Goal: Task Accomplishment & Management: Use online tool/utility

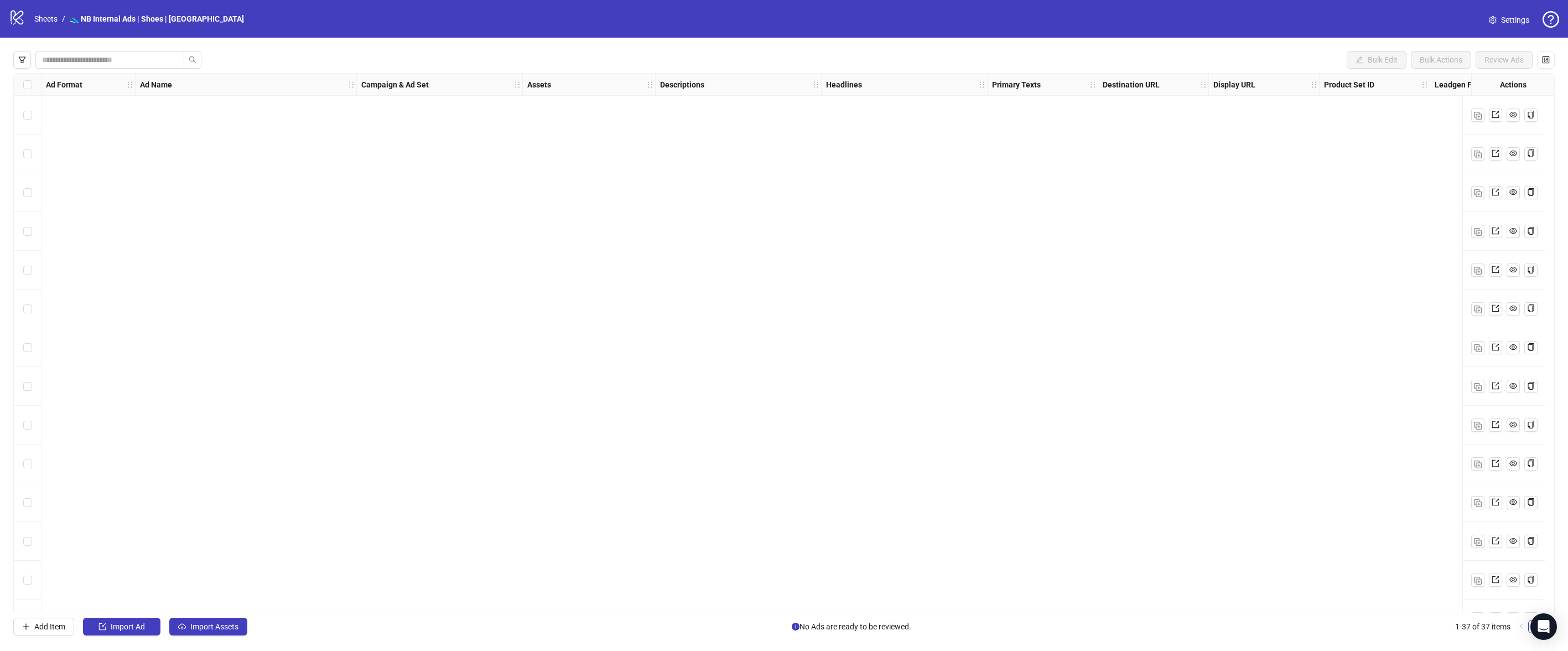
scroll to position [921, 0]
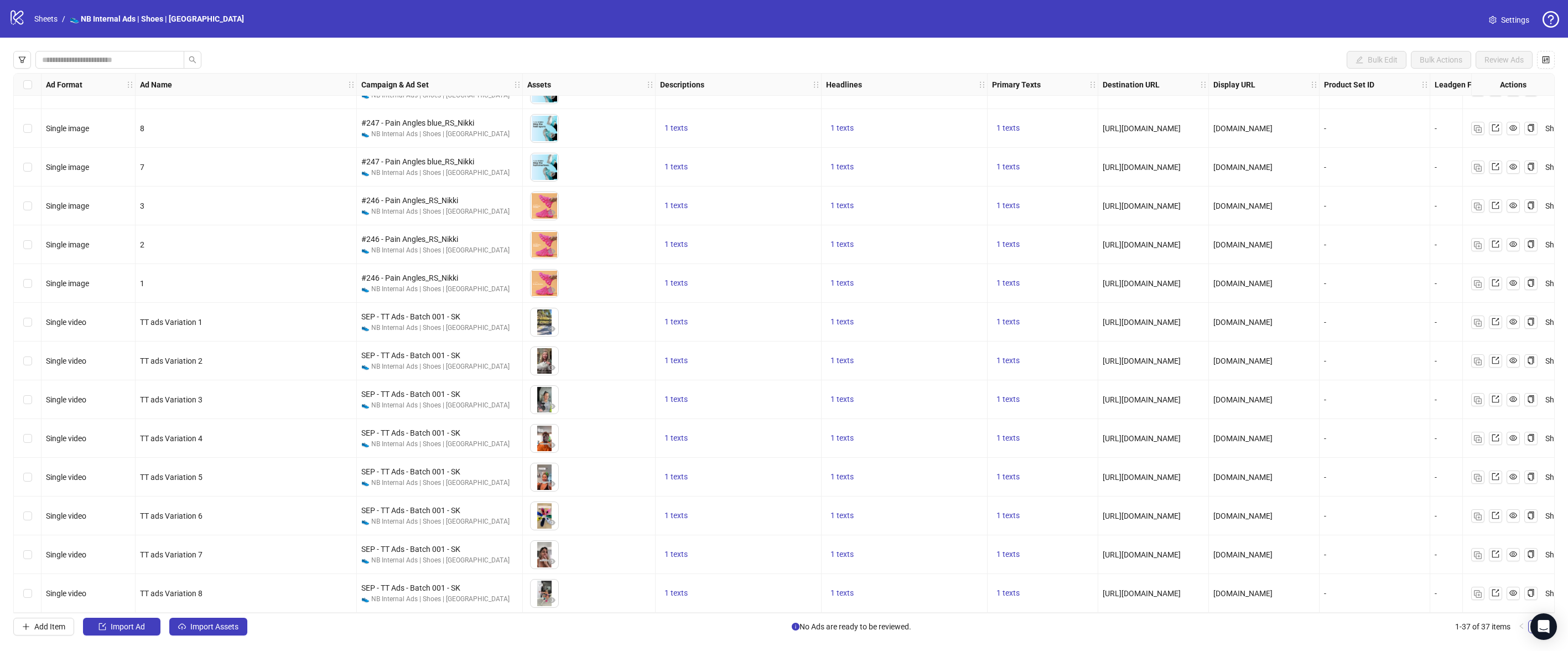
click at [304, 629] on div "Add Item Import Ad Import Assets No Ads are ready to be reviewed. 1-37 of 37 it…" at bounding box center [784, 626] width 1541 height 18
click at [196, 627] on span "Import Assets" at bounding box center [214, 627] width 48 height 9
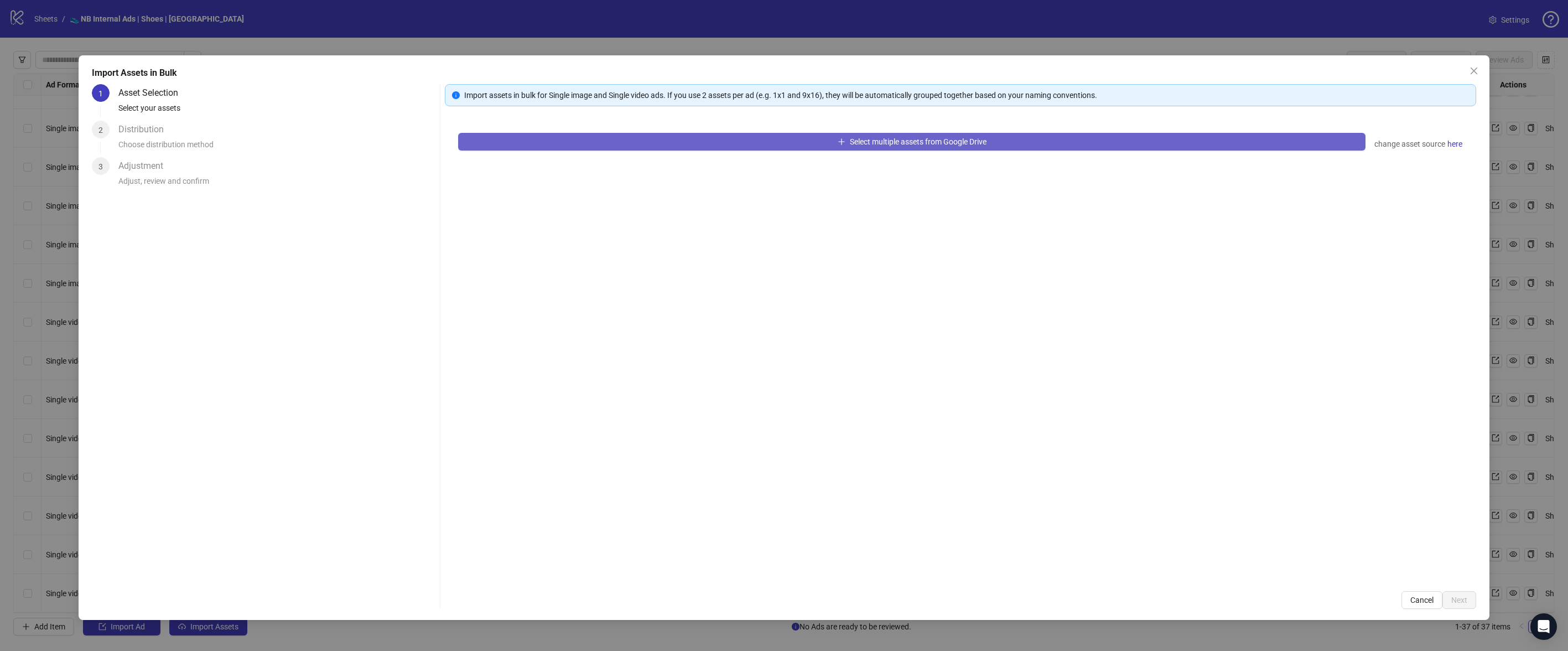
click at [856, 145] on span "Select multiple assets from Google Drive" at bounding box center [918, 141] width 137 height 9
click at [770, 135] on button "Select multiple assets from Google Drive" at bounding box center [912, 141] width 908 height 18
click at [772, 137] on button "Select multiple assets from Google Drive" at bounding box center [912, 141] width 908 height 18
click at [773, 137] on button "Select multiple assets from Google Drive" at bounding box center [912, 141] width 908 height 18
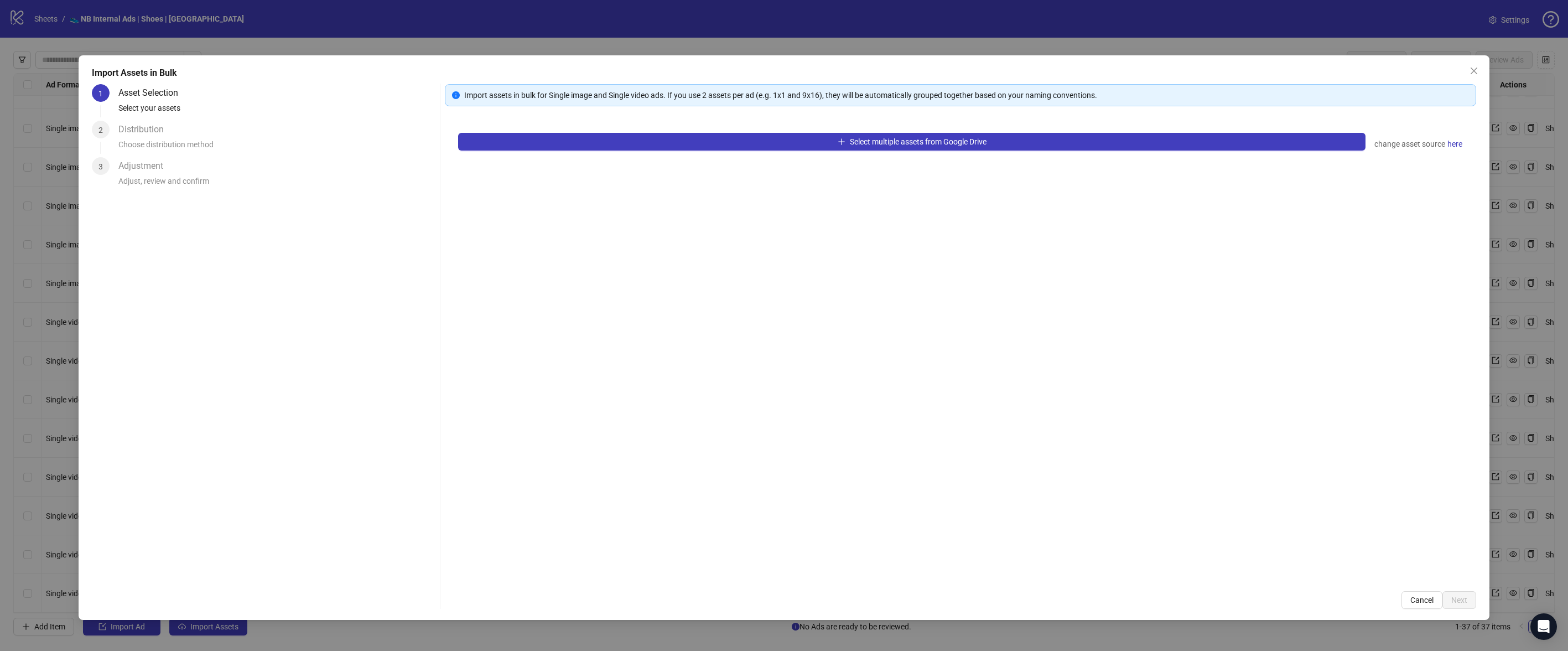
drag, startPoint x: 772, startPoint y: 137, endPoint x: 818, endPoint y: 130, distance: 46.5
click at [773, 137] on button "Select multiple assets from Google Drive" at bounding box center [912, 141] width 908 height 18
click at [1474, 74] on icon "close" at bounding box center [1474, 71] width 9 height 9
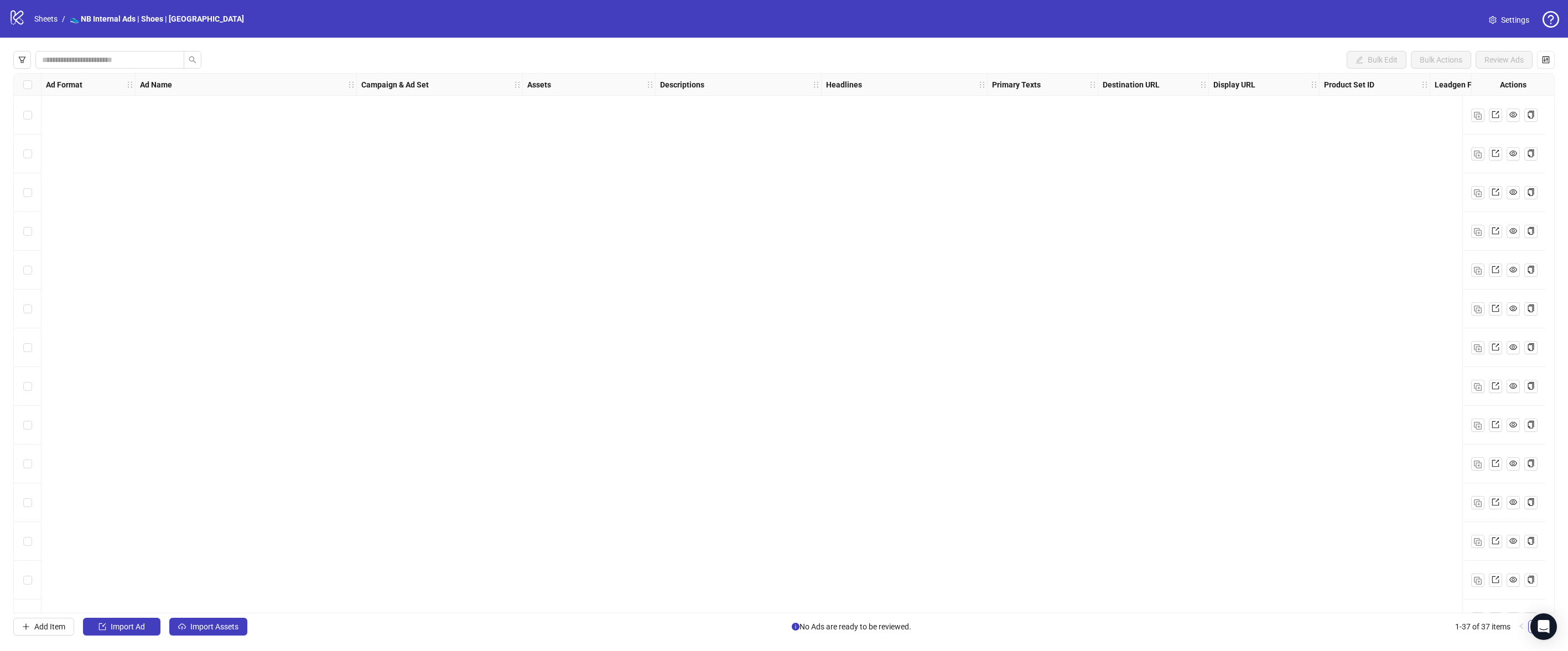
scroll to position [921, 0]
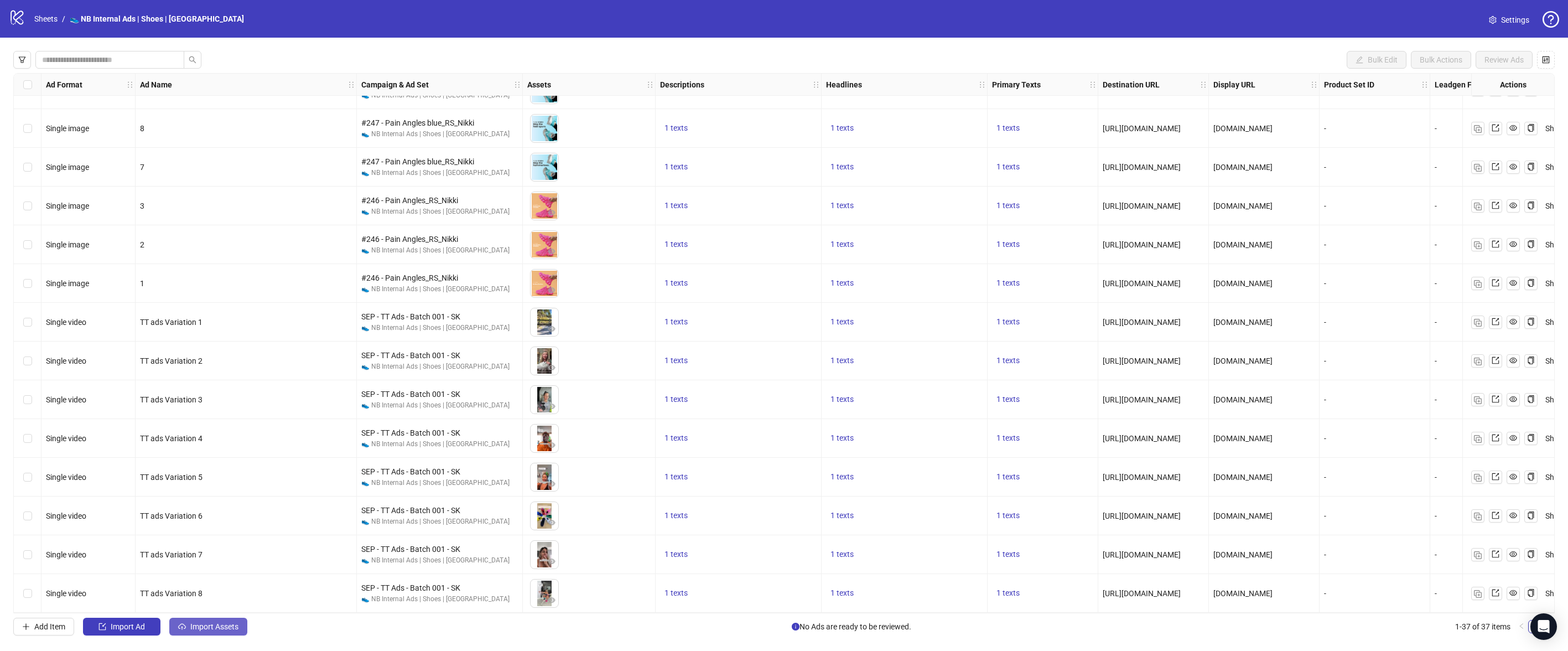
click at [203, 632] on button "Import Assets" at bounding box center [208, 626] width 78 height 18
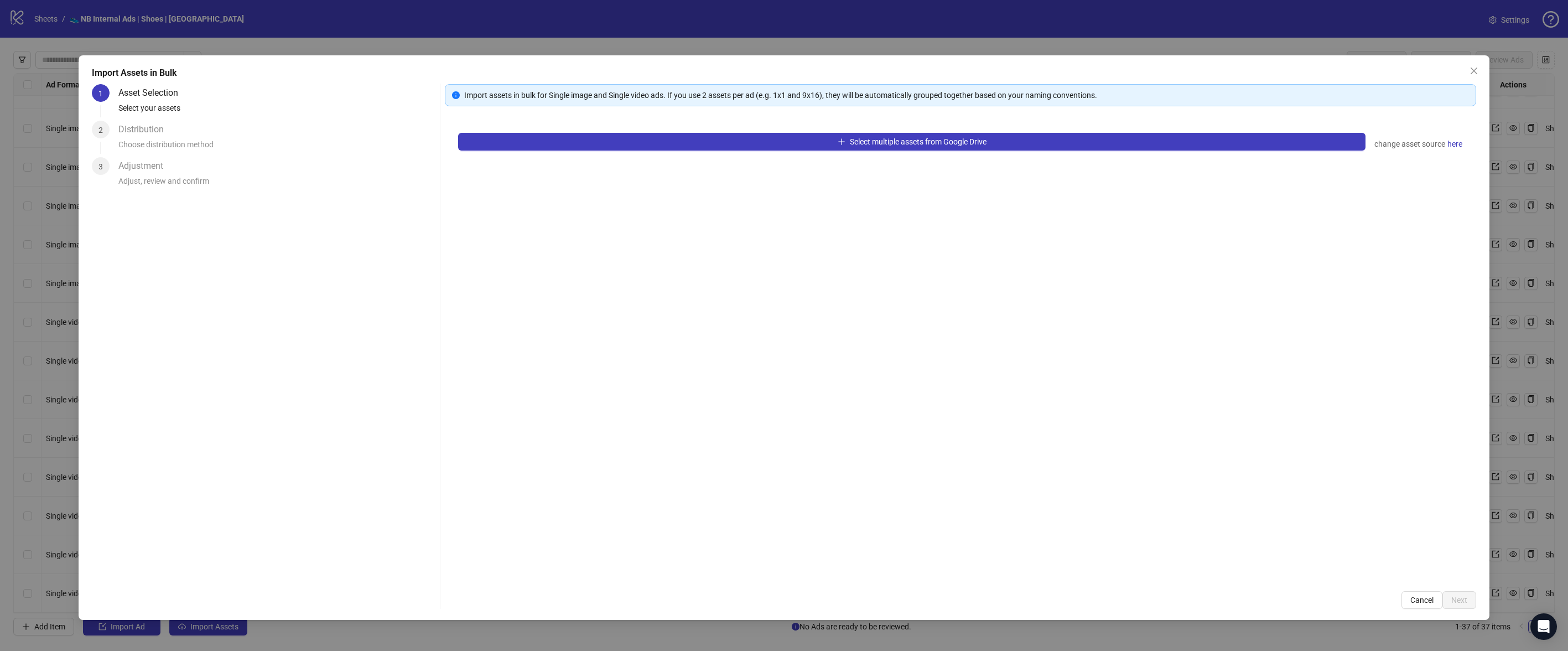
click at [684, 161] on div "Select multiple assets from Google Drive change asset source here" at bounding box center [961, 348] width 1031 height 459
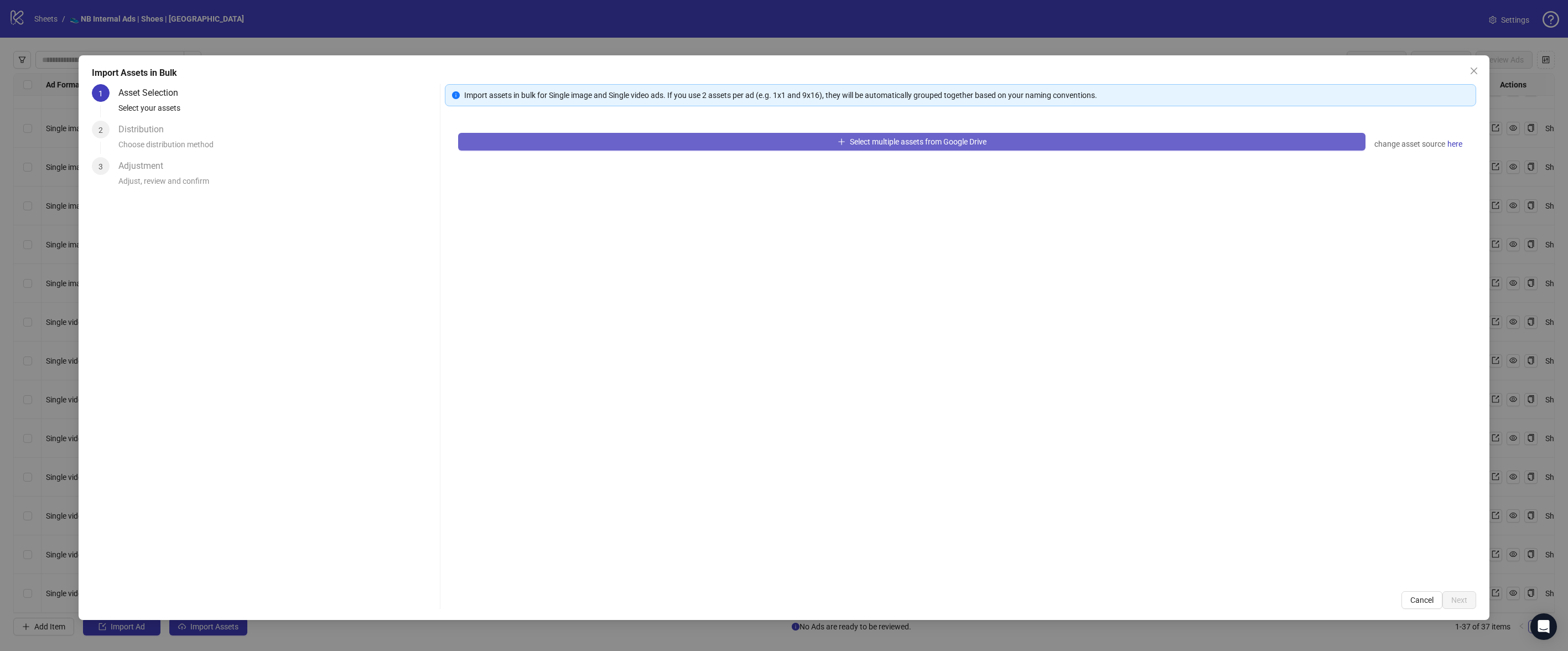
click at [700, 147] on button "Select multiple assets from Google Drive" at bounding box center [912, 141] width 908 height 18
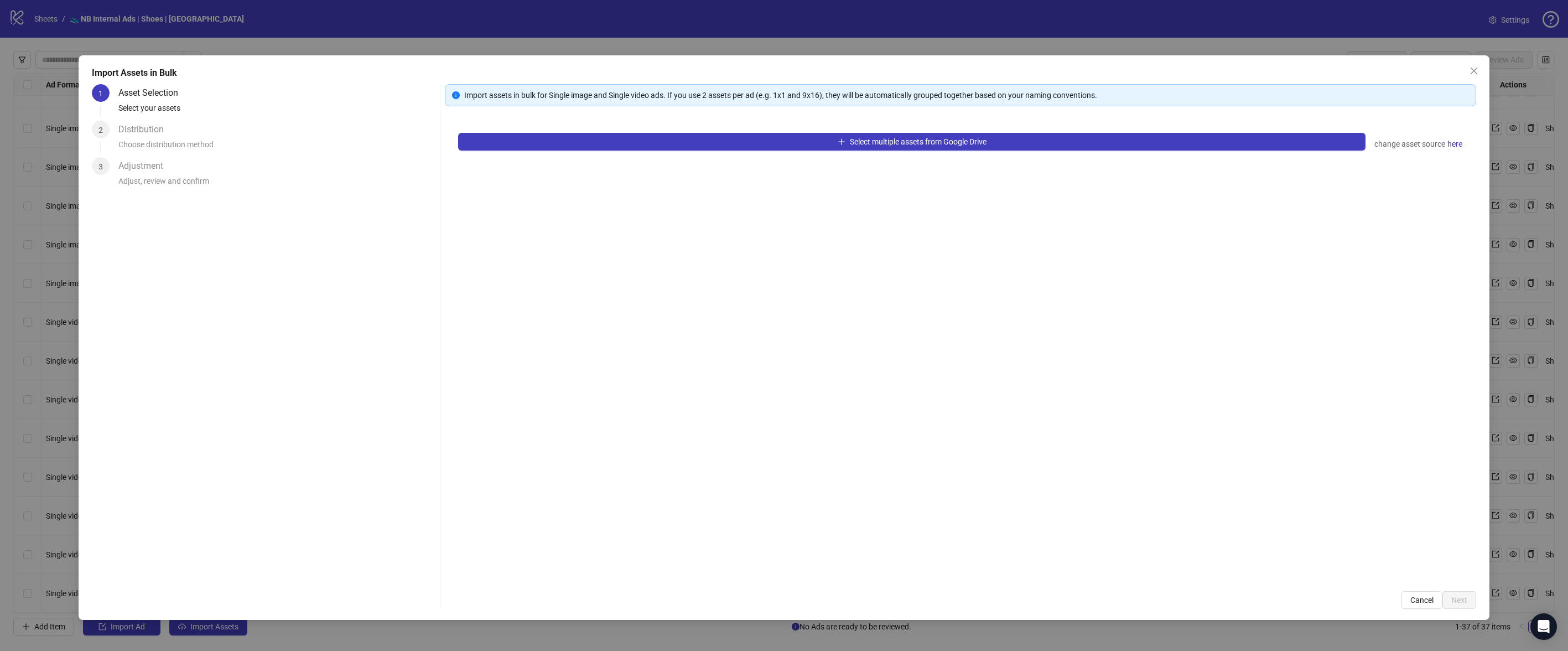
click at [40, 561] on div "Import Assets in Bulk 1 Asset Selection Select your assets 2 Distribution Choos…" at bounding box center [784, 325] width 1568 height 651
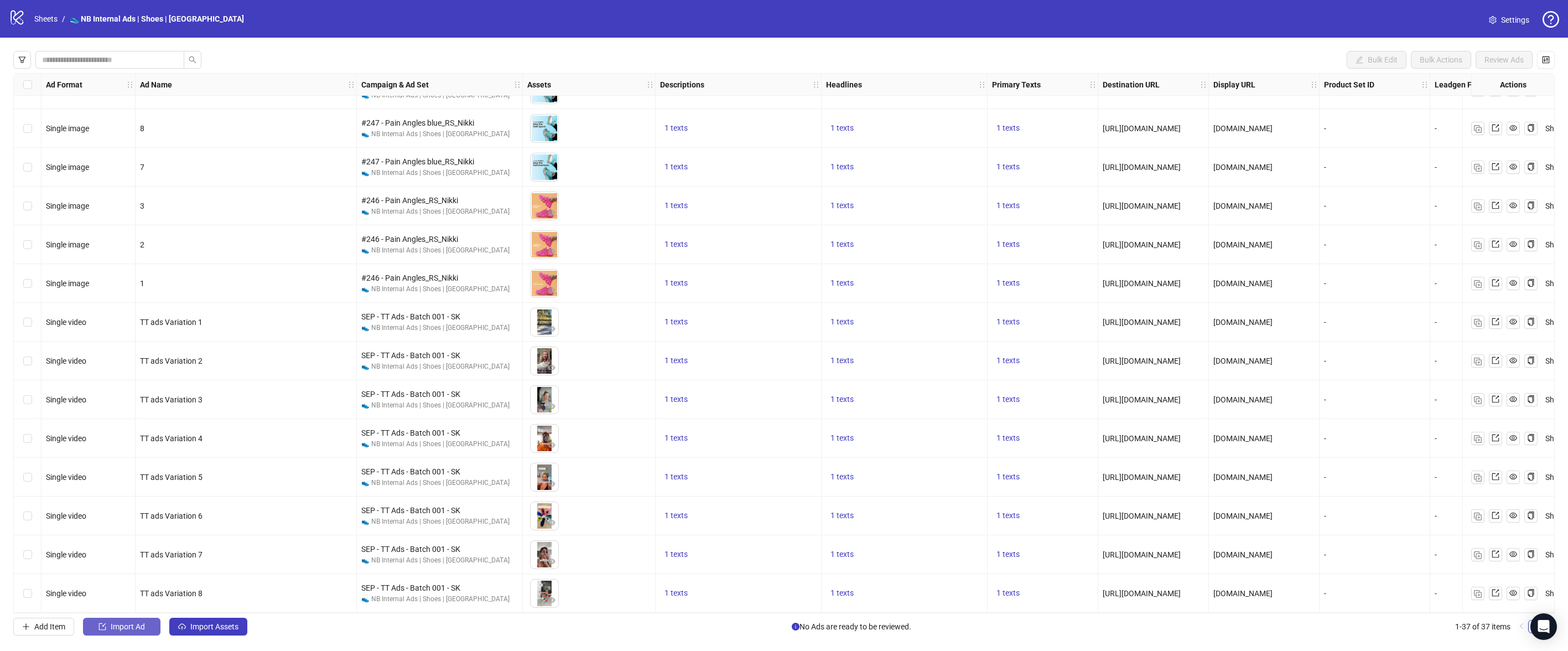
click at [113, 624] on span "Import Ad" at bounding box center [128, 627] width 34 height 9
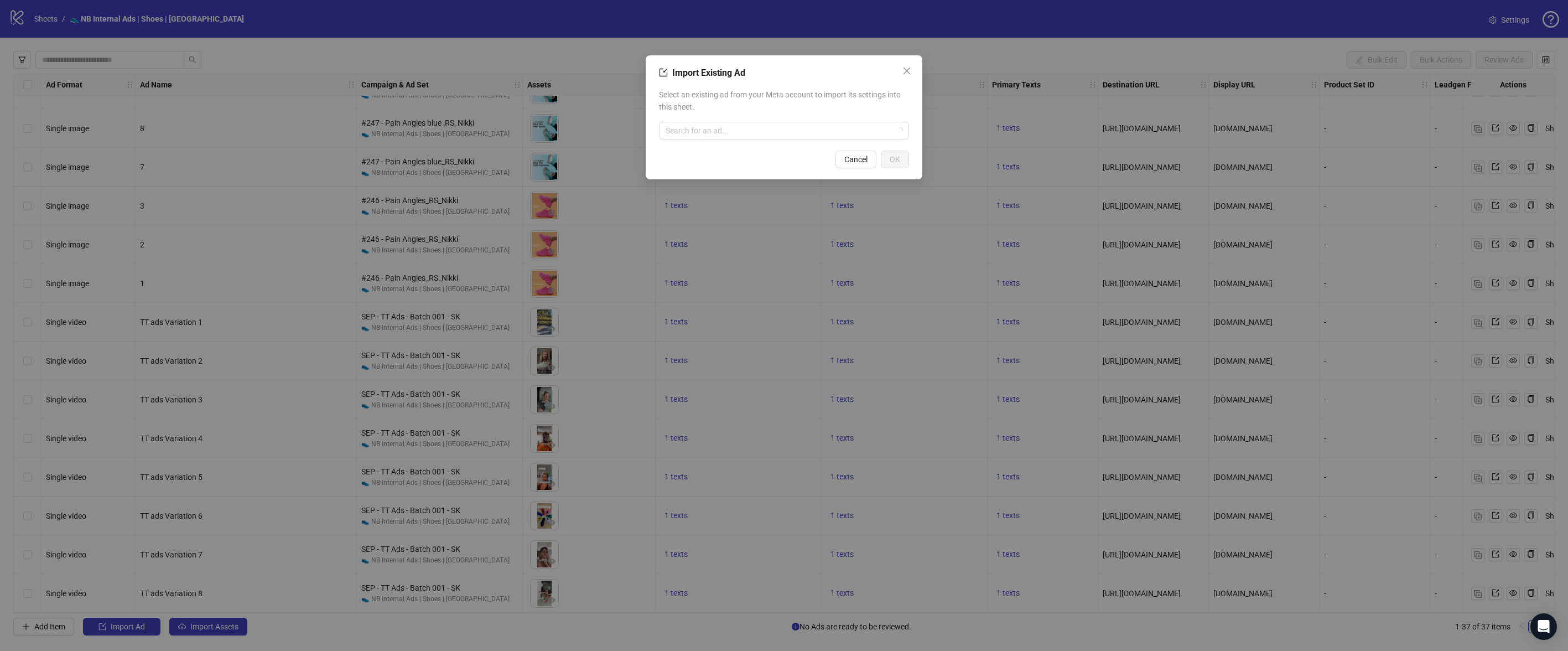
click at [502, 536] on div "Import Existing Ad Select an existing ad from your Meta account to import its s…" at bounding box center [784, 325] width 1568 height 651
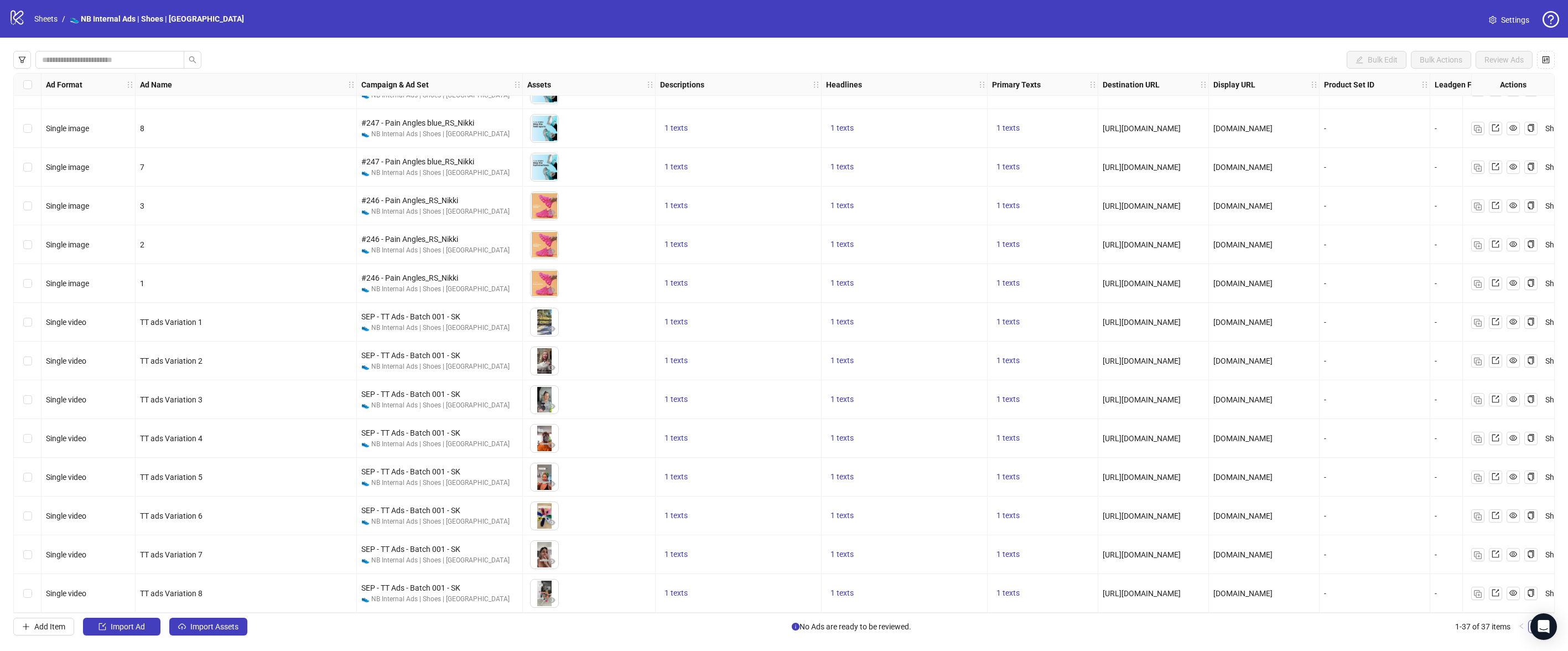
drag, startPoint x: 194, startPoint y: 618, endPoint x: 199, endPoint y: 617, distance: 5.1
click at [194, 618] on button "Import Assets" at bounding box center [208, 626] width 78 height 18
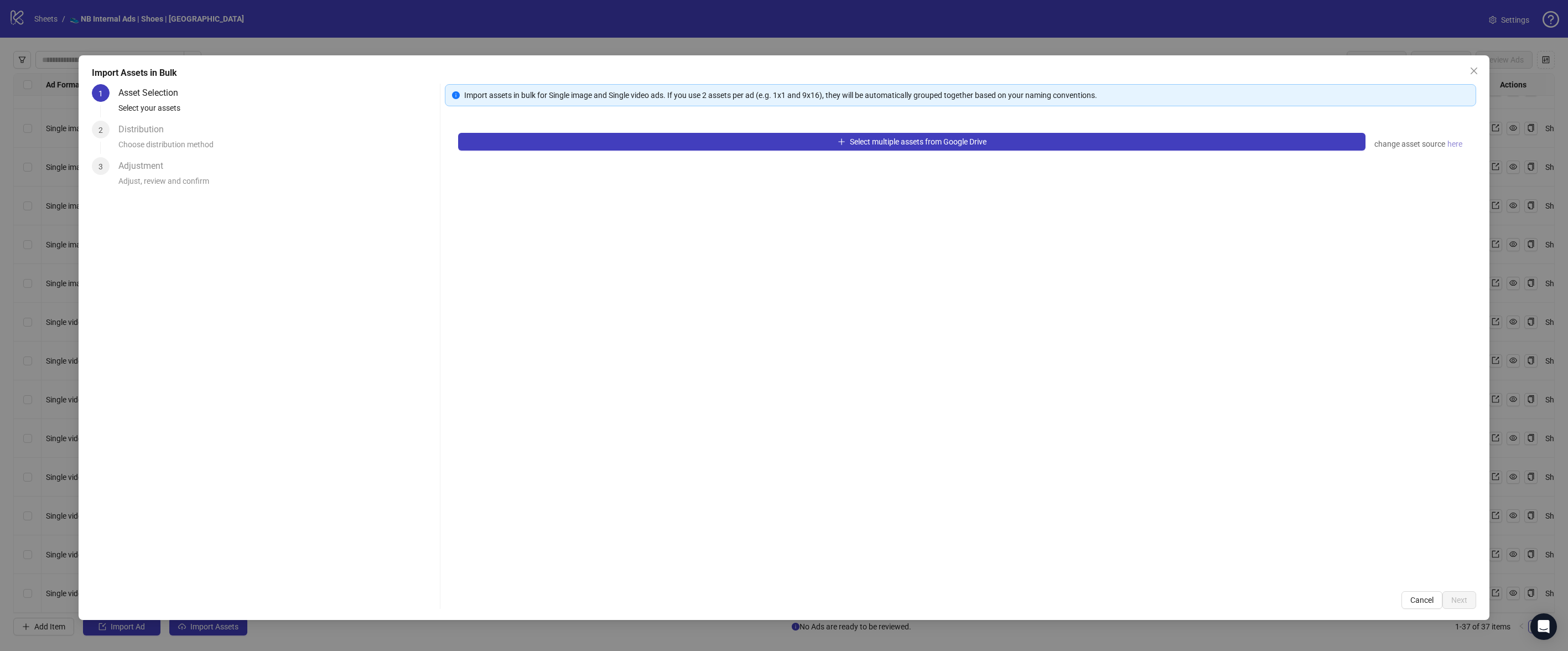
click at [1461, 144] on span "here" at bounding box center [1455, 144] width 15 height 12
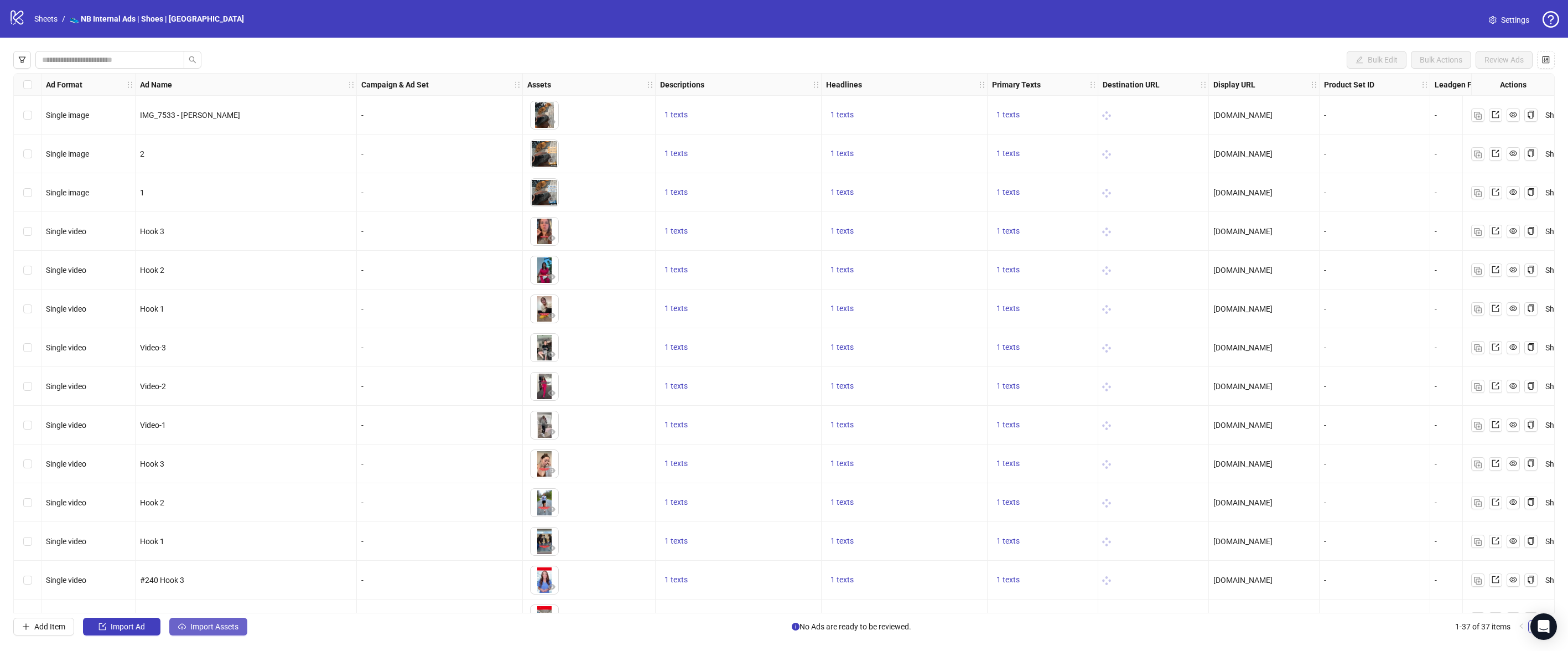
click at [233, 629] on span "Import Assets" at bounding box center [214, 627] width 48 height 9
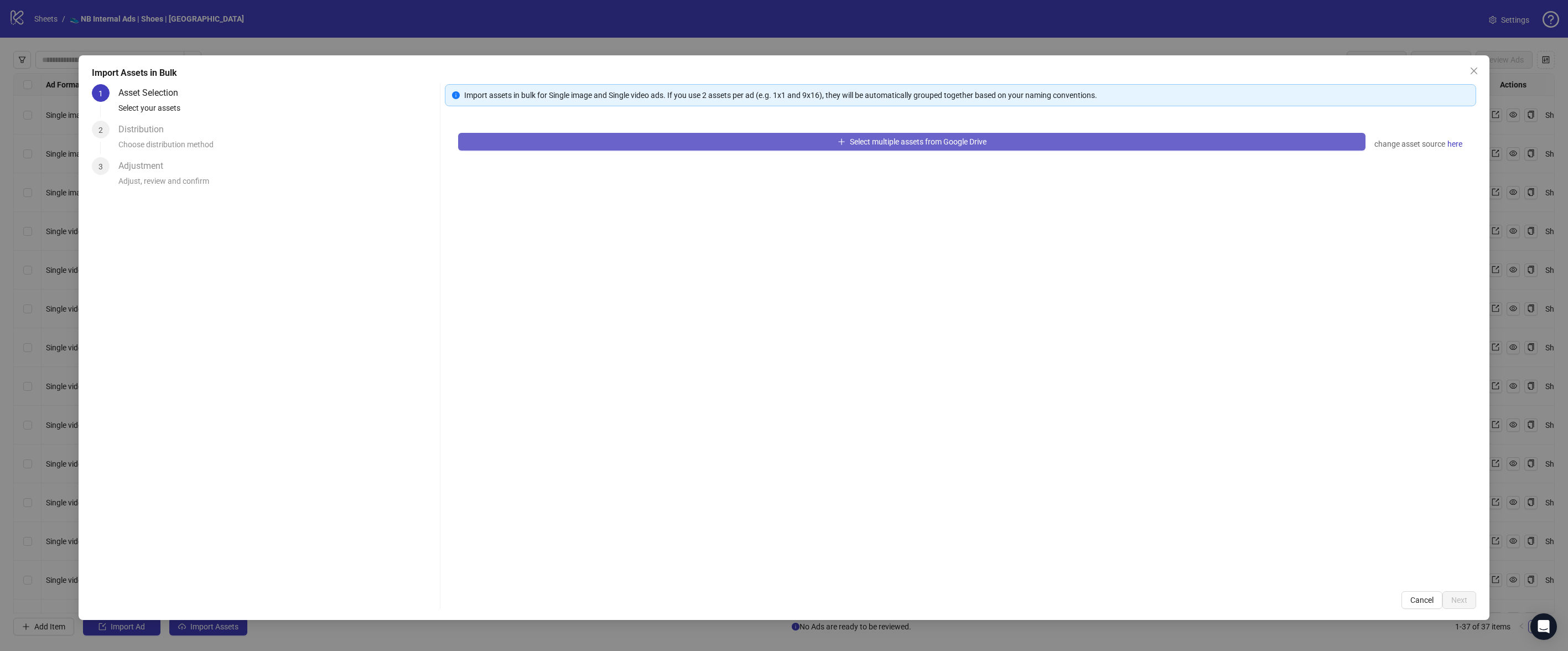
click at [903, 136] on button "Select multiple assets from Google Drive" at bounding box center [912, 141] width 908 height 18
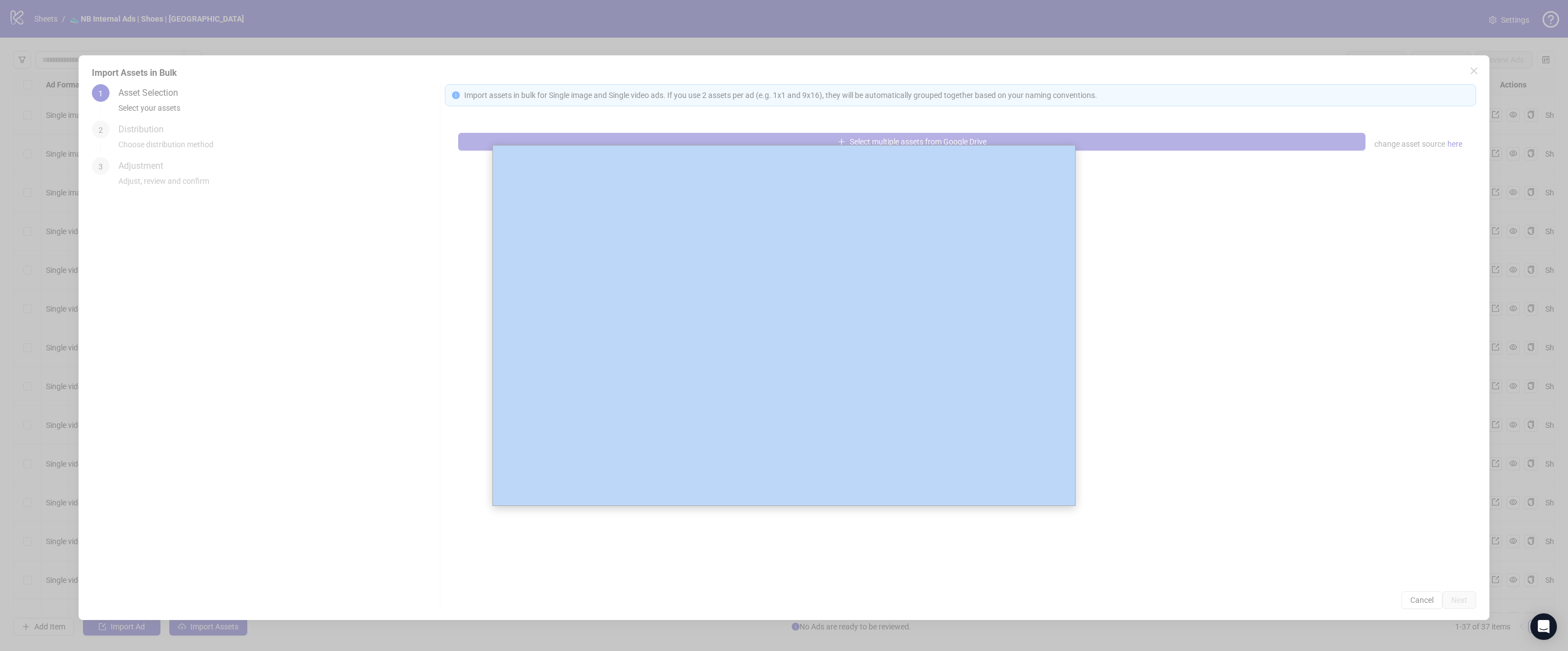
click at [903, 136] on div at bounding box center [784, 325] width 1568 height 651
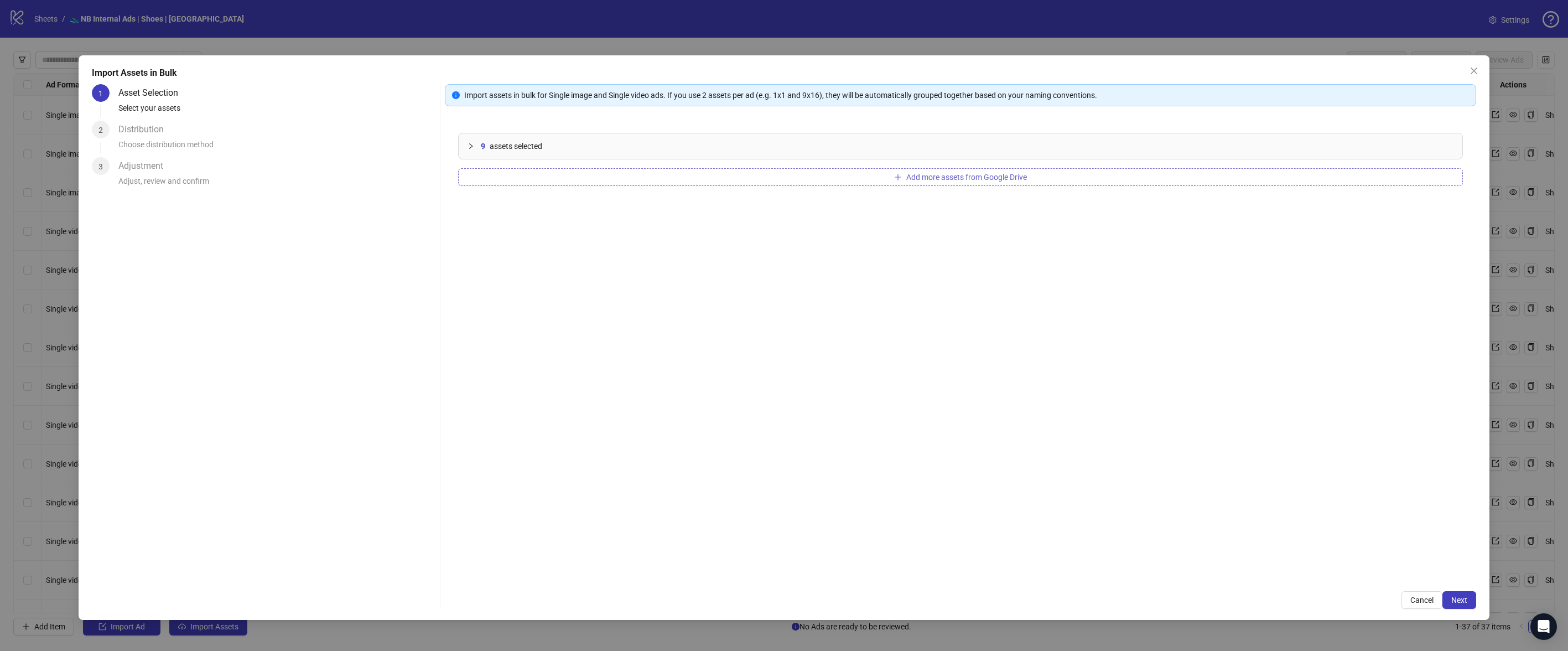
click at [995, 178] on span "Add more assets from Google Drive" at bounding box center [967, 177] width 121 height 9
click at [1473, 600] on button "Next" at bounding box center [1459, 600] width 33 height 18
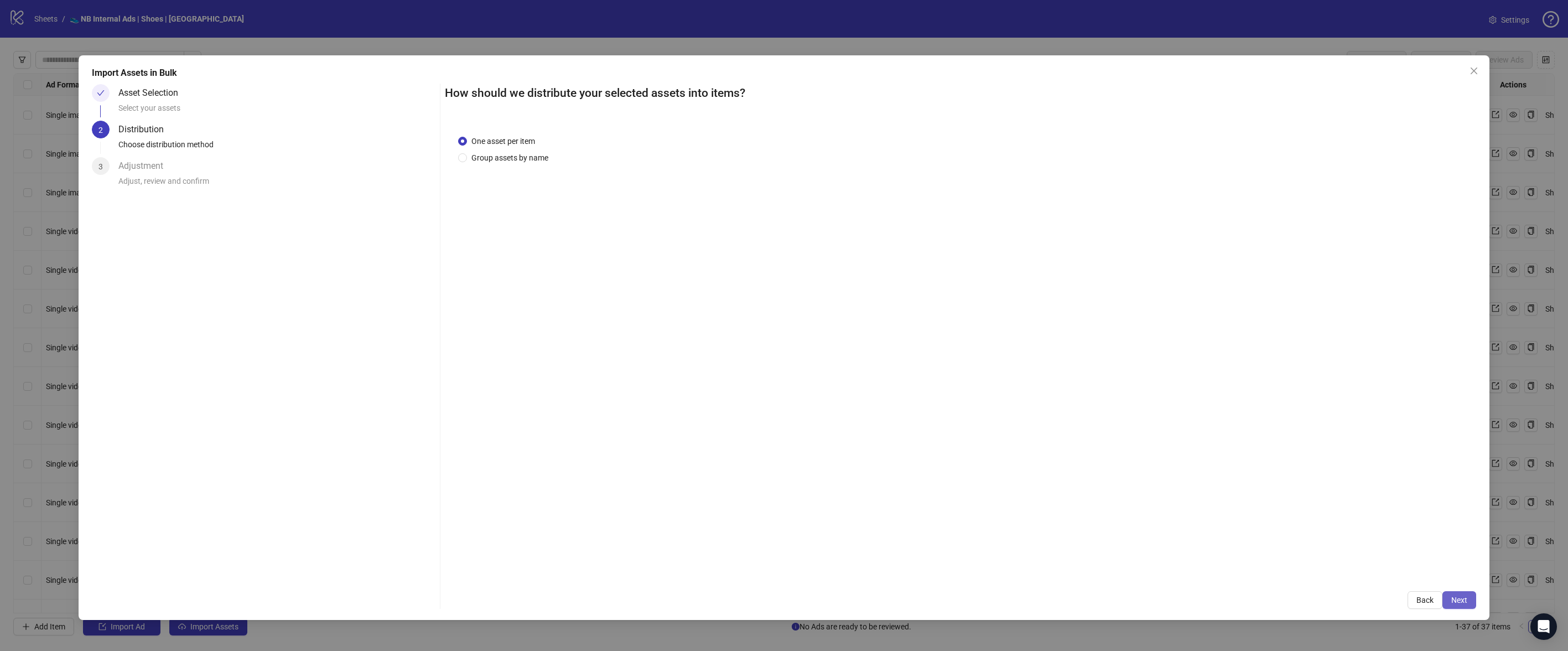
click at [1469, 602] on button "Next" at bounding box center [1459, 600] width 33 height 18
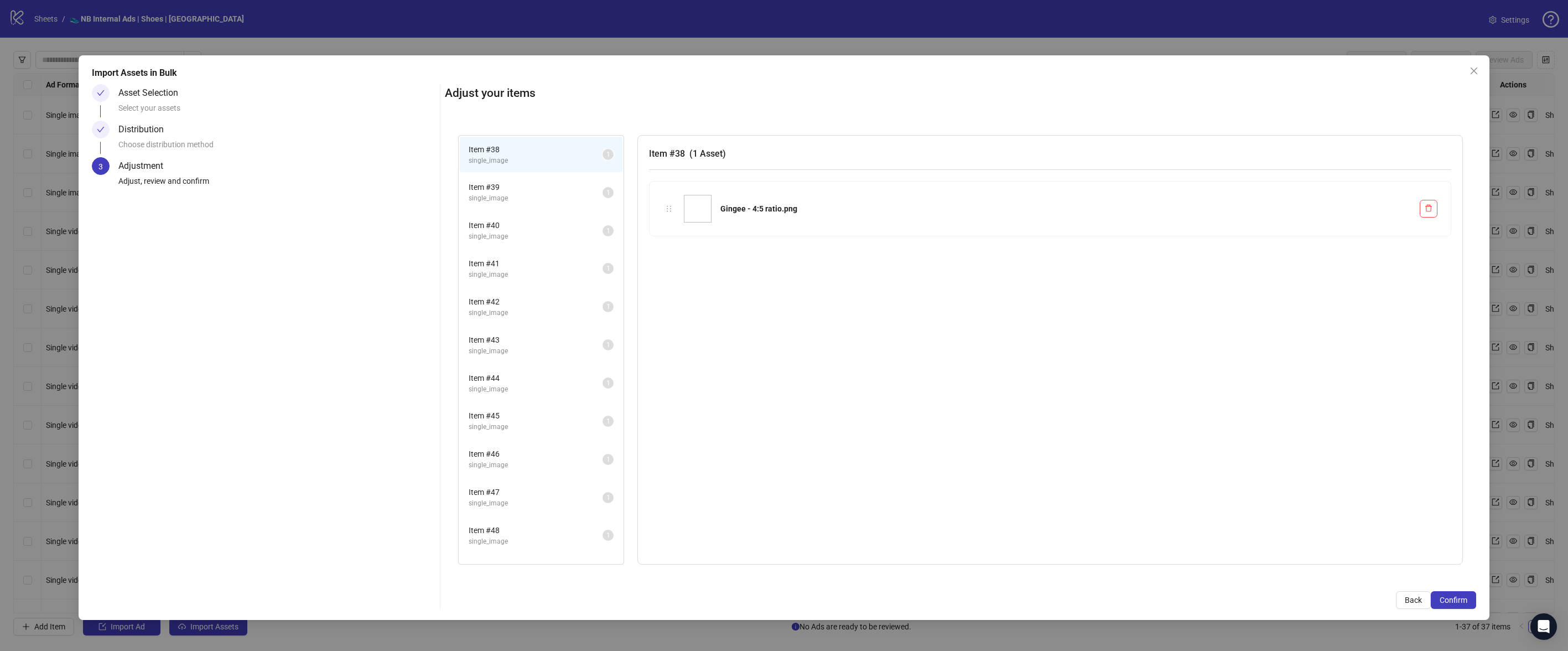
scroll to position [143, 0]
click at [1469, 593] on button "Confirm" at bounding box center [1454, 600] width 46 height 18
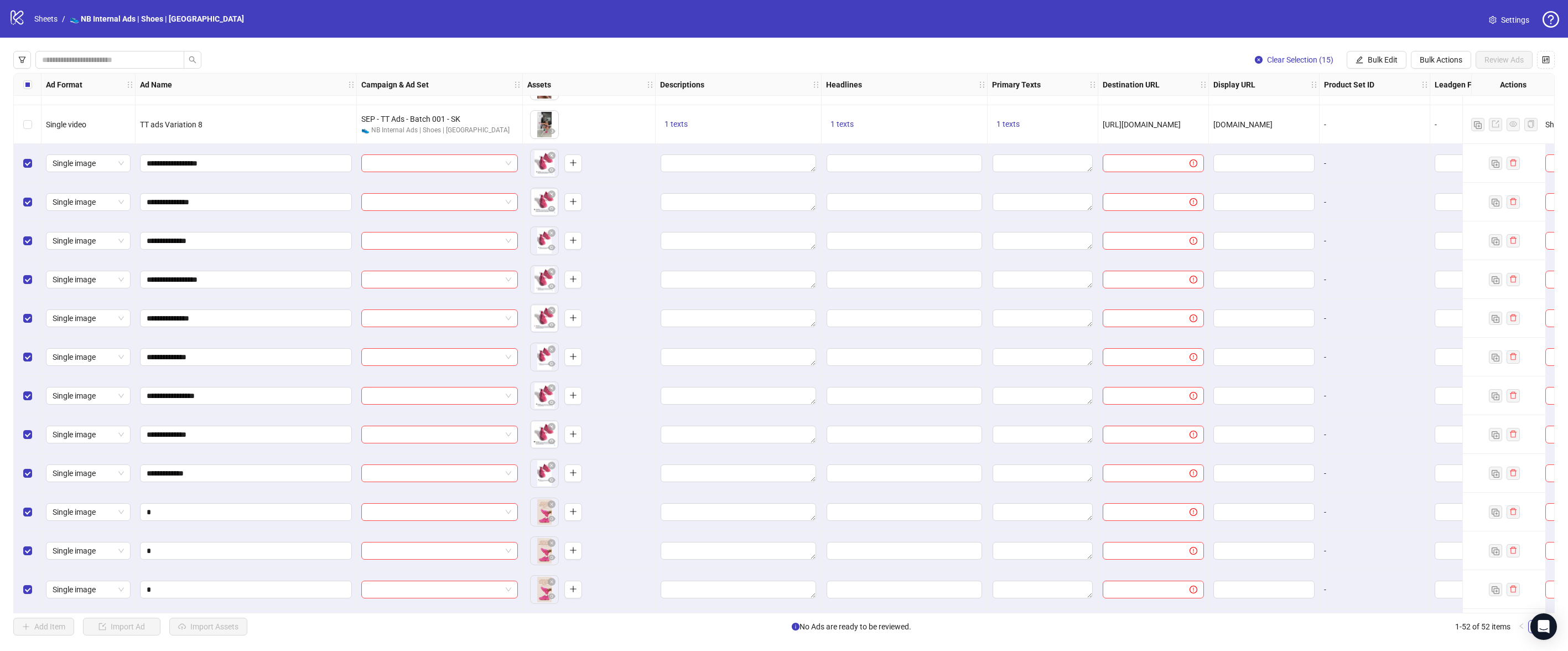
scroll to position [1165, 0]
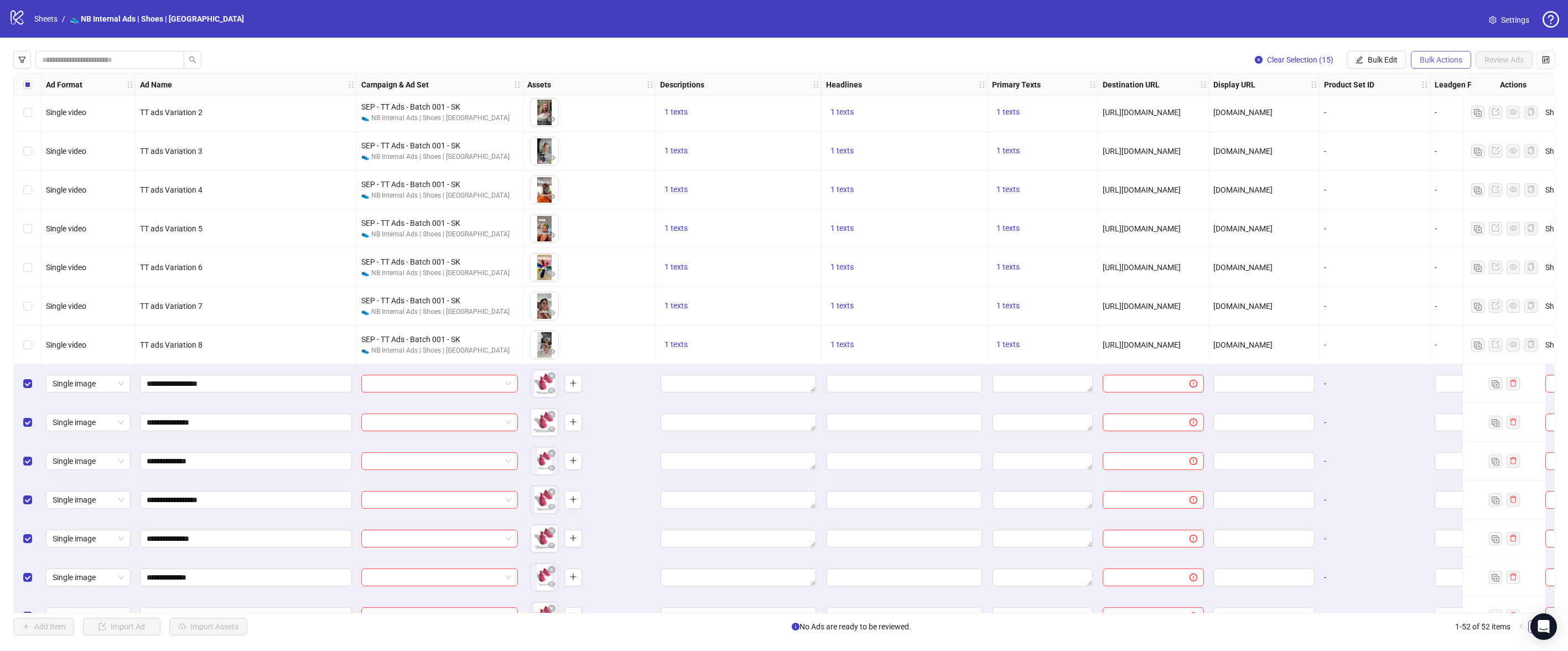
click at [1441, 61] on span "Bulk Actions" at bounding box center [1441, 60] width 43 height 9
click at [1400, 60] on button "Bulk Edit" at bounding box center [1376, 60] width 60 height 18
click at [1382, 154] on span "Headlines" at bounding box center [1387, 153] width 66 height 12
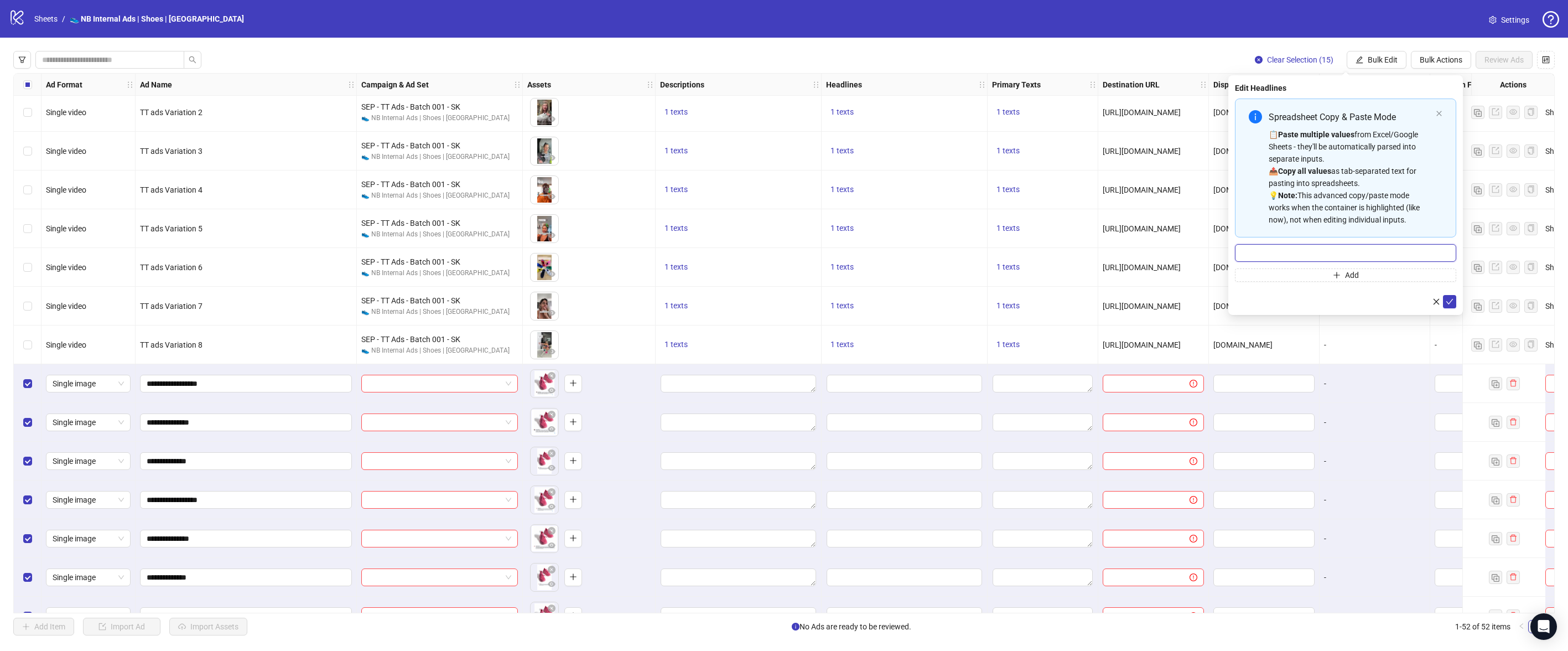
click at [1371, 248] on input "Multi-input container - paste or copy values" at bounding box center [1346, 253] width 222 height 18
type input "**********"
click at [1286, 277] on button "Add" at bounding box center [1346, 275] width 222 height 13
click at [1443, 276] on icon "delete" at bounding box center [1446, 277] width 8 height 8
click at [1401, 253] on input "**********" at bounding box center [1346, 253] width 222 height 18
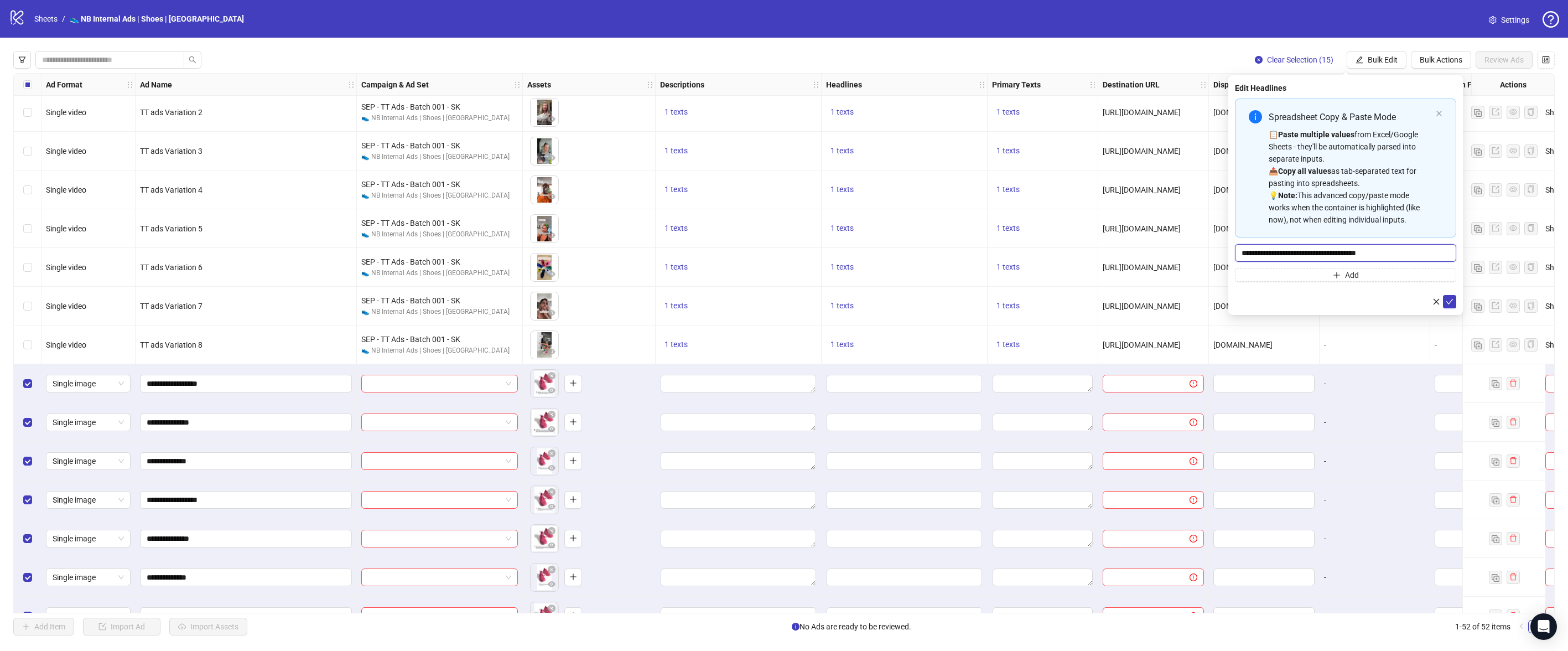
type input "*"
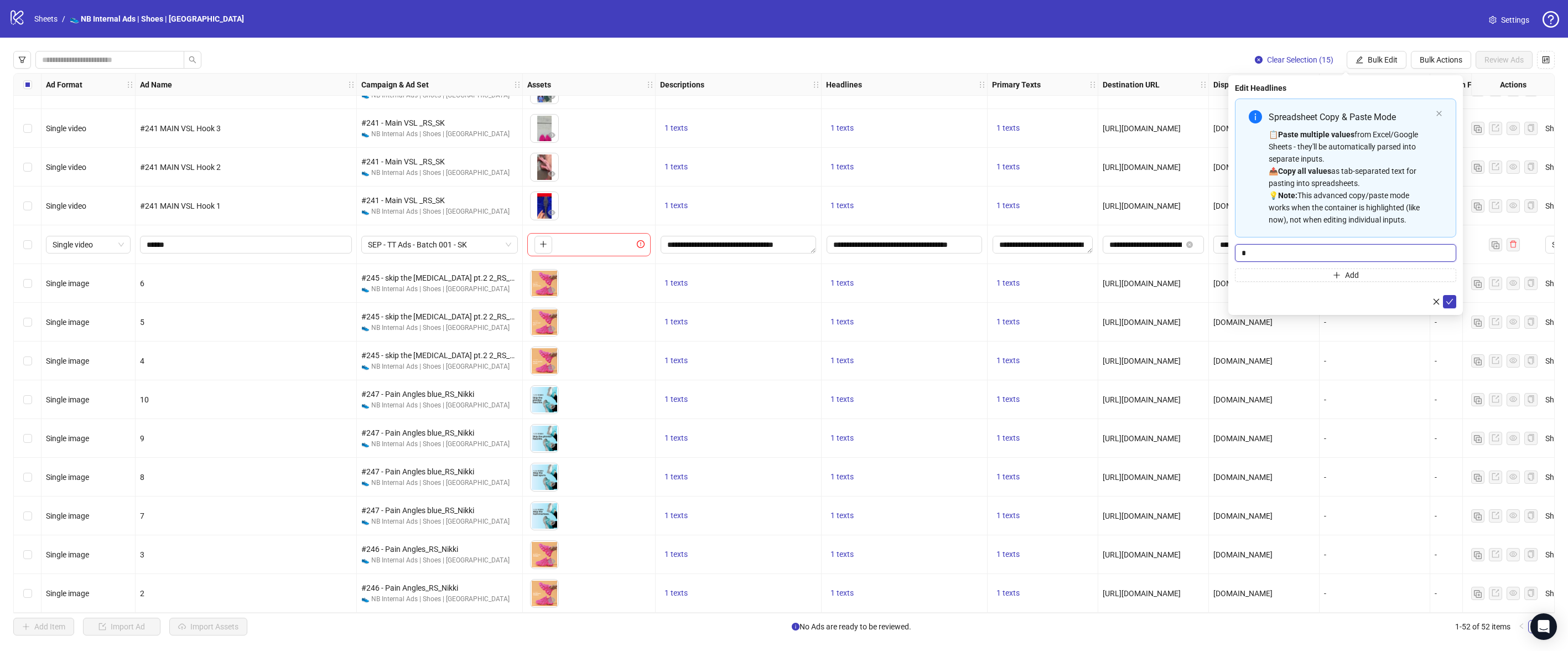
scroll to position [572, 0]
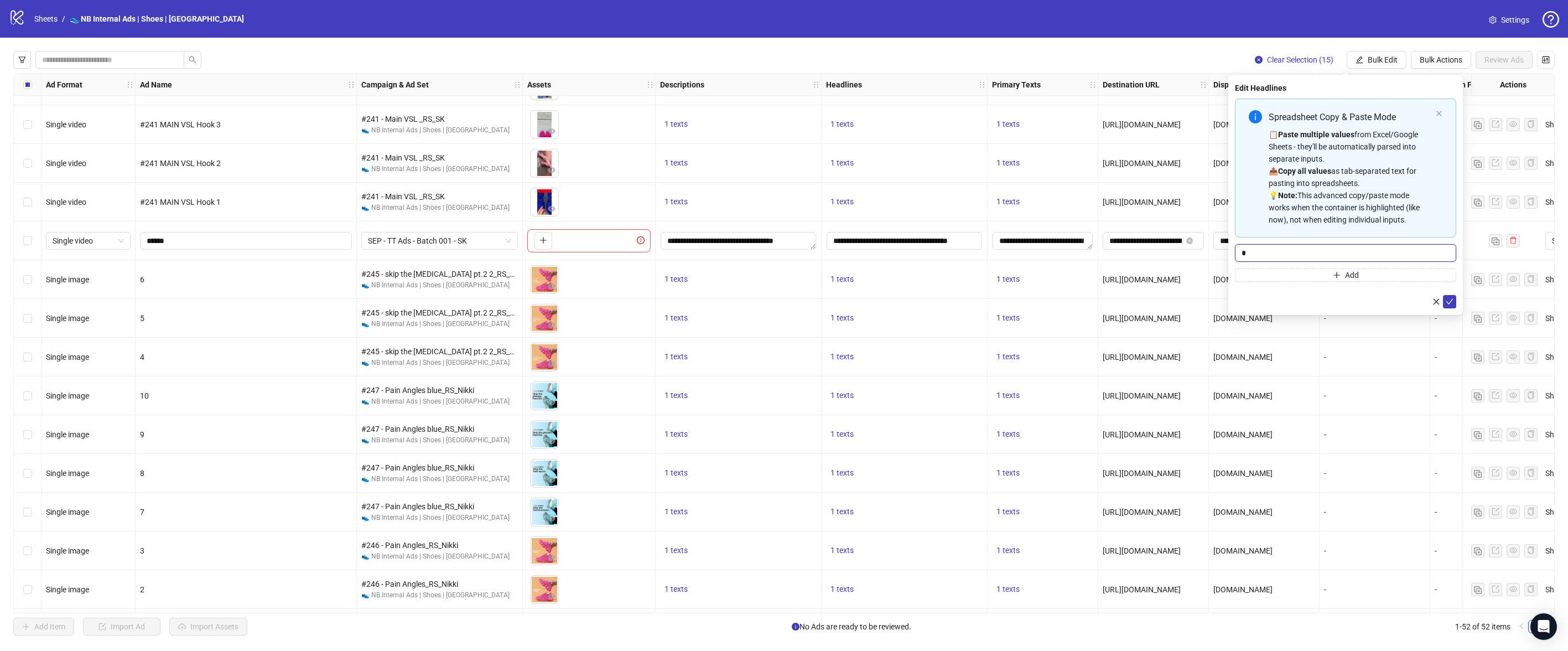
type input "*"
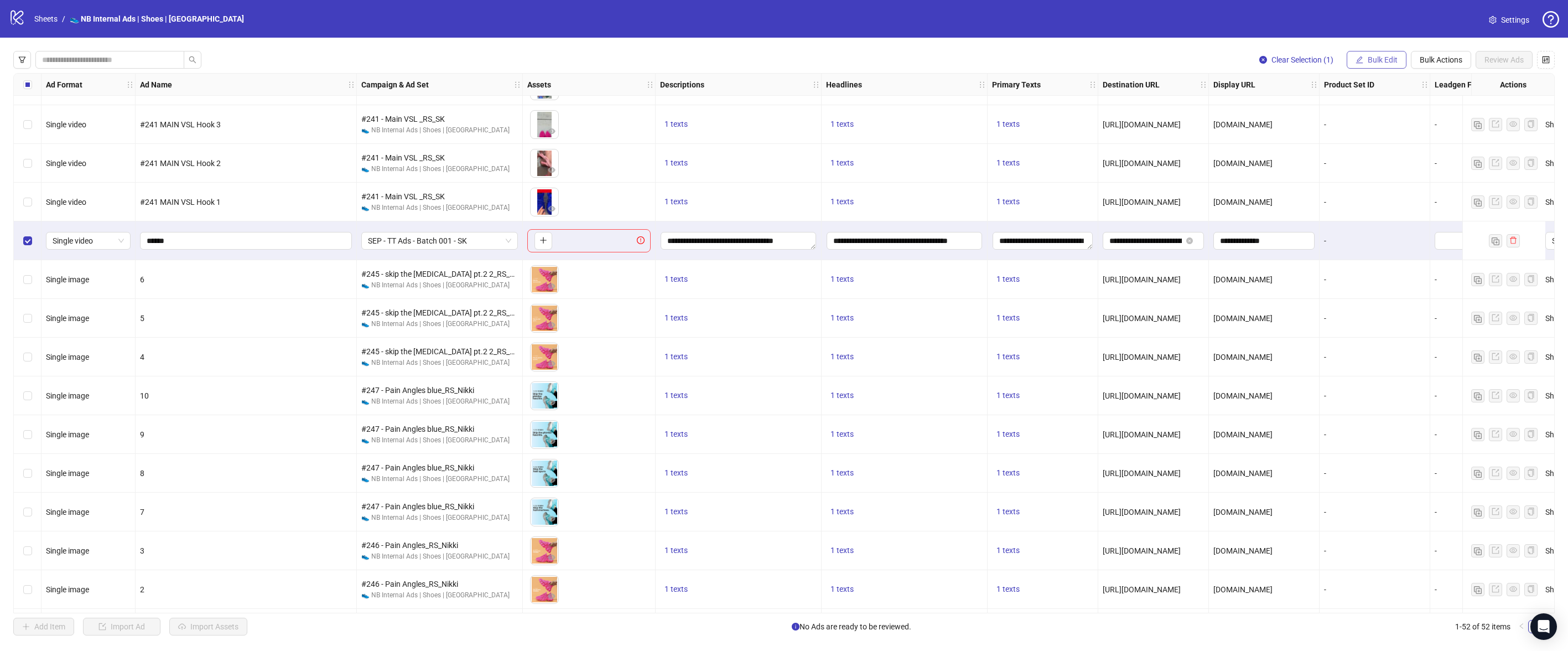
click at [1379, 61] on span "Bulk Edit" at bounding box center [1382, 60] width 30 height 9
drag, startPoint x: 1382, startPoint y: 61, endPoint x: 1396, endPoint y: 61, distance: 14.0
click at [1382, 61] on span "Bulk Edit" at bounding box center [1382, 60] width 30 height 9
click at [1413, 61] on button "Bulk Actions" at bounding box center [1441, 60] width 60 height 18
click at [1436, 83] on span "Delete" at bounding box center [1457, 82] width 76 height 12
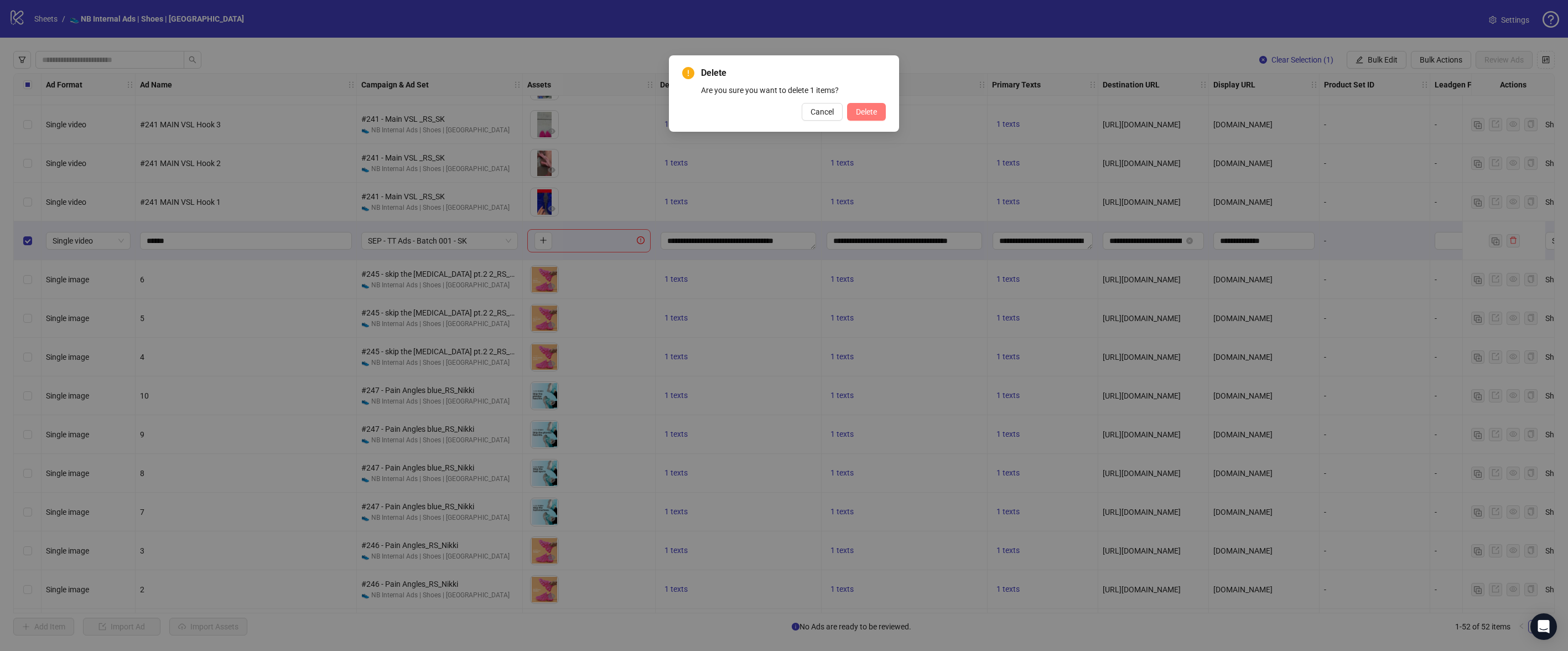
click at [869, 115] on span "Delete" at bounding box center [866, 111] width 21 height 9
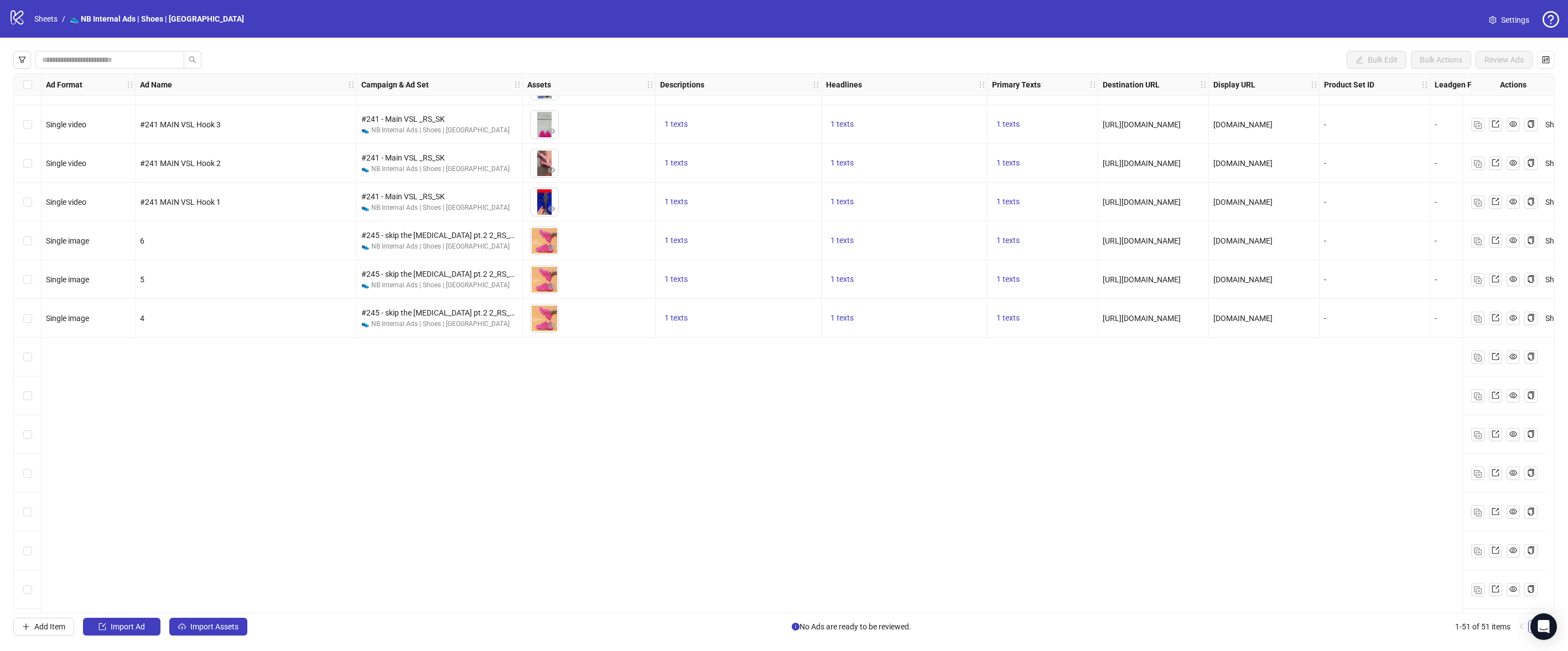
scroll to position [0, 0]
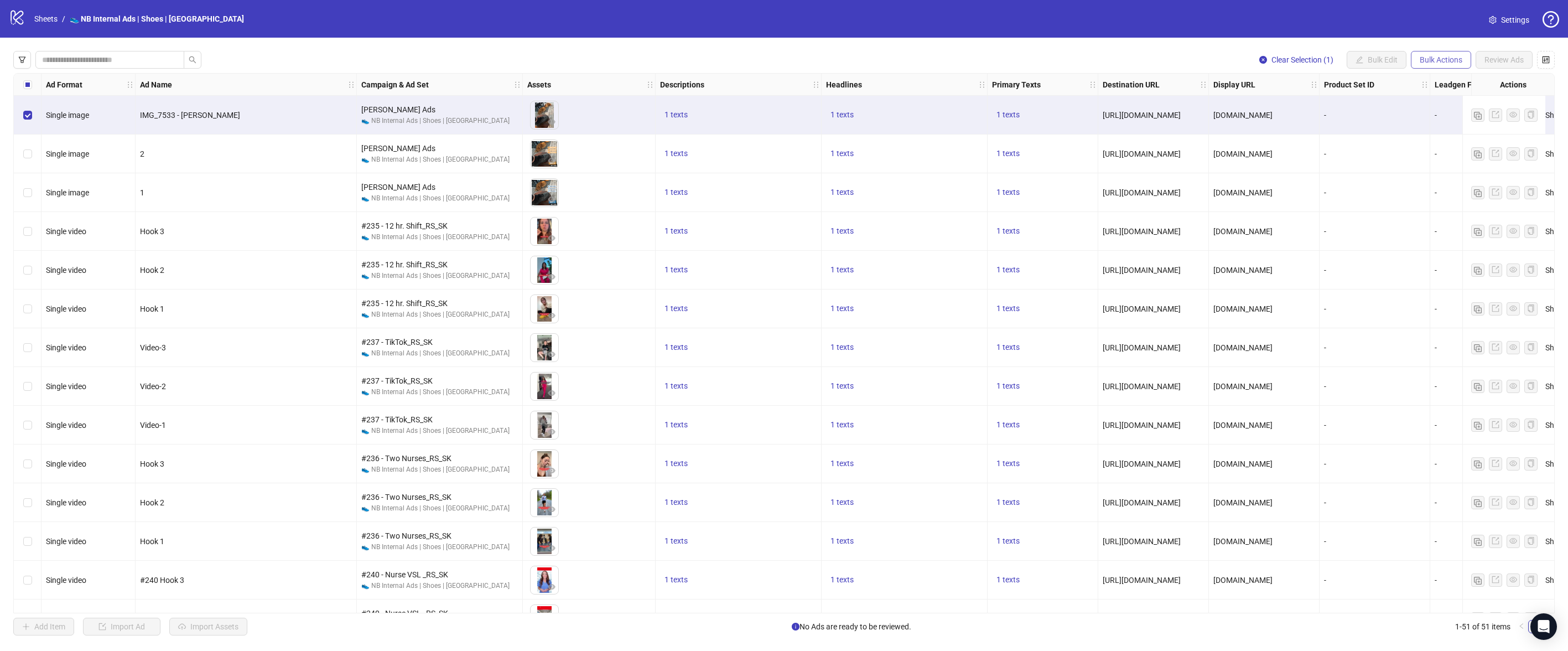
click at [1441, 60] on span "Bulk Actions" at bounding box center [1441, 60] width 43 height 9
click at [1455, 119] on span "Duplicate with assets" at bounding box center [1457, 118] width 76 height 12
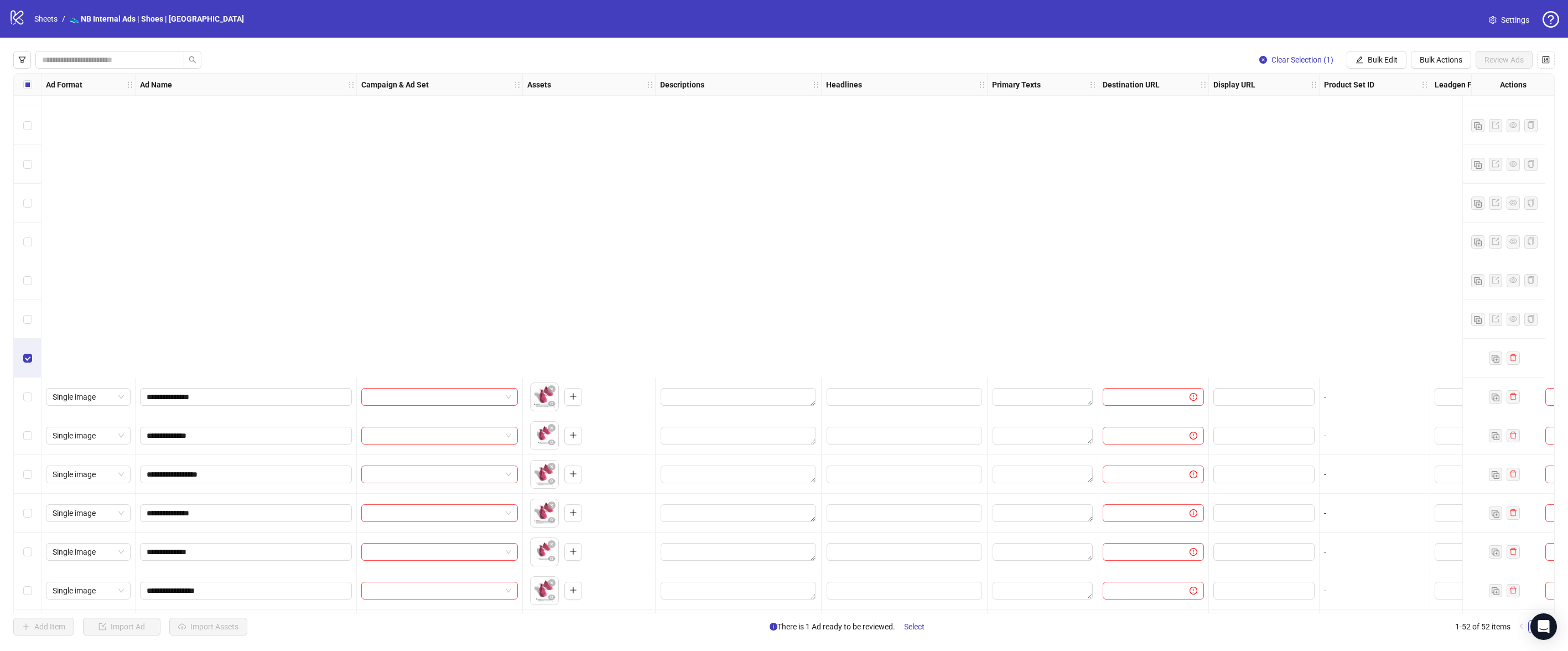
scroll to position [1502, 0]
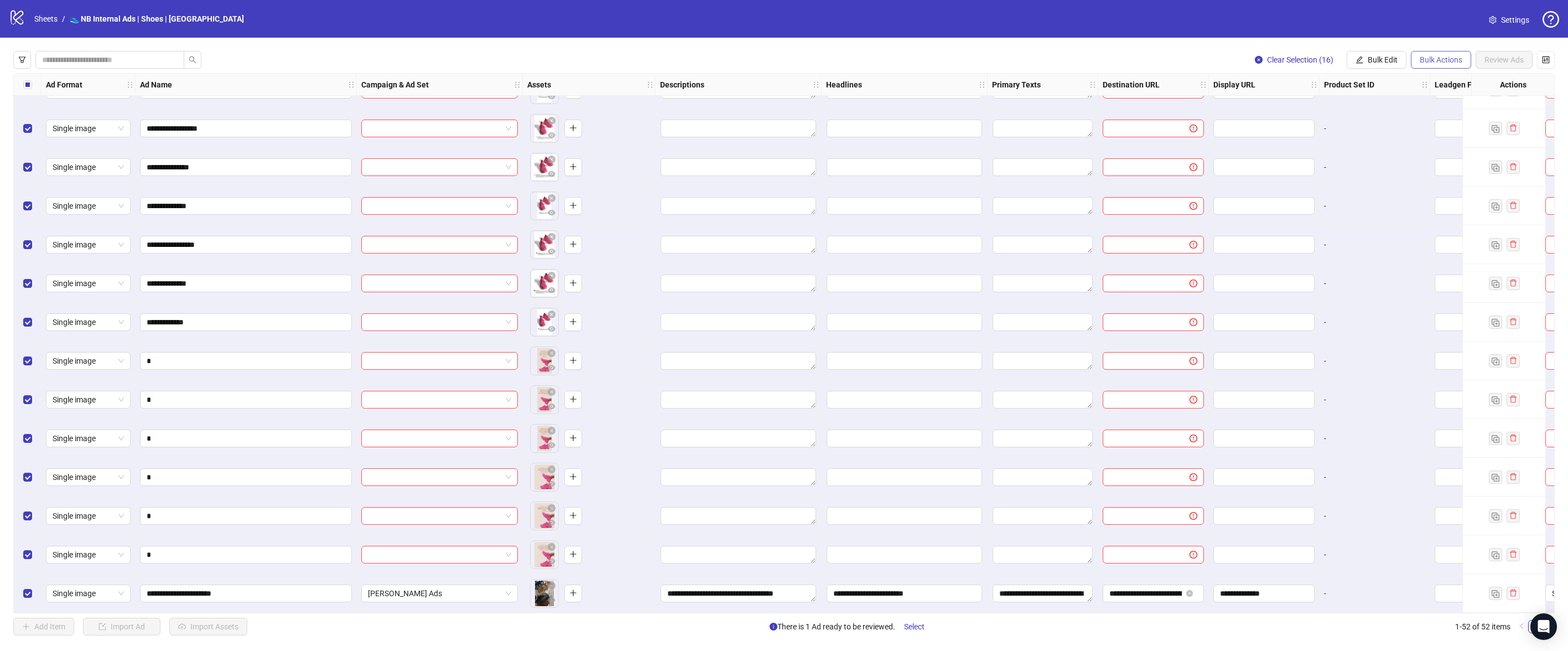
click at [1452, 60] on span "Bulk Actions" at bounding box center [1441, 60] width 43 height 9
click at [1399, 62] on button "Bulk Edit" at bounding box center [1376, 60] width 60 height 18
click at [1384, 149] on span "Headlines" at bounding box center [1387, 153] width 66 height 12
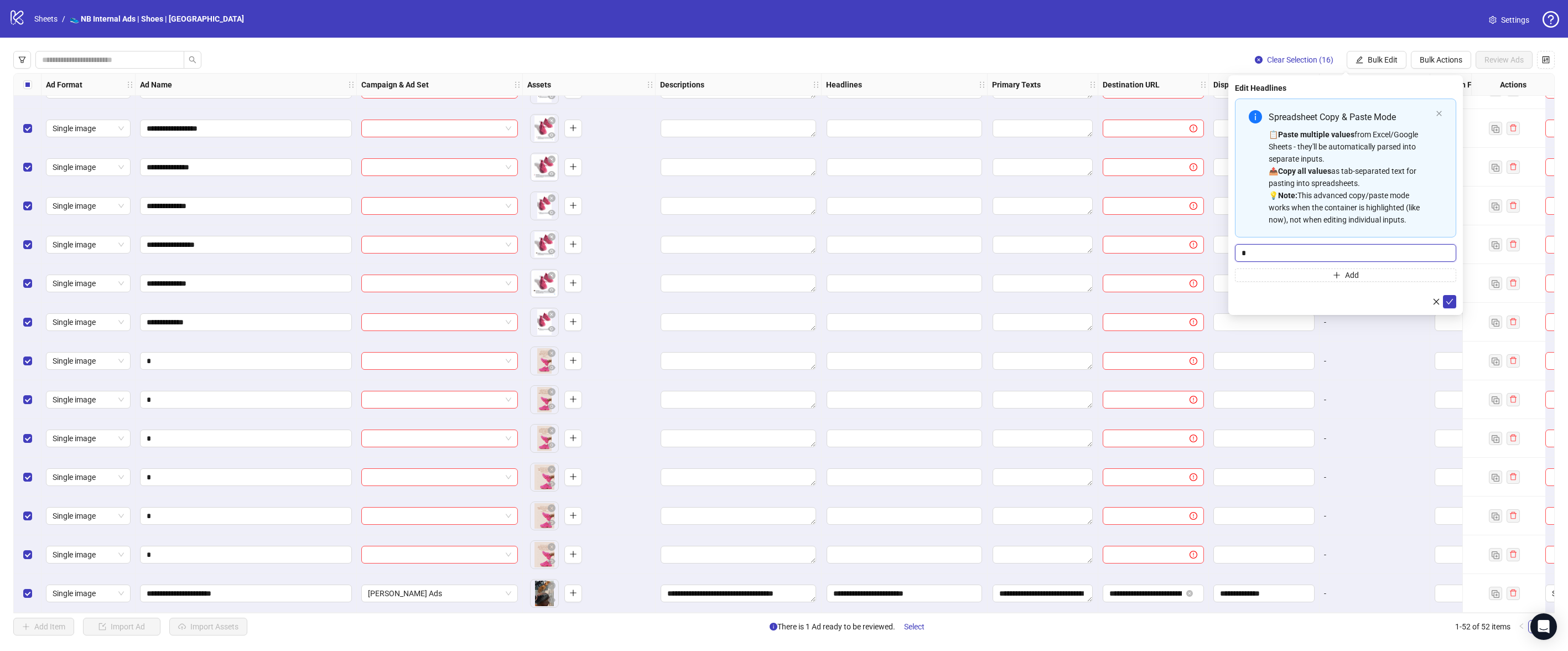
click at [1340, 246] on input "*" at bounding box center [1346, 253] width 222 height 18
click at [1338, 252] on input "*" at bounding box center [1346, 253] width 222 height 18
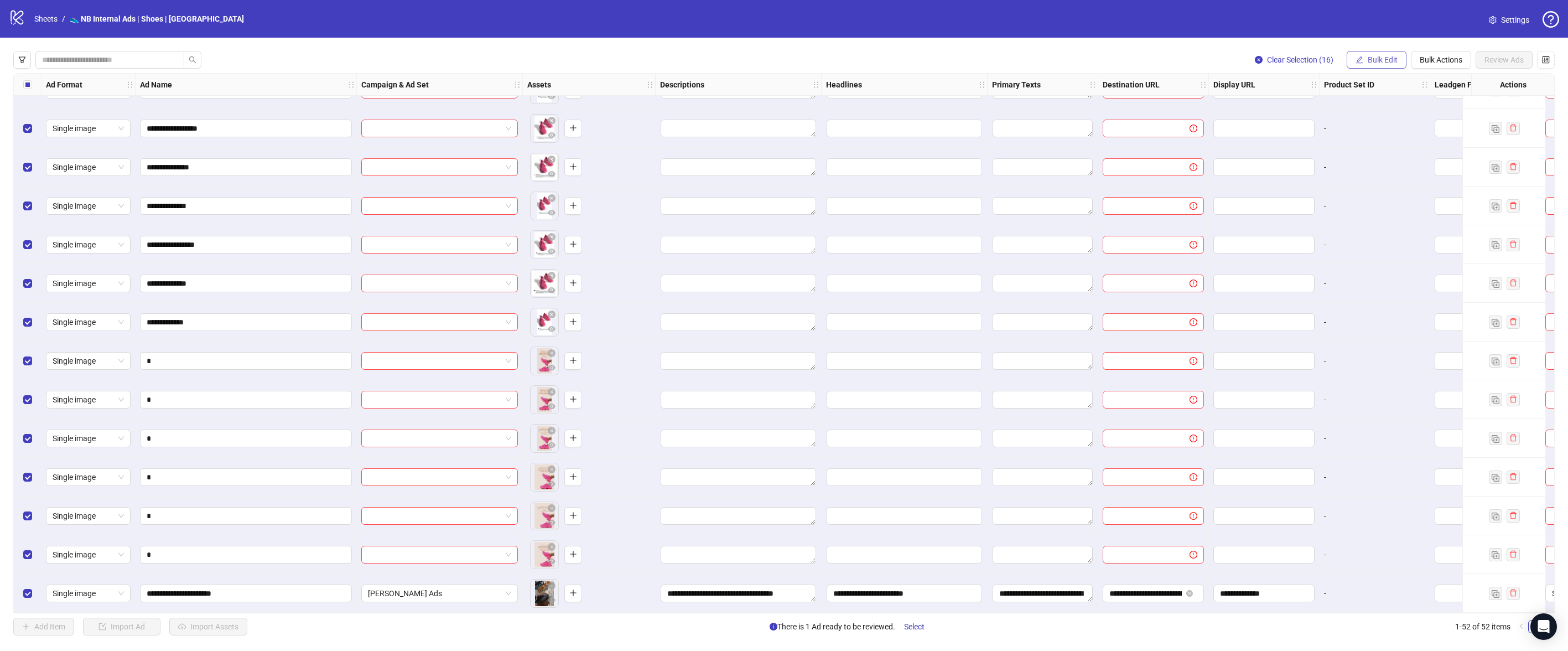
click at [1384, 58] on span "Bulk Edit" at bounding box center [1382, 60] width 30 height 9
click at [1387, 149] on span "Headlines" at bounding box center [1387, 153] width 66 height 12
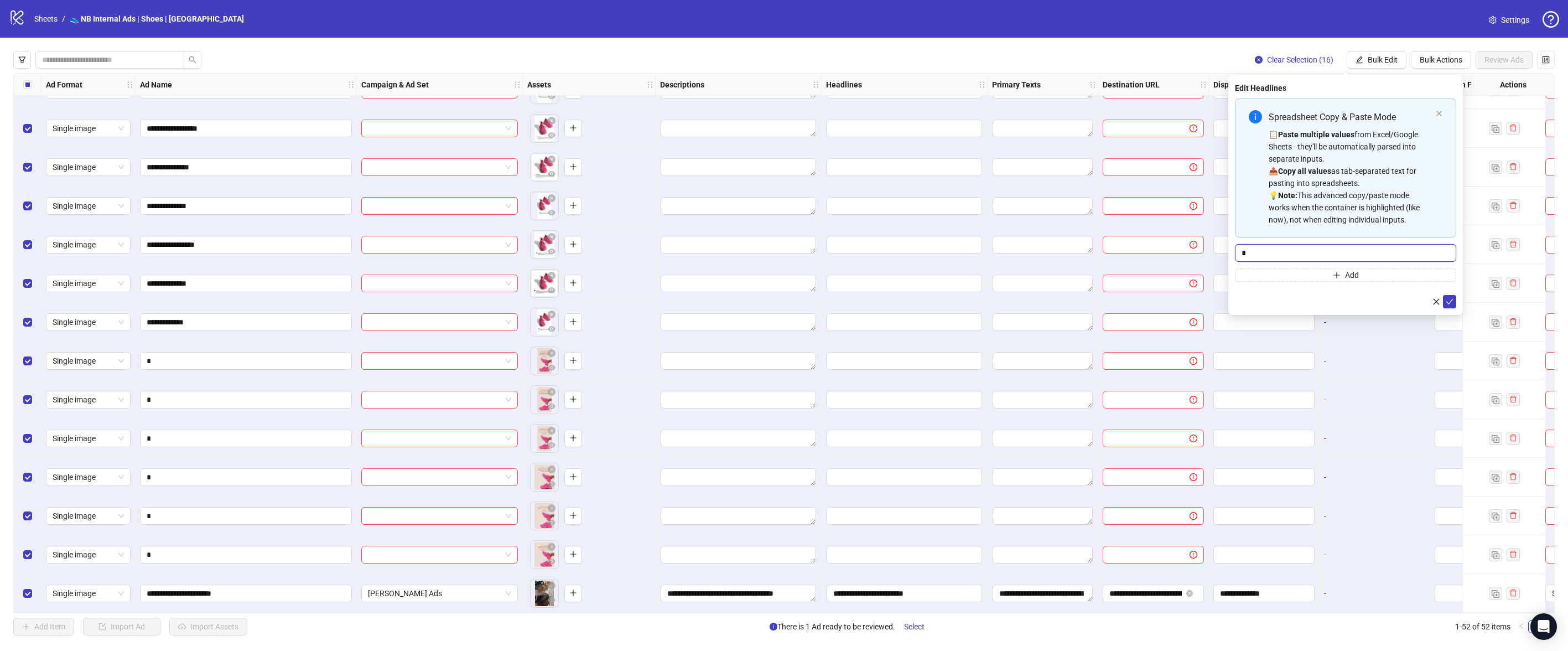
click at [1308, 254] on input "*" at bounding box center [1346, 253] width 222 height 18
click at [1308, 253] on input "*" at bounding box center [1346, 253] width 222 height 18
click at [782, 588] on textarea "**********" at bounding box center [738, 593] width 155 height 18
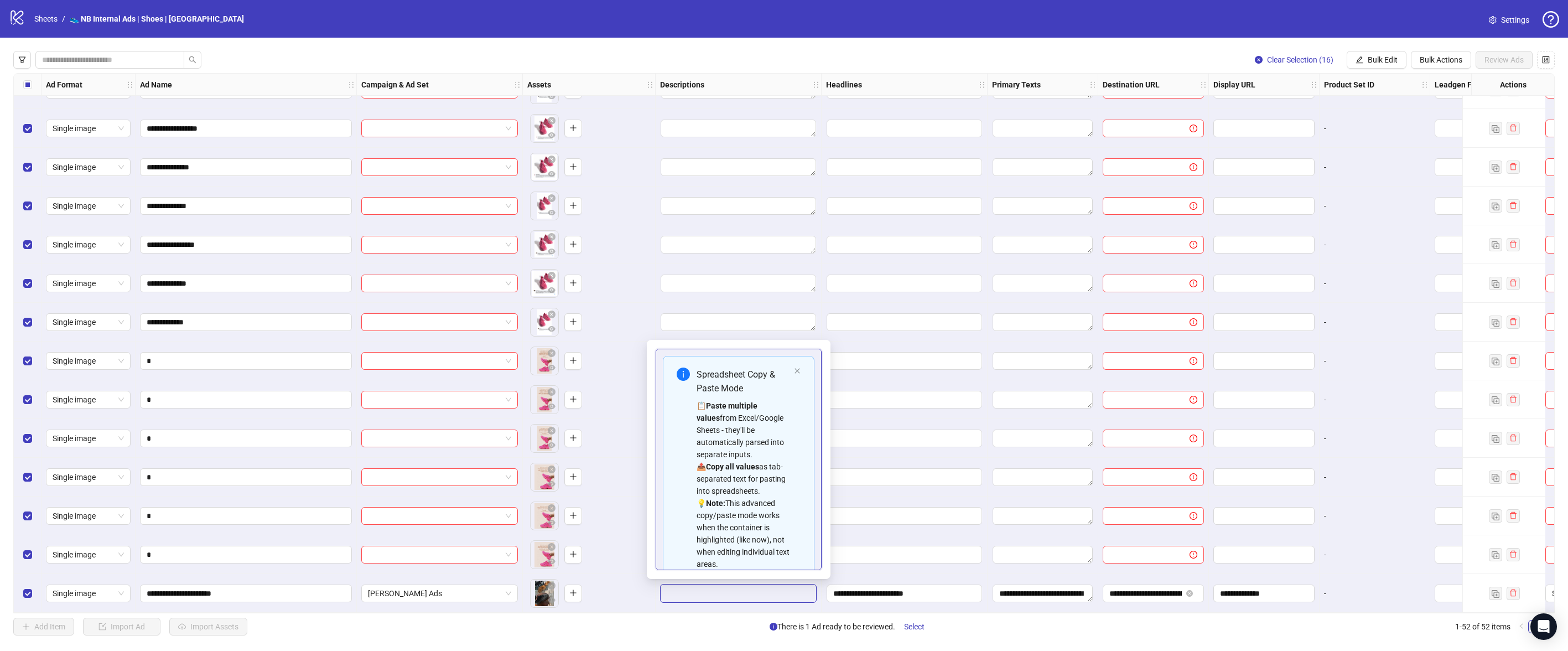
click at [872, 585] on div "**********" at bounding box center [904, 593] width 155 height 18
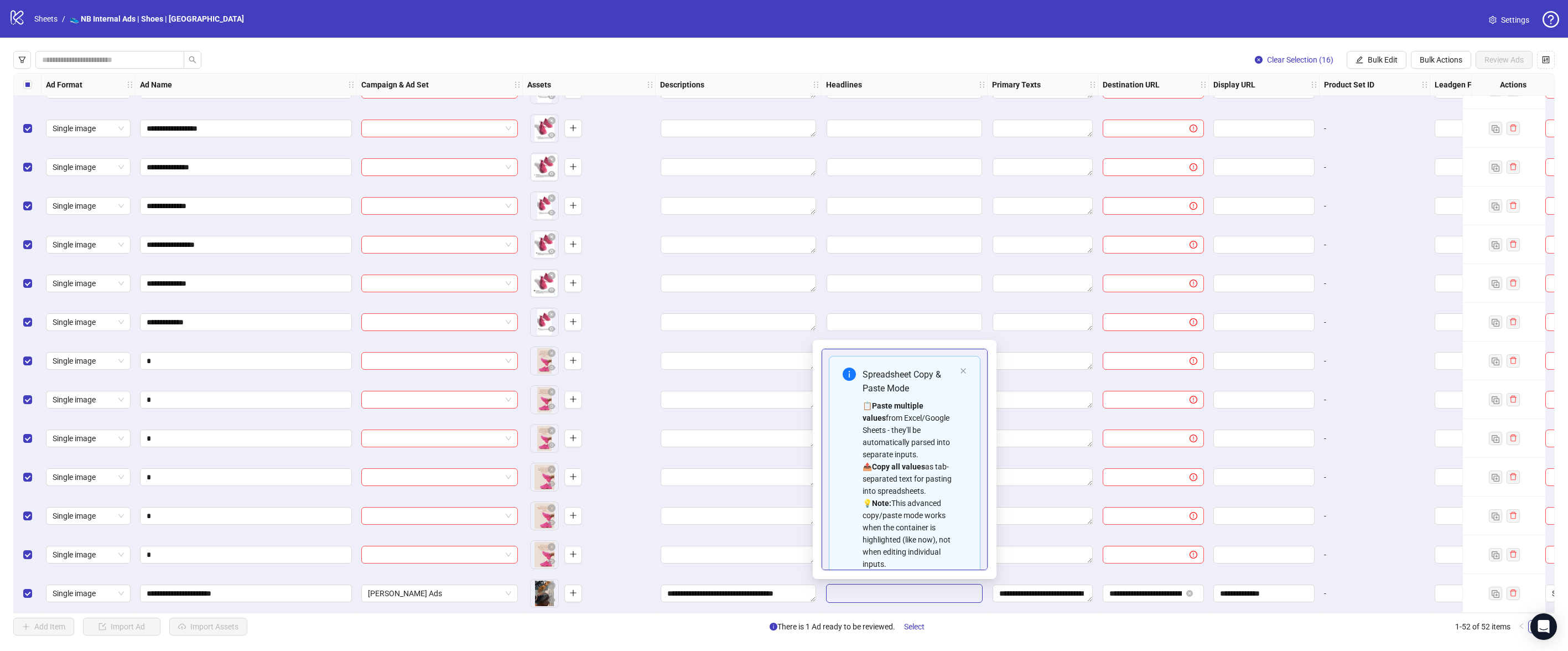
click at [907, 595] on input "**********" at bounding box center [904, 593] width 155 height 18
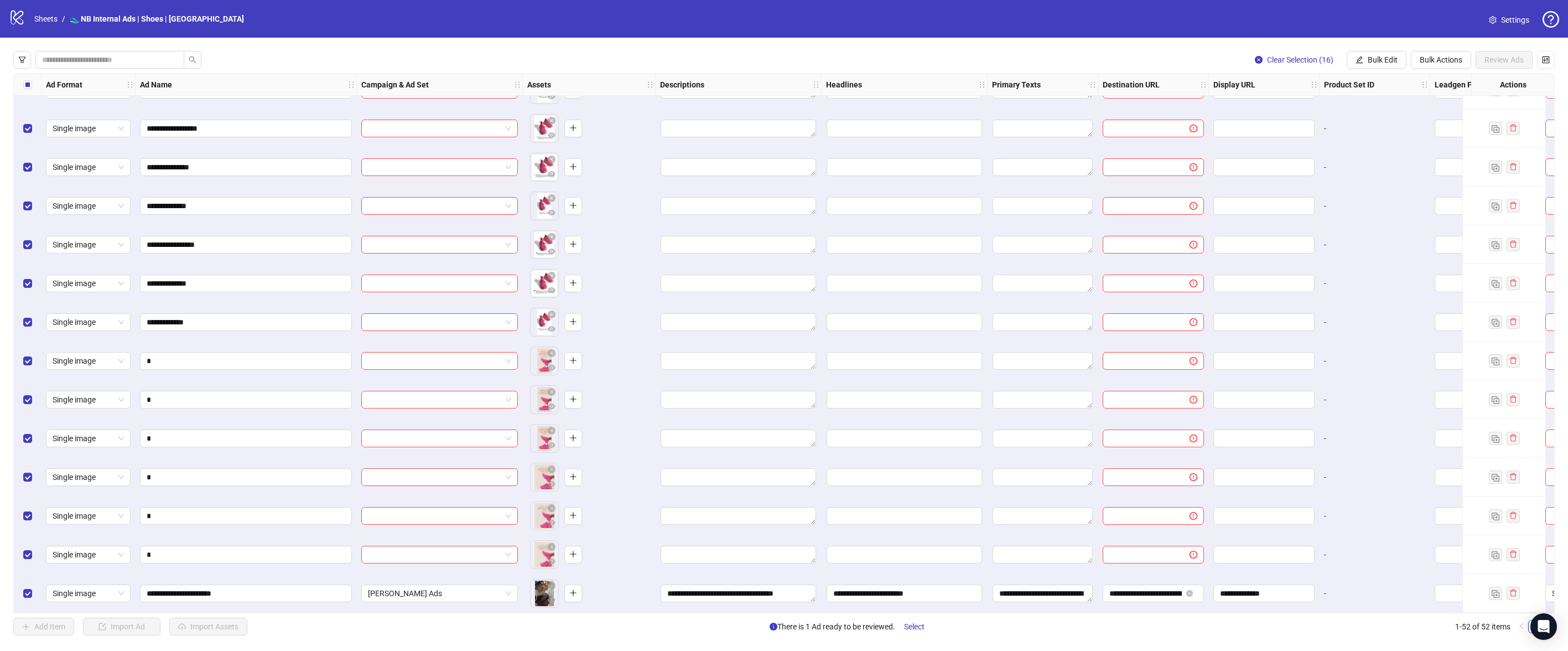
click at [21, 82] on div "Select all rows" at bounding box center [27, 85] width 27 height 22
click at [21, 82] on div "Select all rows" at bounding box center [27, 85] width 27 height 22
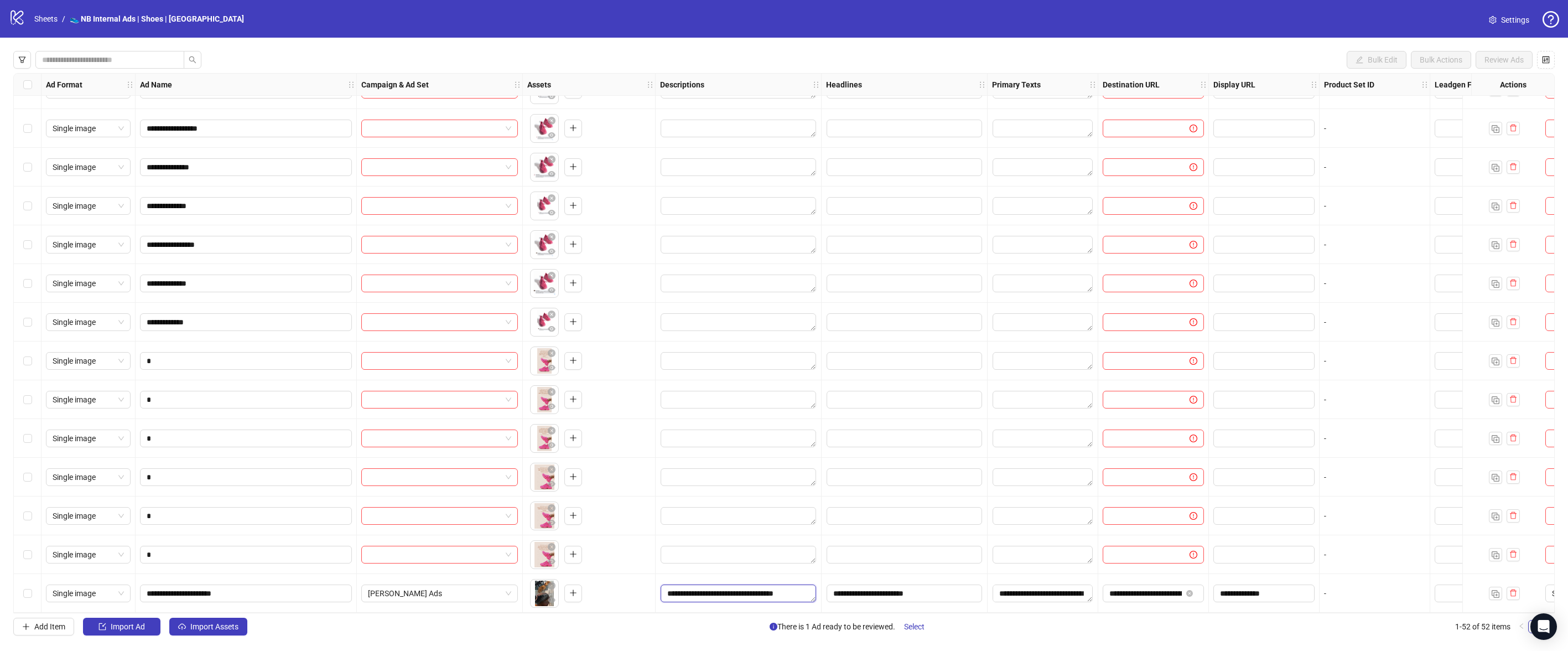
click at [799, 588] on textarea "**********" at bounding box center [738, 593] width 155 height 18
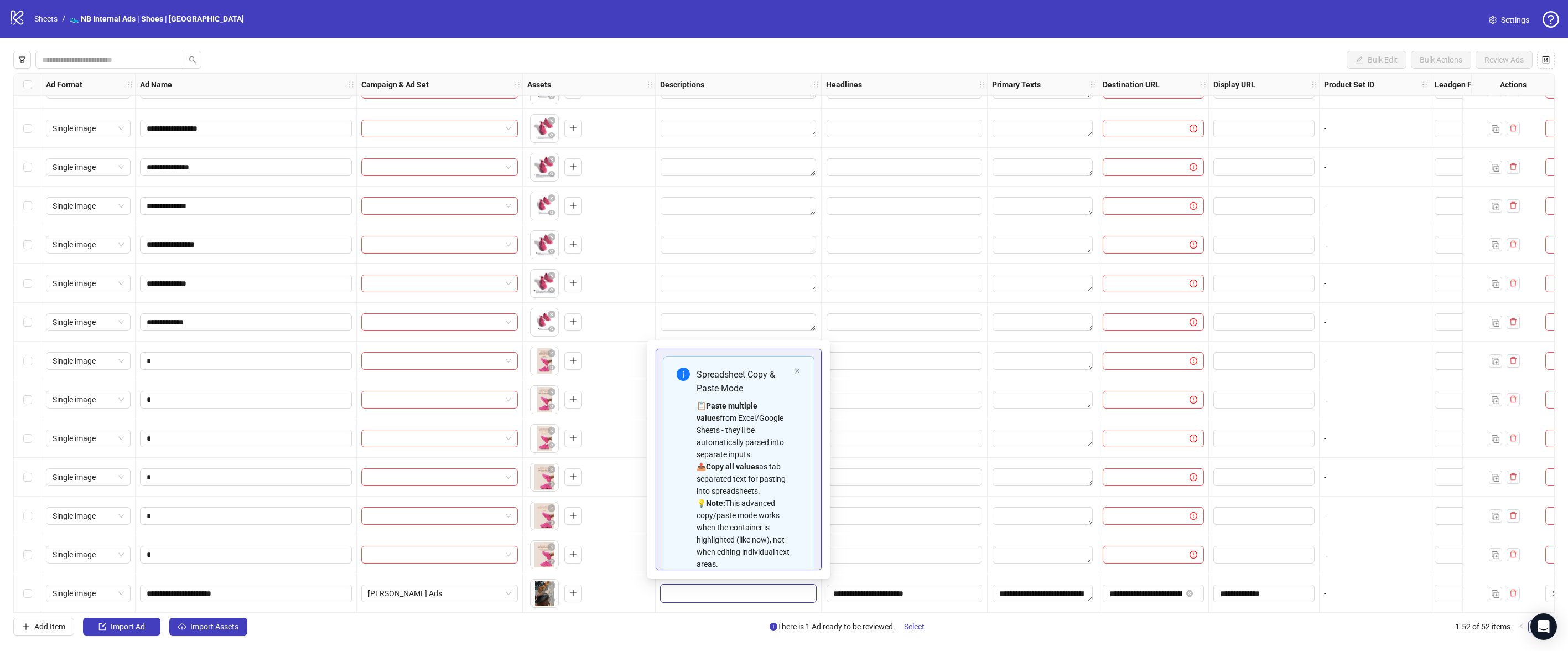
click at [677, 590] on textarea "**********" at bounding box center [738, 593] width 155 height 18
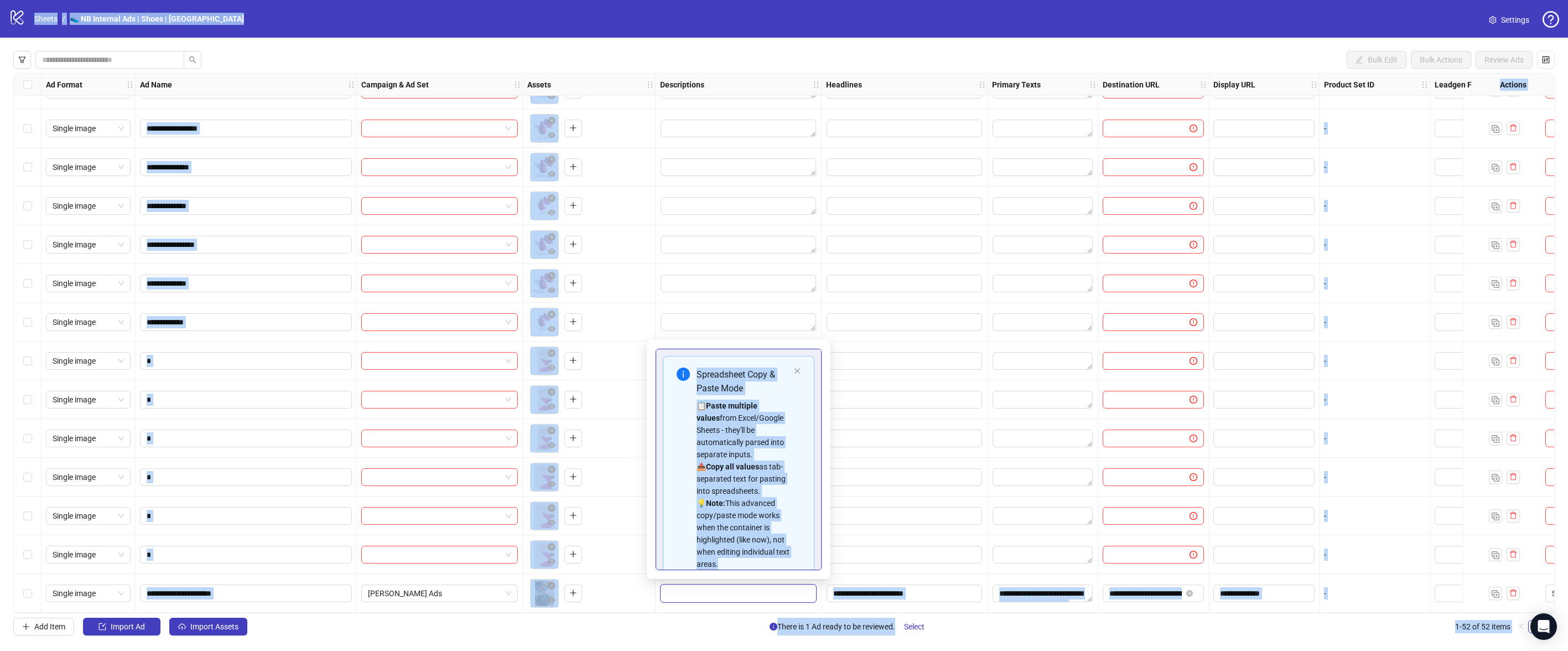
click at [677, 589] on textarea "**********" at bounding box center [738, 593] width 155 height 18
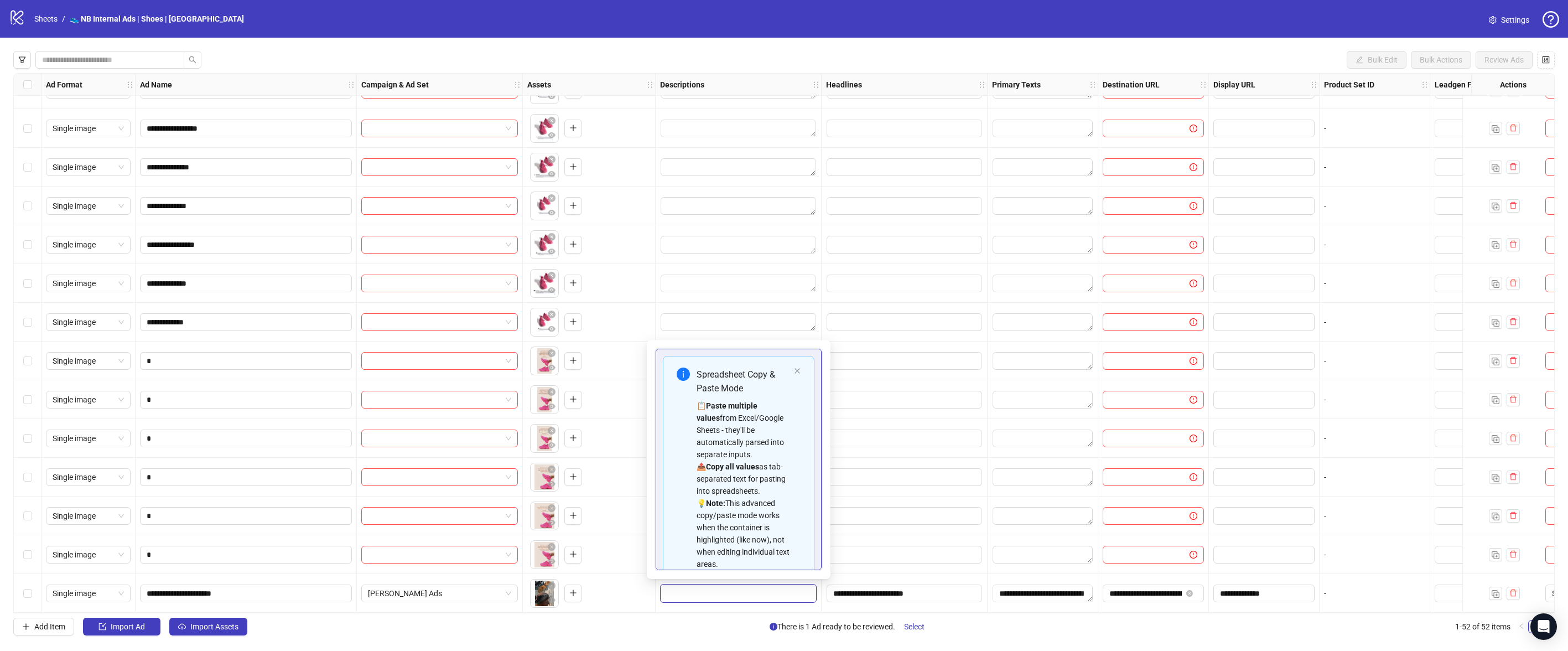
click at [1332, 23] on div "logo/logo-mobile Sheets / 👟 NB Internal Ads | Shoes | [GEOGRAPHIC_DATA] Settings" at bounding box center [784, 19] width 1550 height 20
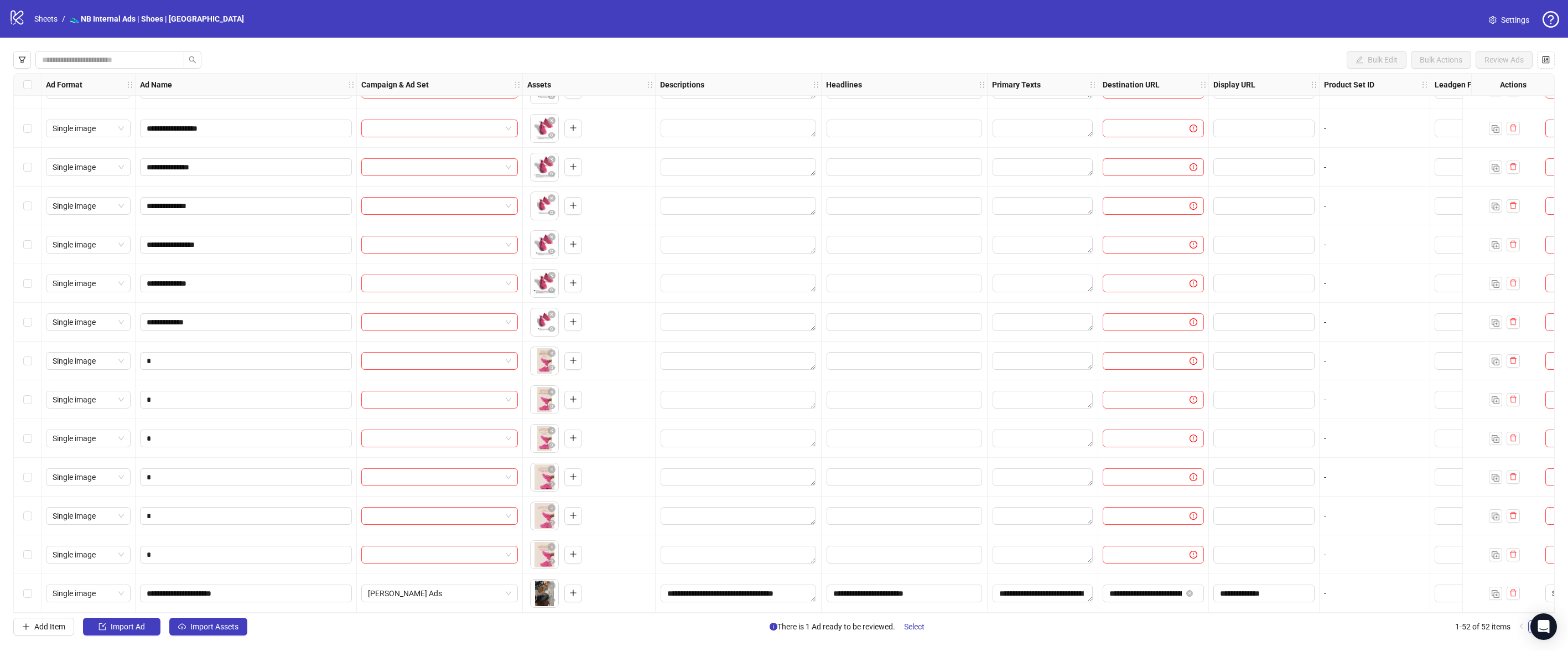
click at [22, 588] on div "Select row 52" at bounding box center [27, 594] width 27 height 39
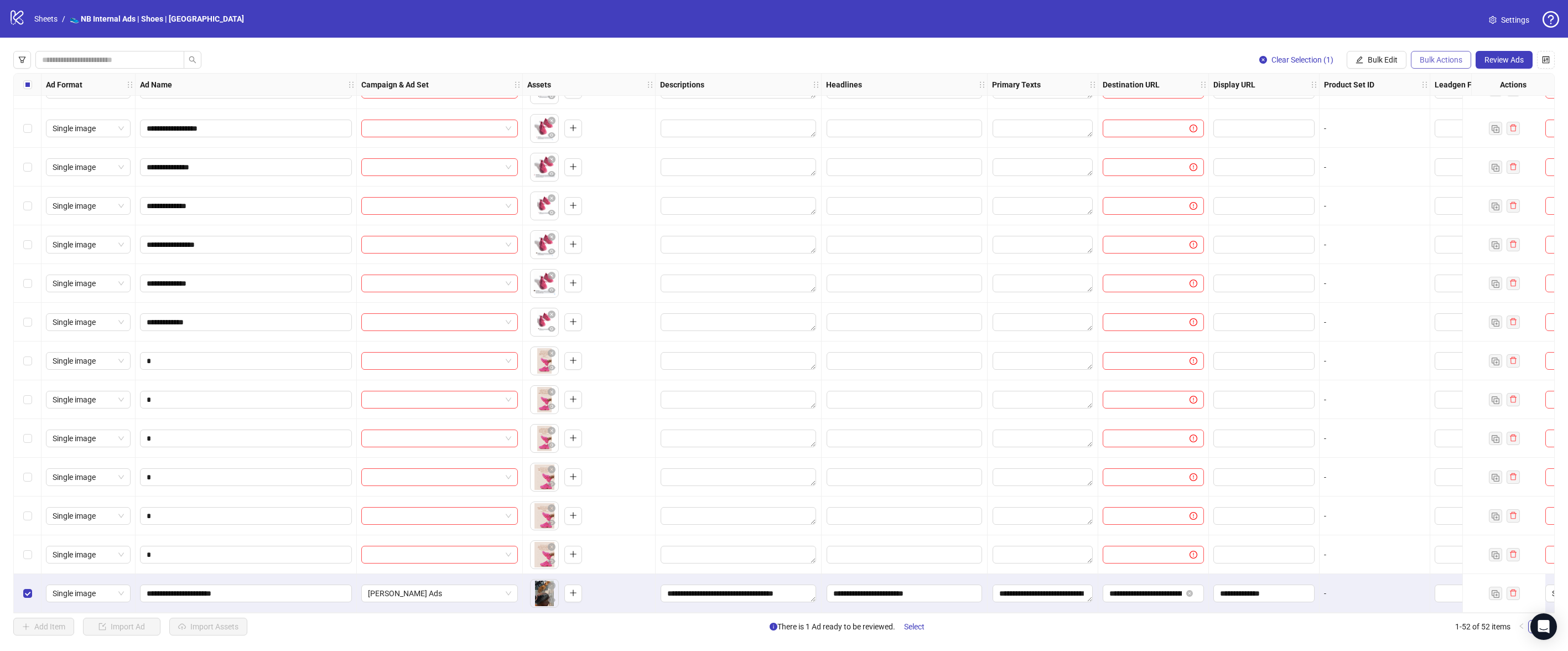
click at [1415, 59] on button "Bulk Actions" at bounding box center [1441, 60] width 60 height 18
click at [1474, 104] on span "Duplicate" at bounding box center [1457, 100] width 76 height 12
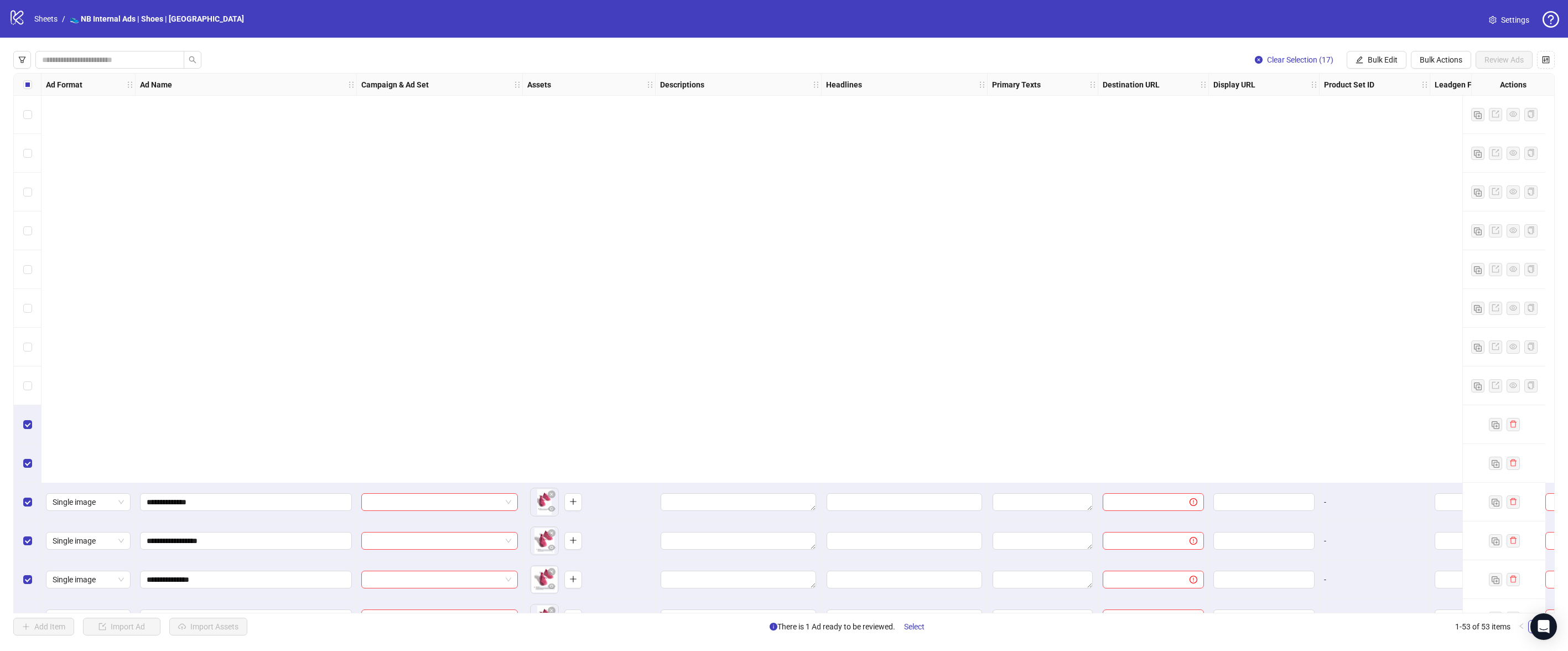
scroll to position [1541, 0]
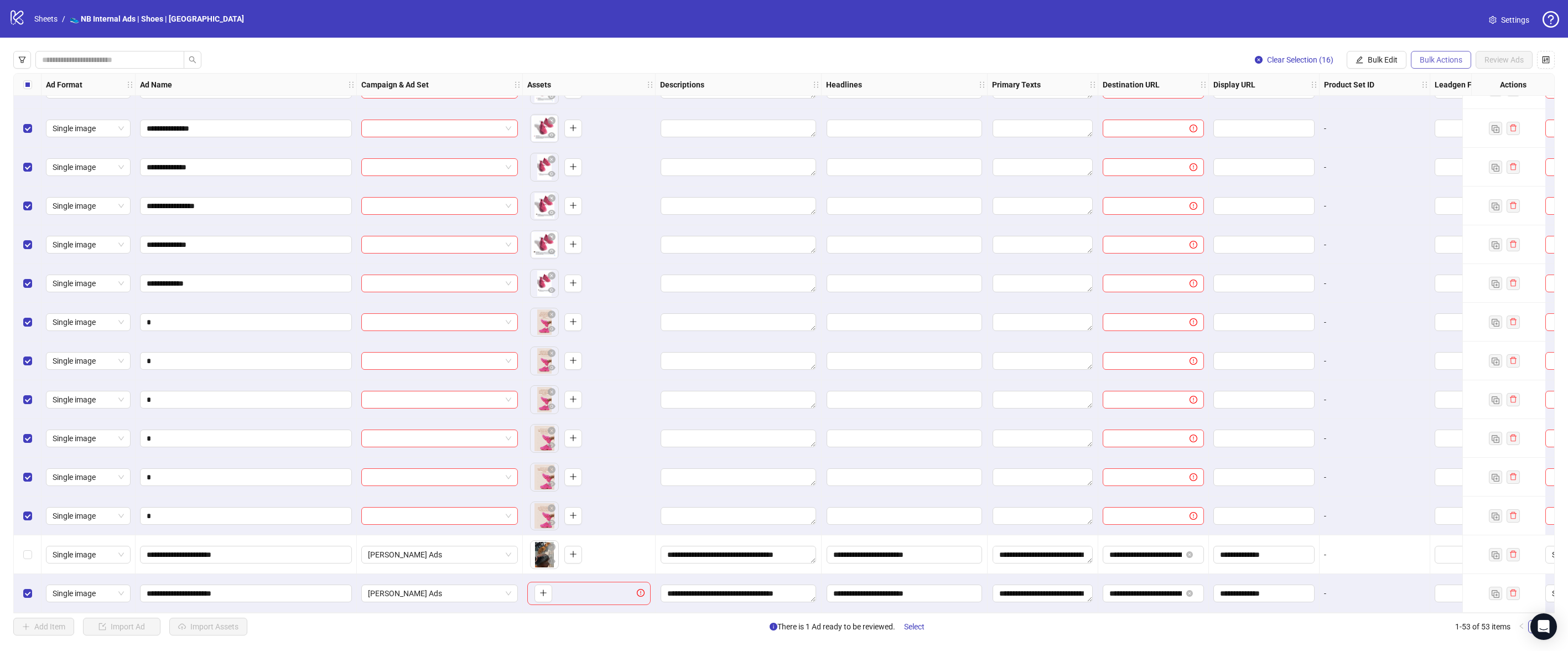
click at [1455, 58] on span "Bulk Actions" at bounding box center [1441, 60] width 43 height 9
drag, startPoint x: 1371, startPoint y: 60, endPoint x: 1384, endPoint y: 63, distance: 13.3
click at [1371, 60] on span "Bulk Edit" at bounding box center [1382, 60] width 30 height 9
click at [1380, 152] on span "Headlines" at bounding box center [1387, 153] width 66 height 12
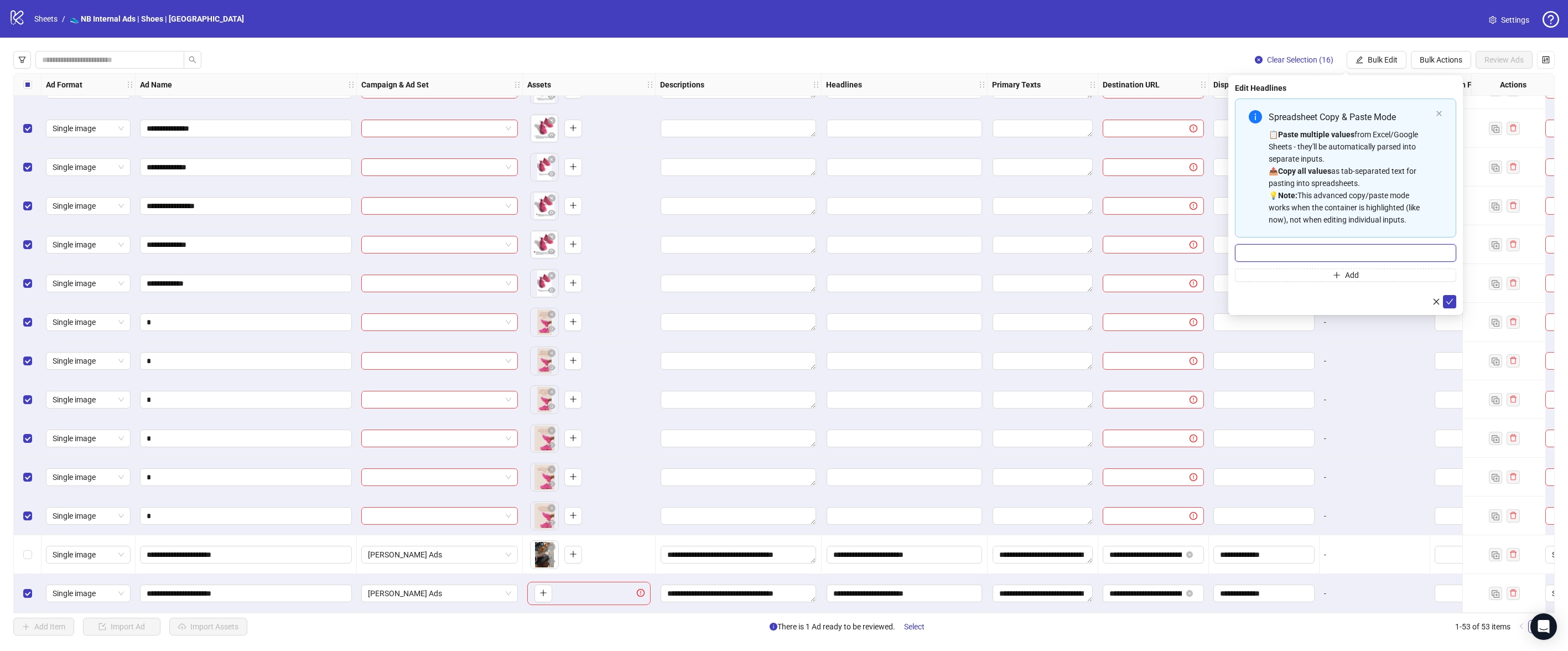
click at [1337, 255] on input "Multi-input container - paste or copy values" at bounding box center [1346, 253] width 222 height 18
paste input "**********"
click at [1412, 255] on input "*" at bounding box center [1346, 253] width 222 height 18
click at [1412, 254] on input "*" at bounding box center [1346, 253] width 222 height 18
type input "*"
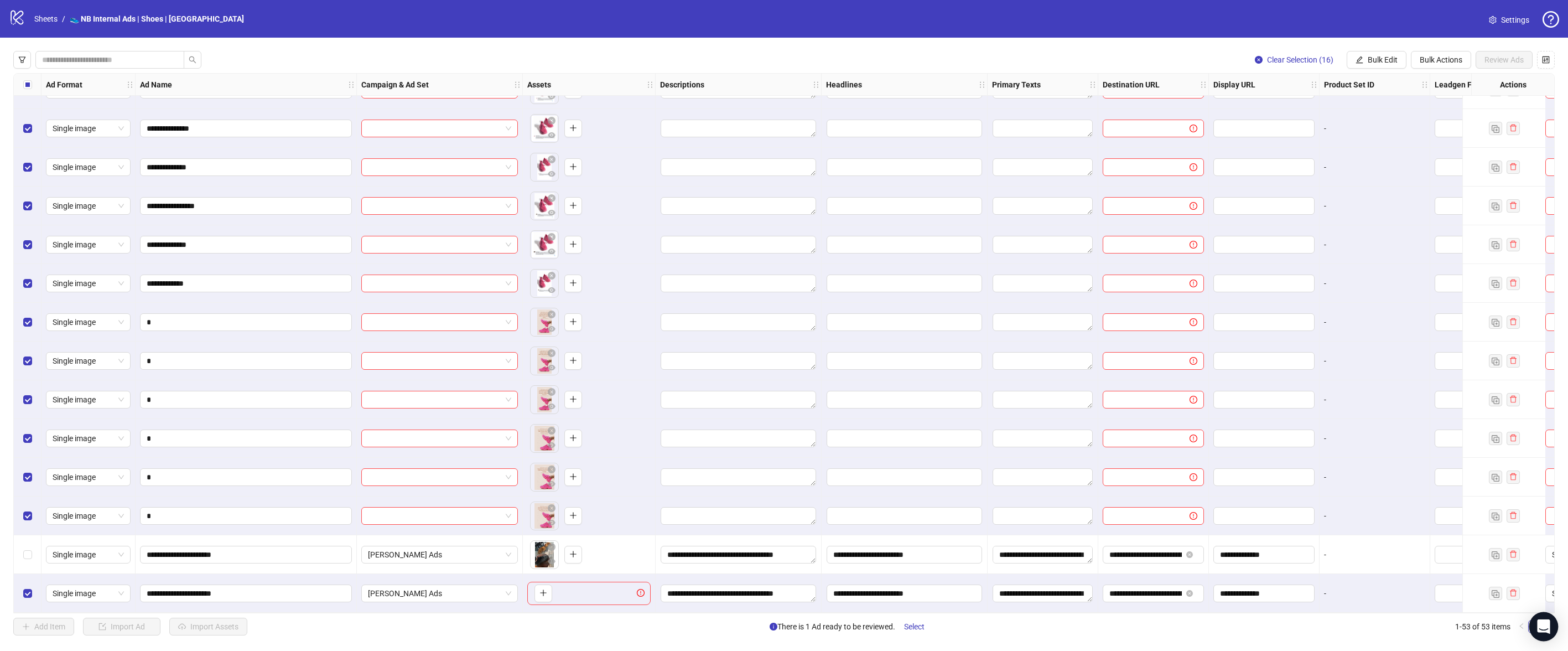
click at [1552, 625] on div "Open Intercom Messenger" at bounding box center [1544, 627] width 29 height 29
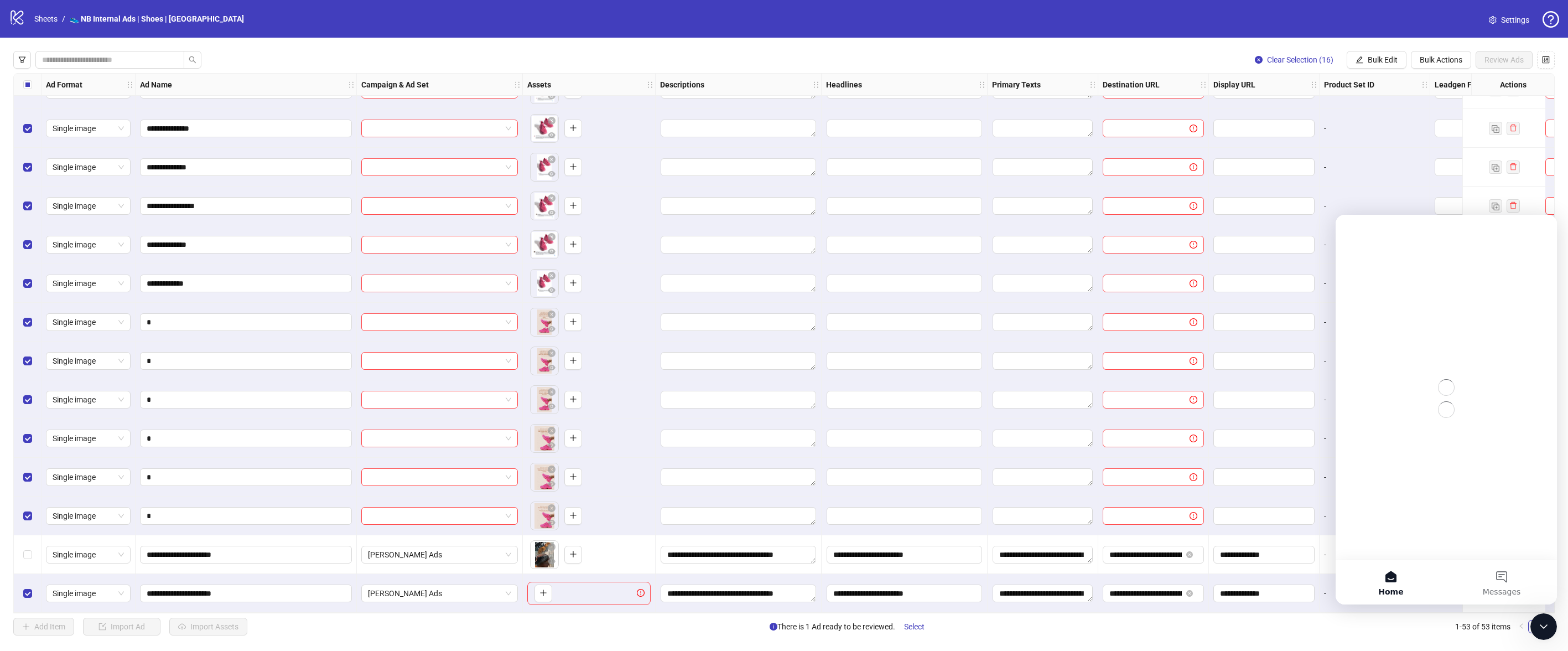
scroll to position [0, 0]
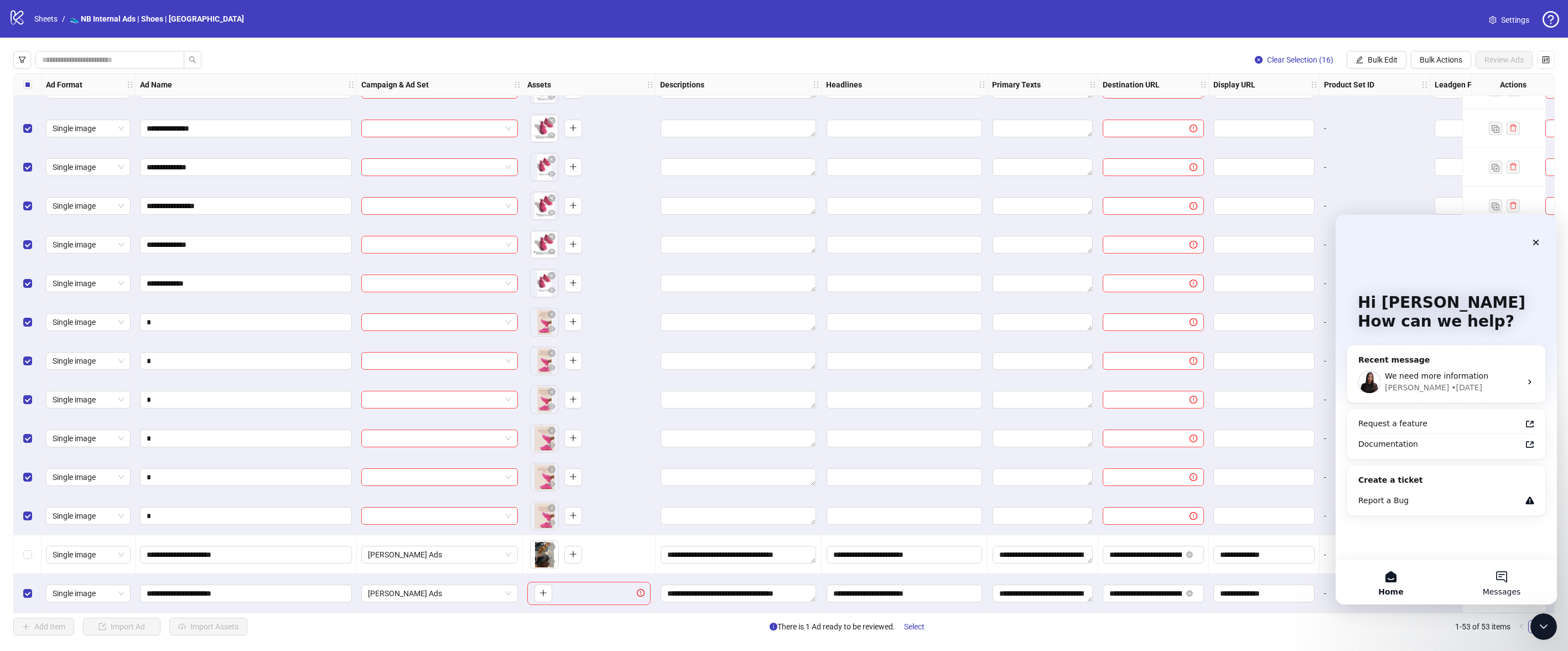
click at [1505, 579] on button "Messages" at bounding box center [1502, 582] width 111 height 44
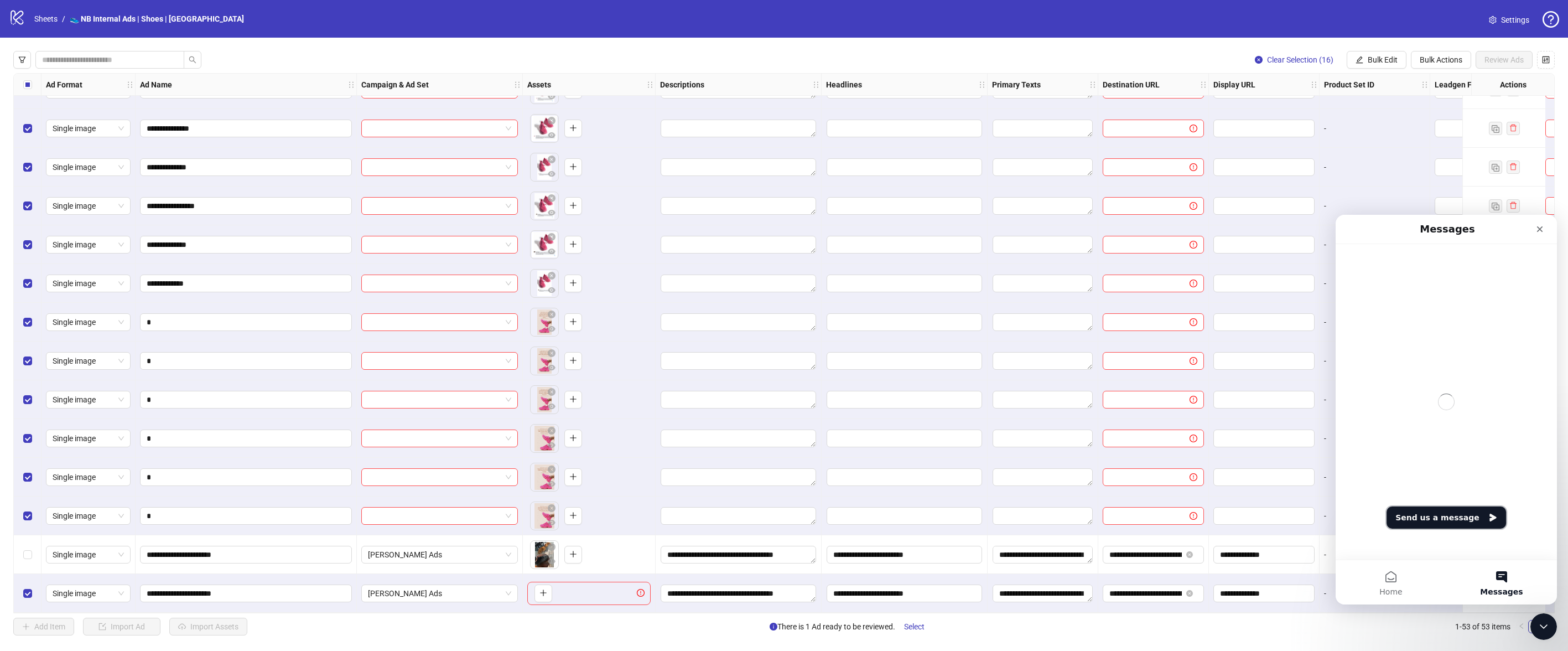
click at [1437, 514] on button "Send us a message" at bounding box center [1446, 518] width 119 height 22
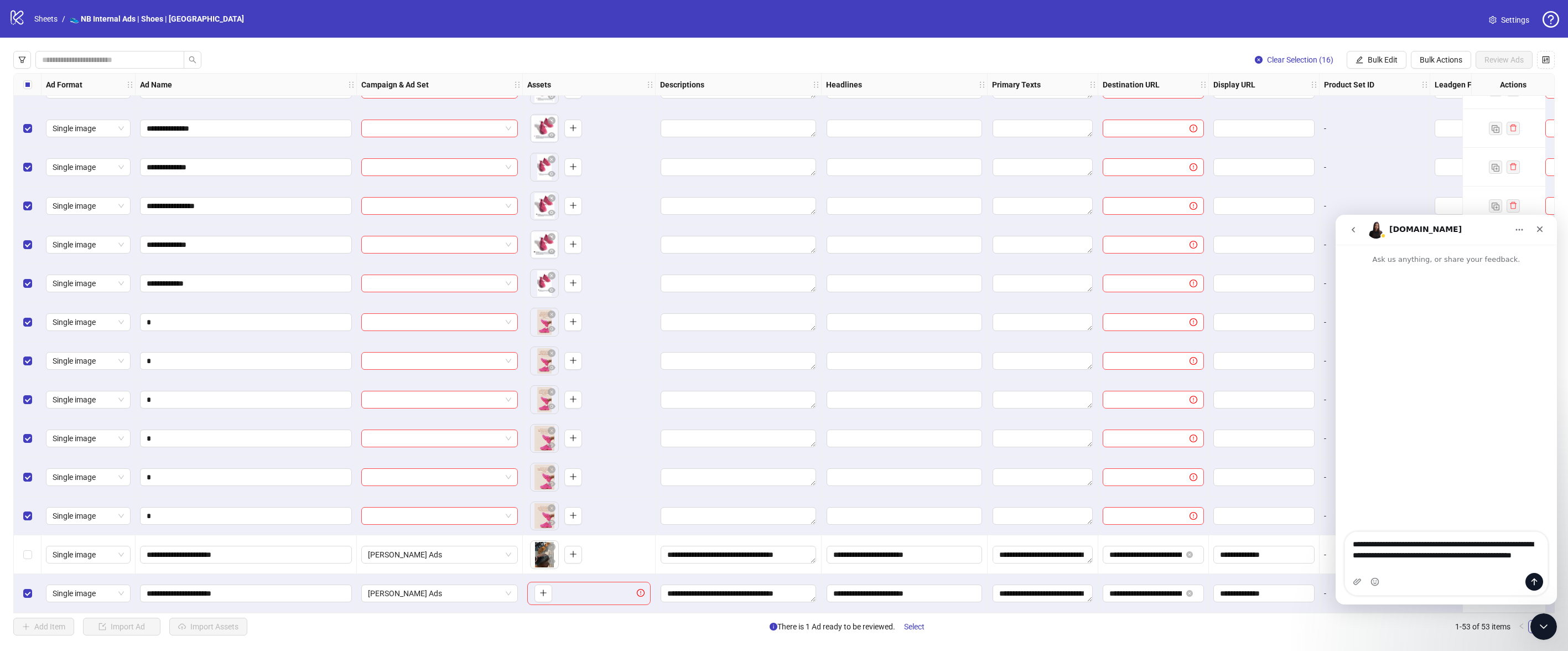
type textarea "**********"
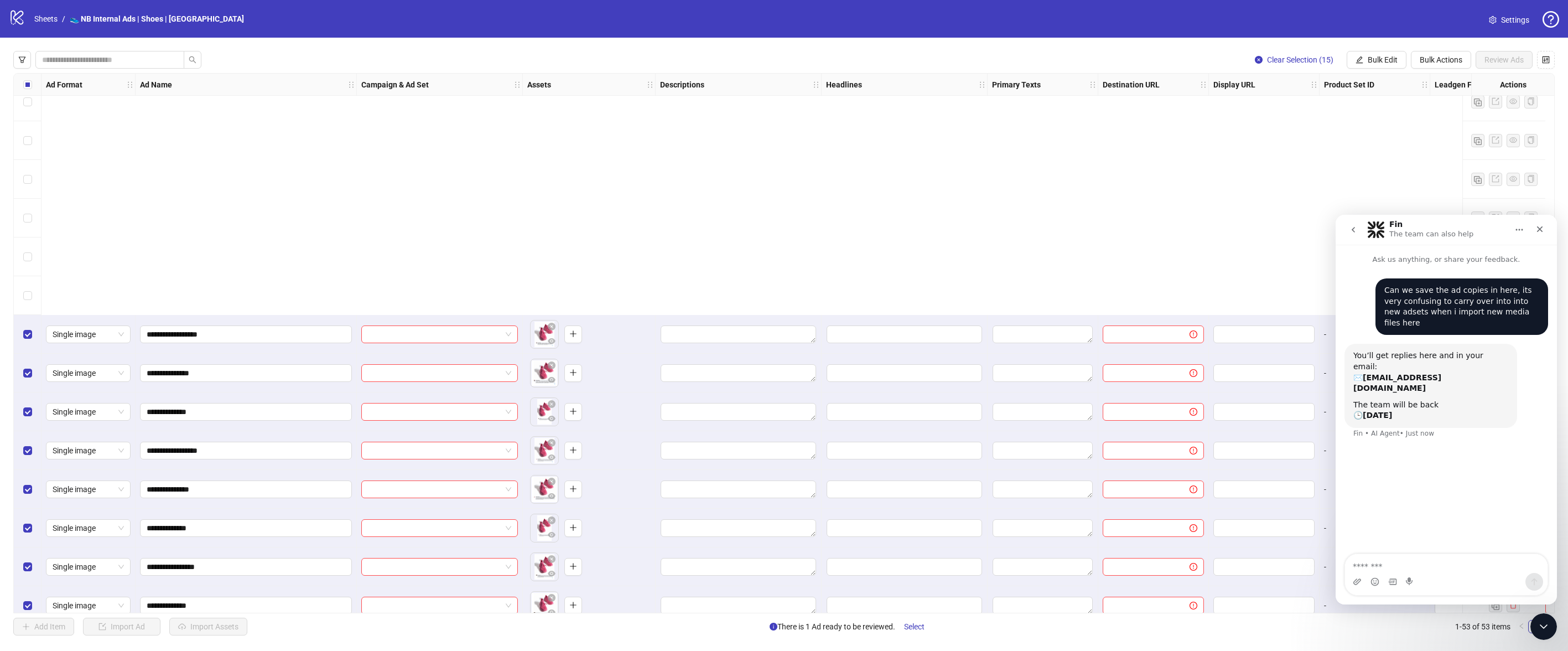
scroll to position [1541, 0]
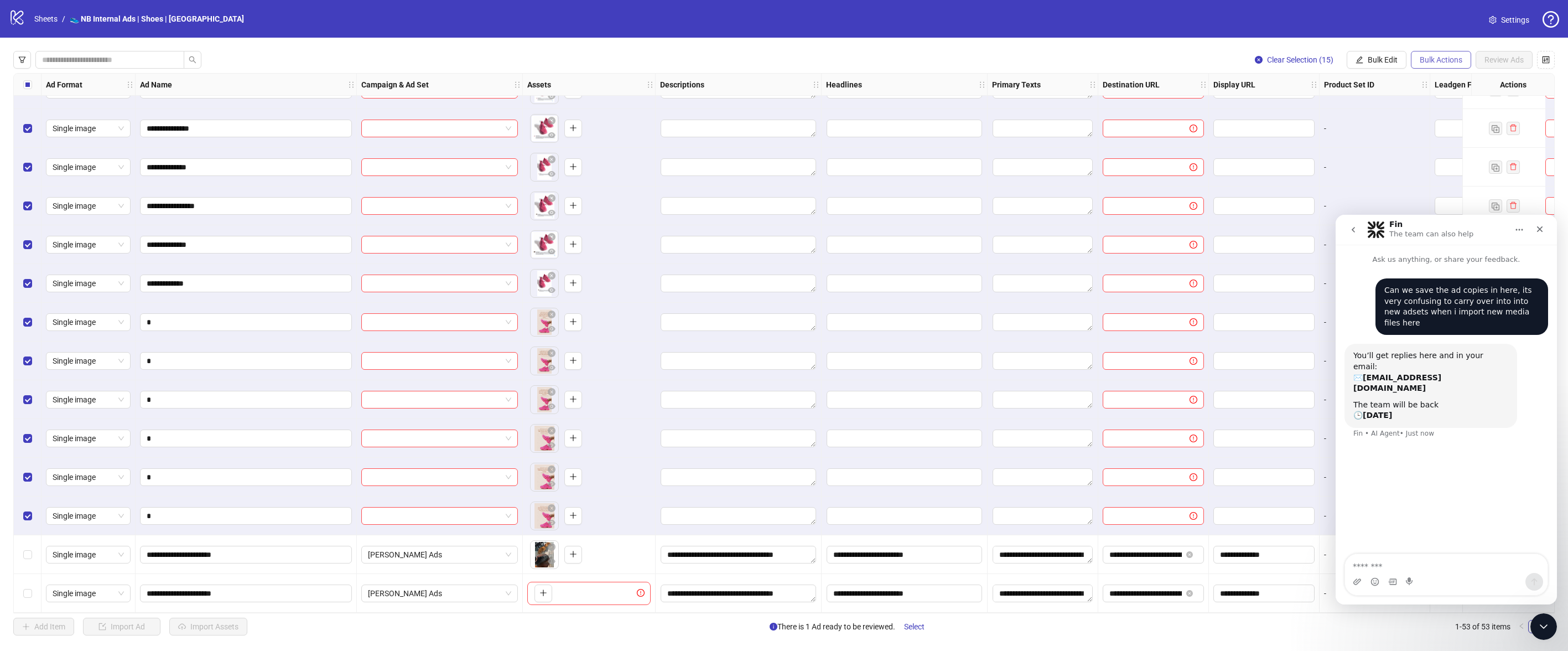
click at [1442, 61] on span "Bulk Actions" at bounding box center [1441, 60] width 43 height 9
click at [1391, 64] on span "Bulk Edit" at bounding box center [1382, 60] width 30 height 9
click at [1399, 191] on span "Destination URL" at bounding box center [1387, 188] width 66 height 12
click at [1334, 105] on input "text" at bounding box center [1341, 107] width 199 height 12
paste input "**********"
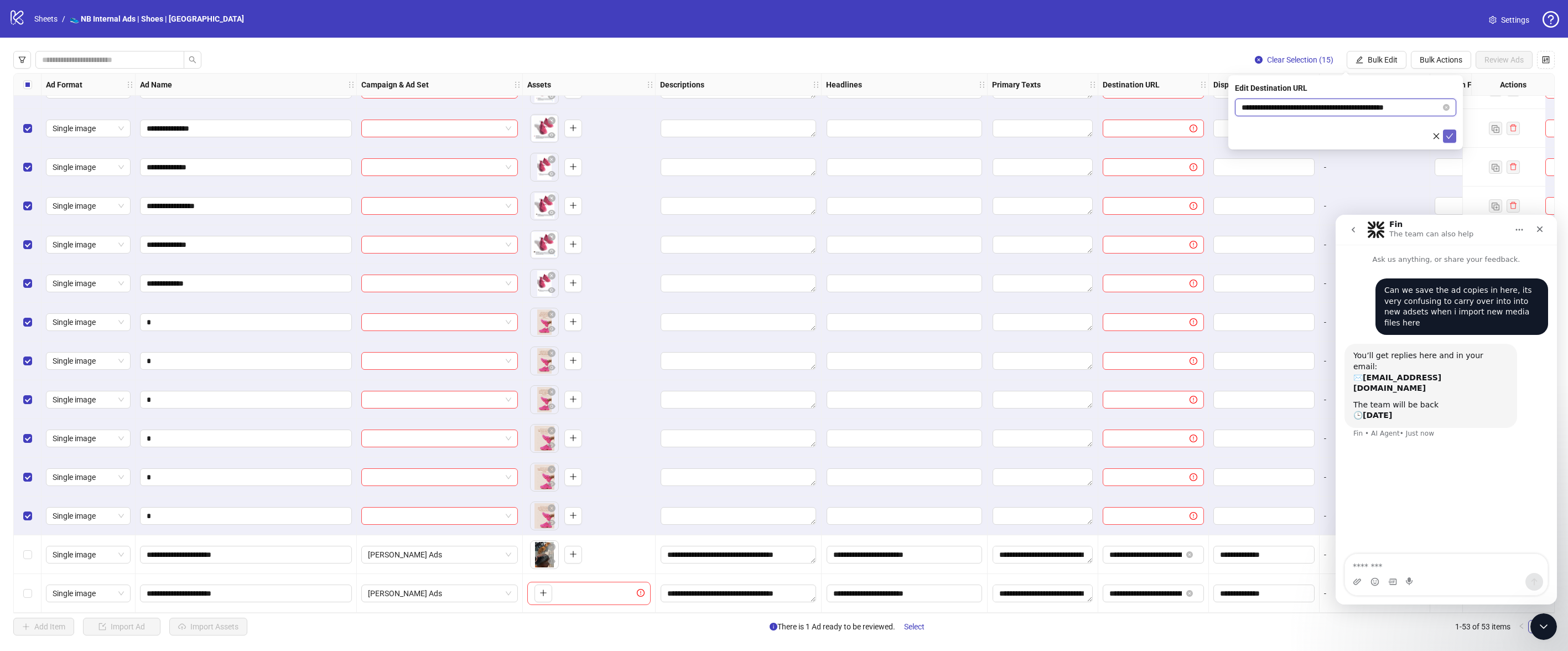
type input "**********"
click at [1446, 135] on icon "check" at bounding box center [1449, 136] width 8 height 8
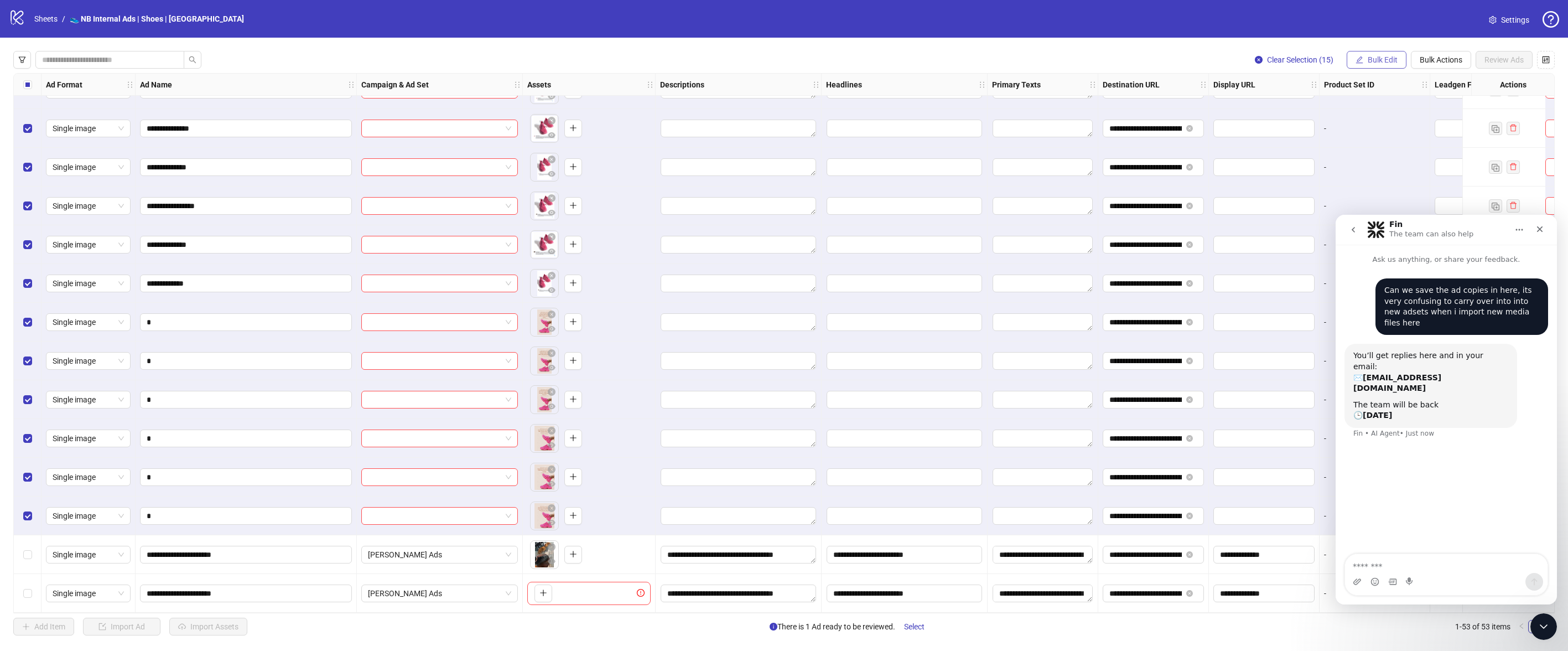
click at [1377, 60] on span "Bulk Edit" at bounding box center [1382, 60] width 30 height 9
click at [1388, 203] on span "Display URL" at bounding box center [1387, 206] width 66 height 12
click at [1380, 106] on input "text" at bounding box center [1346, 107] width 222 height 18
type input "**********"
click at [1450, 140] on span "submit" at bounding box center [1449, 136] width 8 height 9
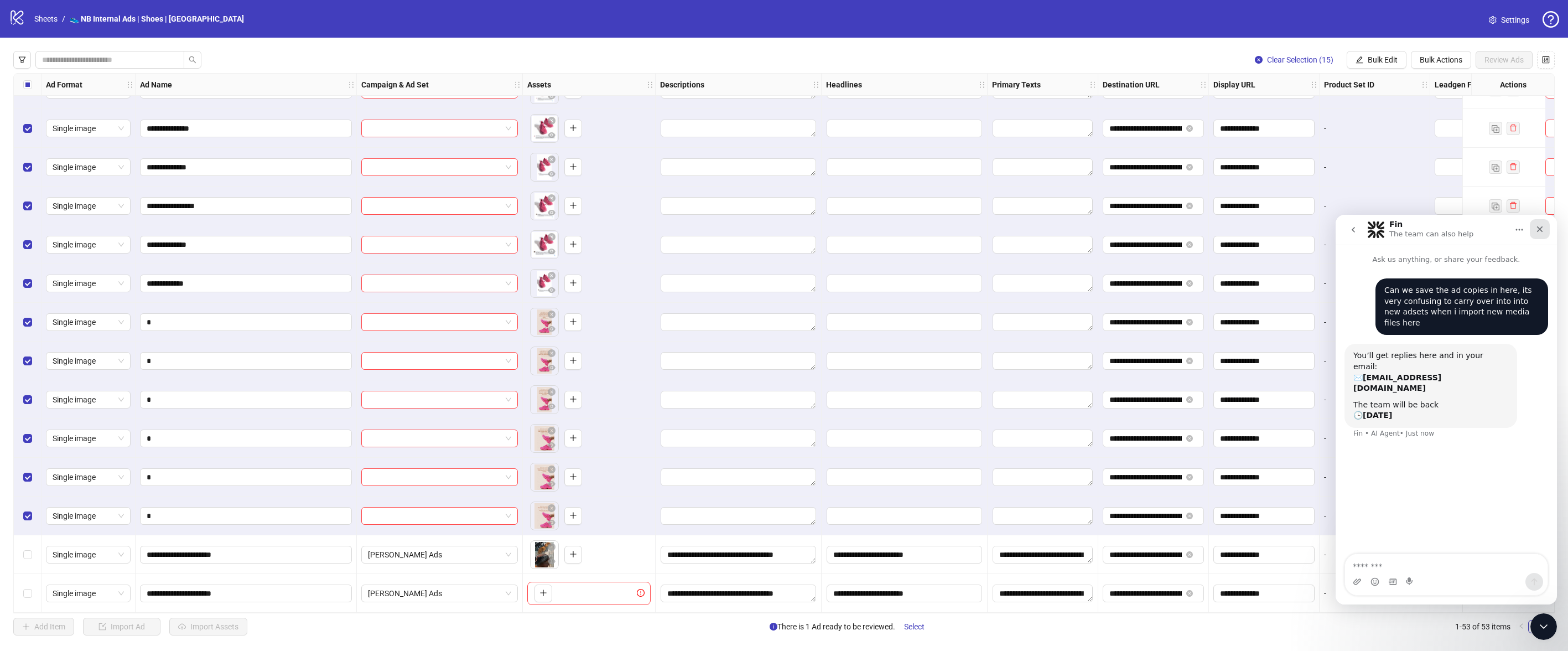
click at [1535, 228] on div "Close" at bounding box center [1539, 229] width 20 height 20
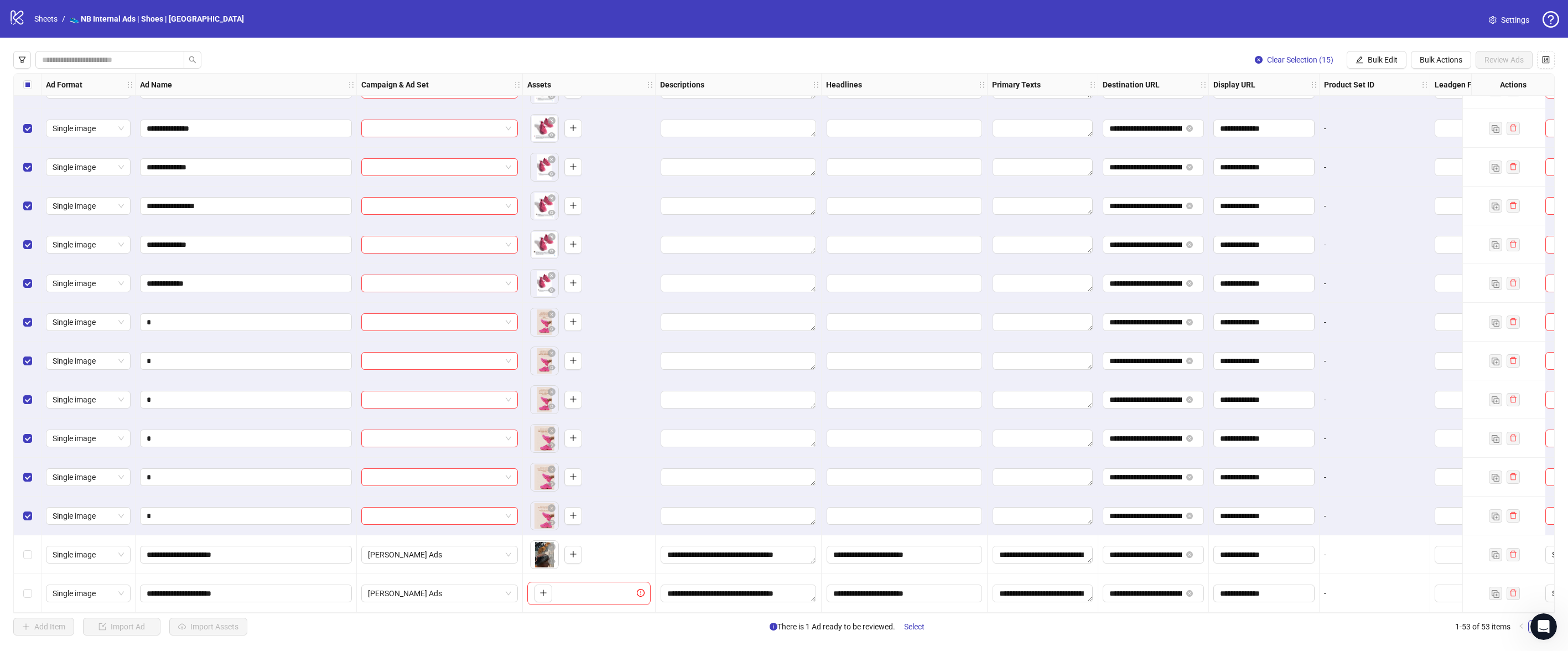
scroll to position [0, 0]
click at [1393, 55] on span "Bulk Edit" at bounding box center [1382, 60] width 30 height 9
click at [1368, 233] on li "Call to Action" at bounding box center [1387, 241] width 79 height 18
click at [1349, 103] on input "search" at bounding box center [1340, 107] width 198 height 16
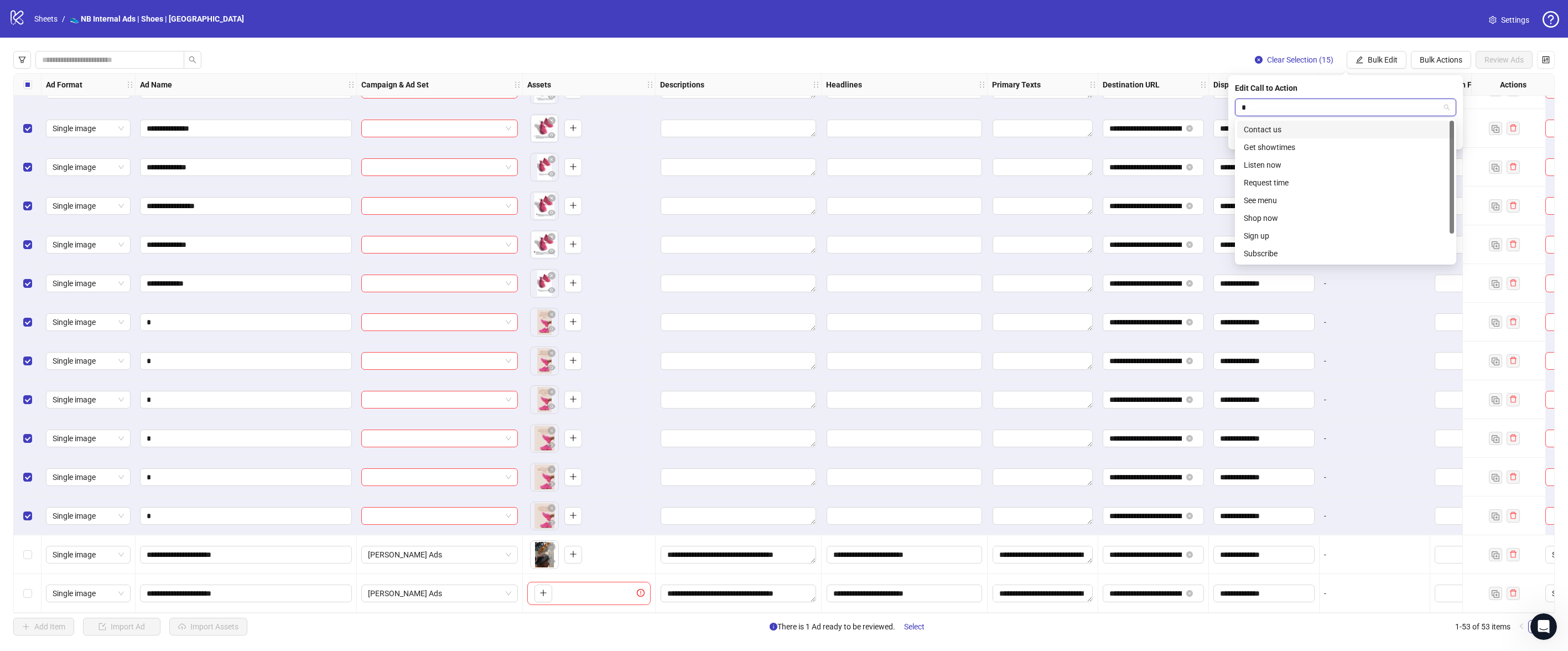
type input "**"
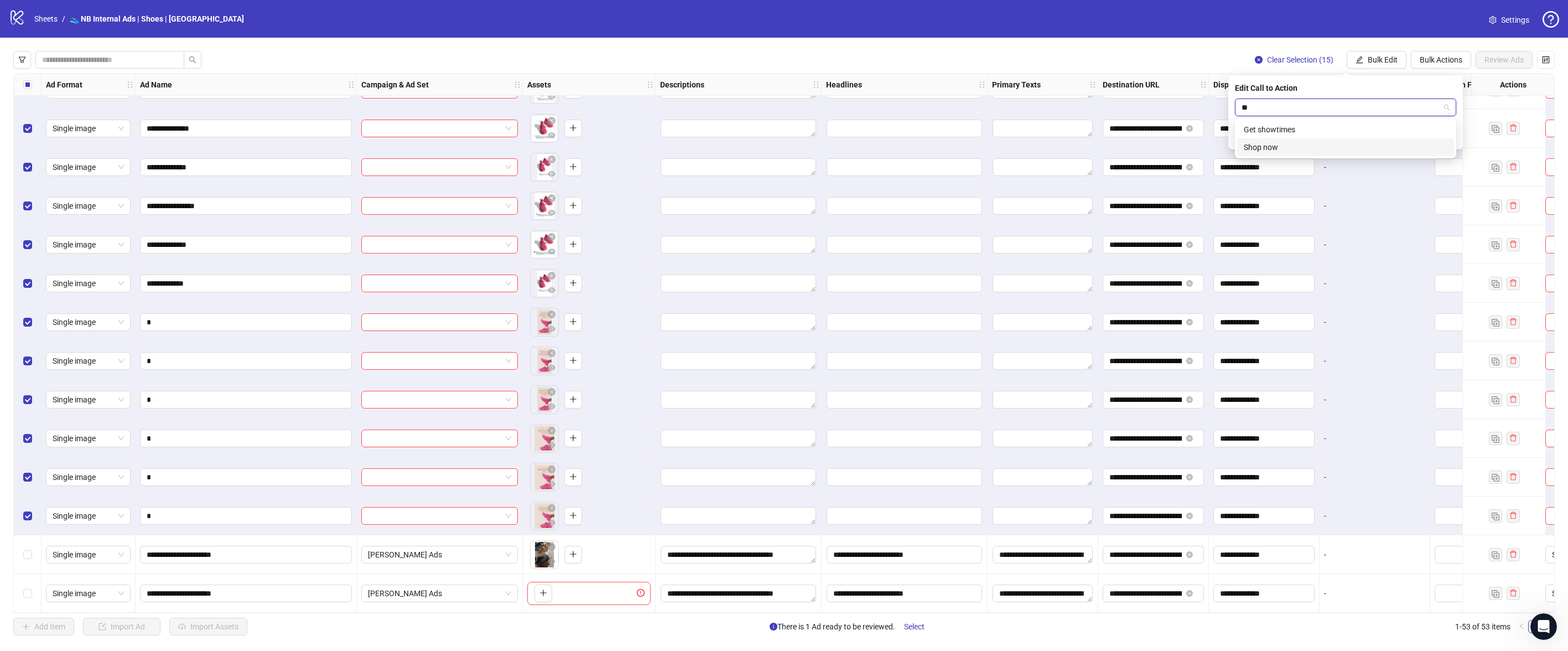
click at [1315, 145] on div "Shop now" at bounding box center [1345, 147] width 203 height 12
click at [1447, 139] on icon "check" at bounding box center [1449, 136] width 8 height 8
click at [1365, 66] on button "Bulk Edit" at bounding box center [1376, 60] width 60 height 18
click at [1386, 169] on span "Primary Texts" at bounding box center [1387, 171] width 66 height 12
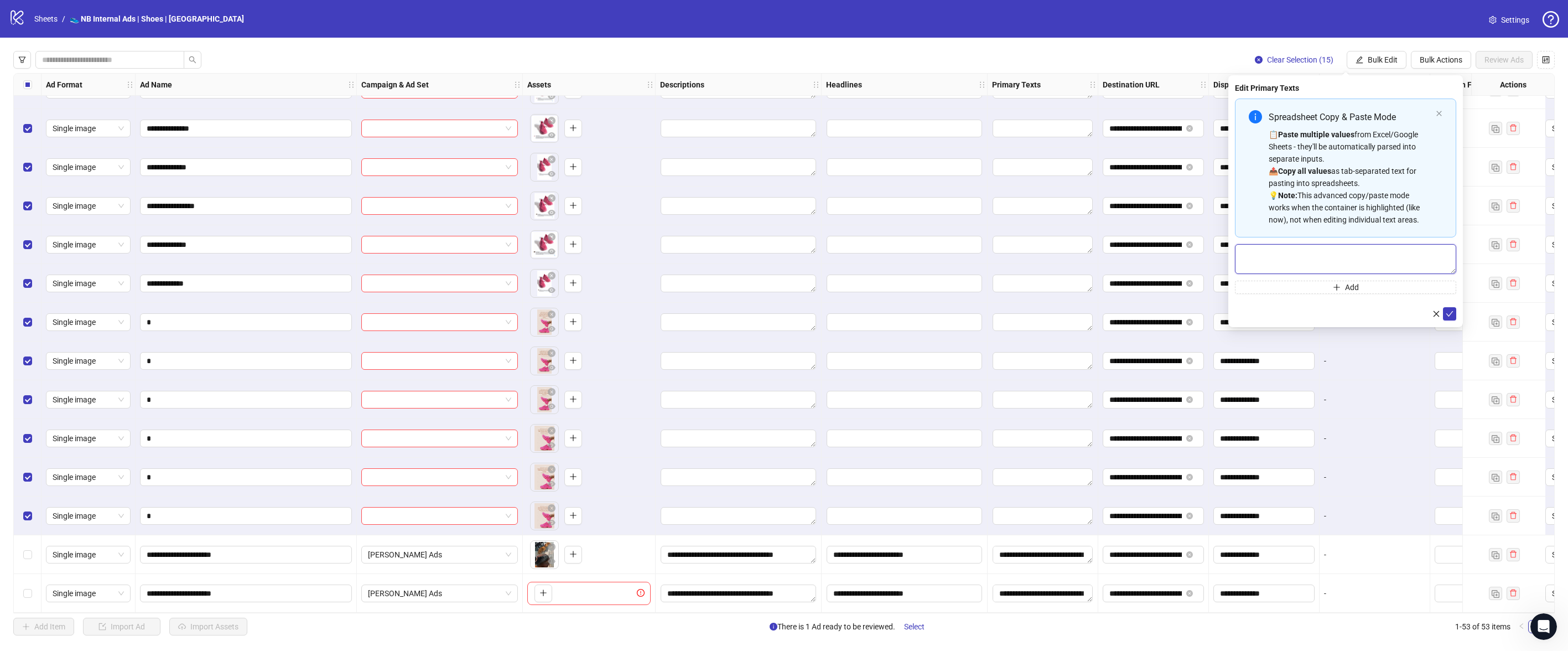
click at [1304, 266] on textarea "Multi-text input container - paste or copy values" at bounding box center [1346, 259] width 222 height 30
paste textarea "**********"
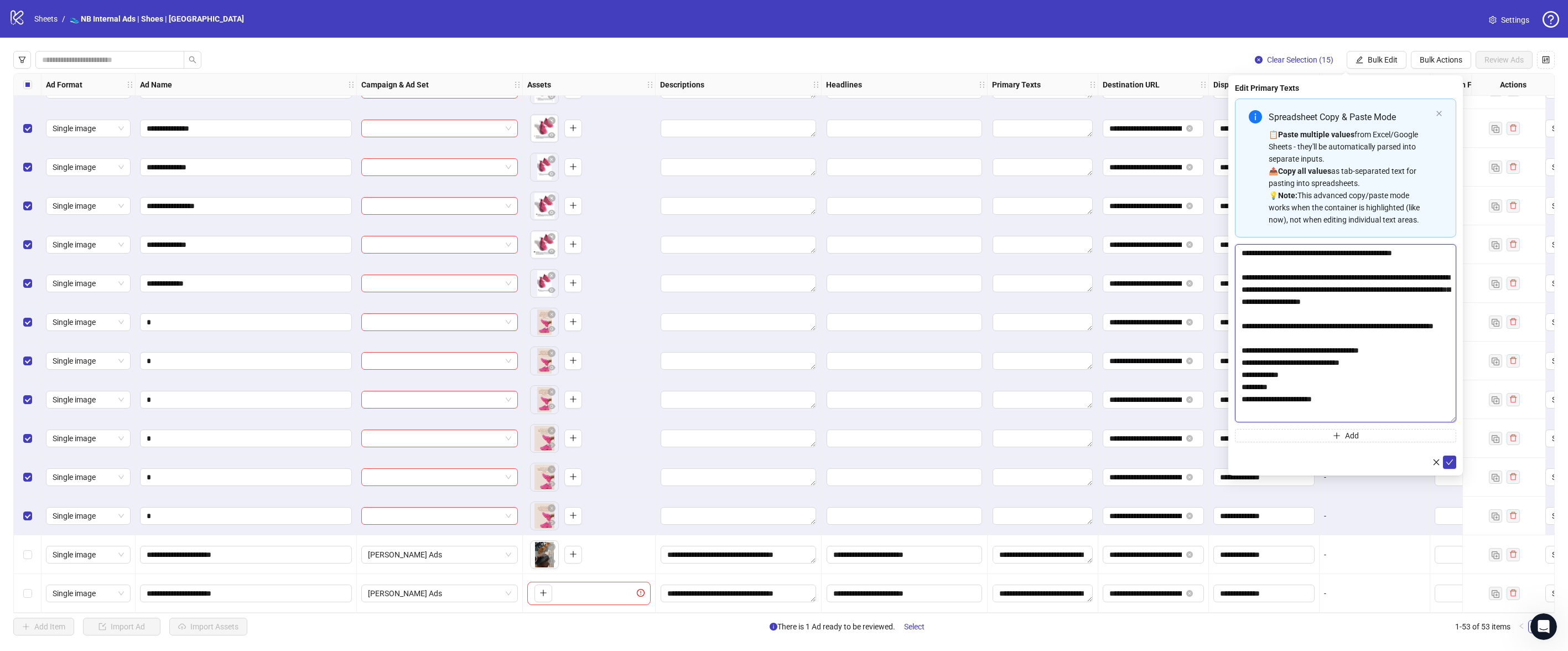
drag, startPoint x: 1453, startPoint y: 270, endPoint x: 1461, endPoint y: 421, distance: 151.2
click at [1461, 421] on div "**********" at bounding box center [1345, 275] width 234 height 400
drag, startPoint x: 1451, startPoint y: 467, endPoint x: 1411, endPoint y: 322, distance: 150.4
click at [1411, 322] on form "**********" at bounding box center [1346, 284] width 222 height 372
drag, startPoint x: 1275, startPoint y: 289, endPoint x: 1239, endPoint y: 285, distance: 36.2
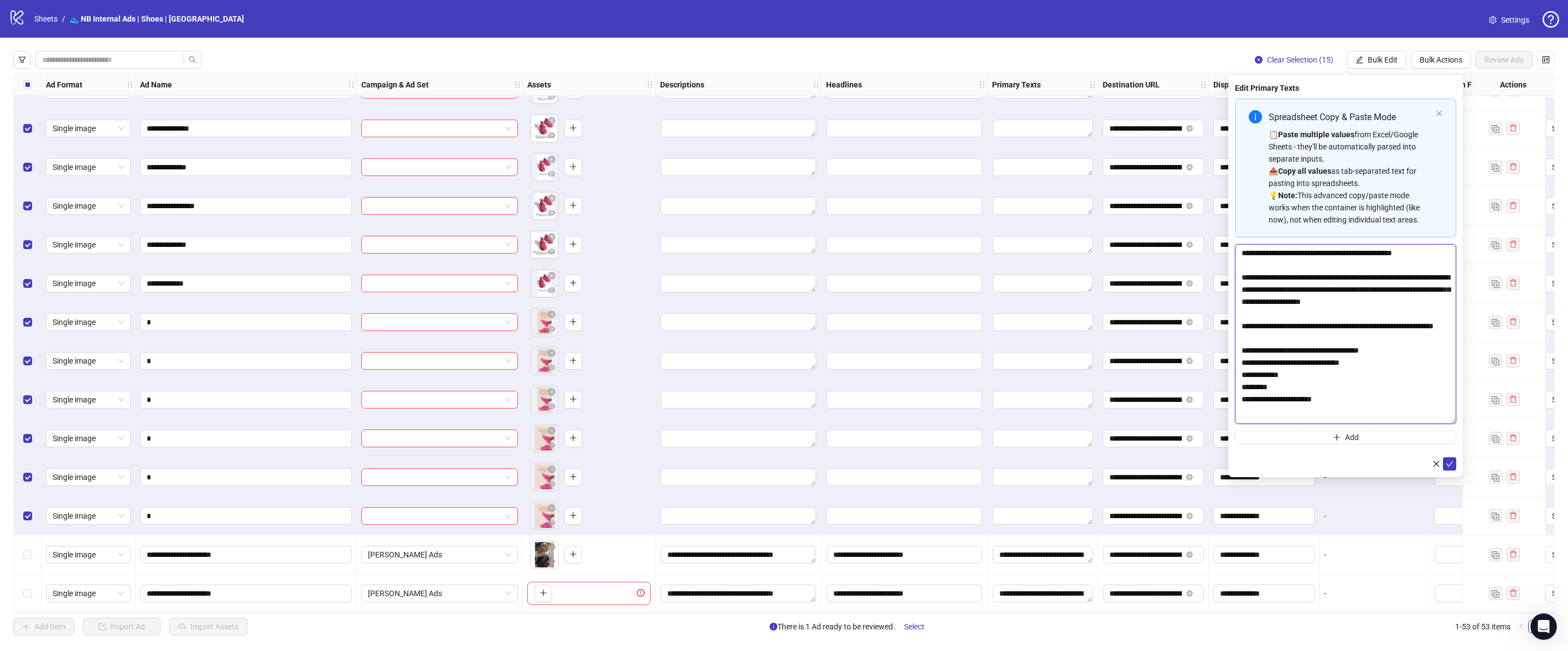
click at [1239, 285] on textarea "**********" at bounding box center [1346, 334] width 222 height 180
type textarea "**********"
click at [1449, 458] on button "submit" at bounding box center [1450, 464] width 13 height 13
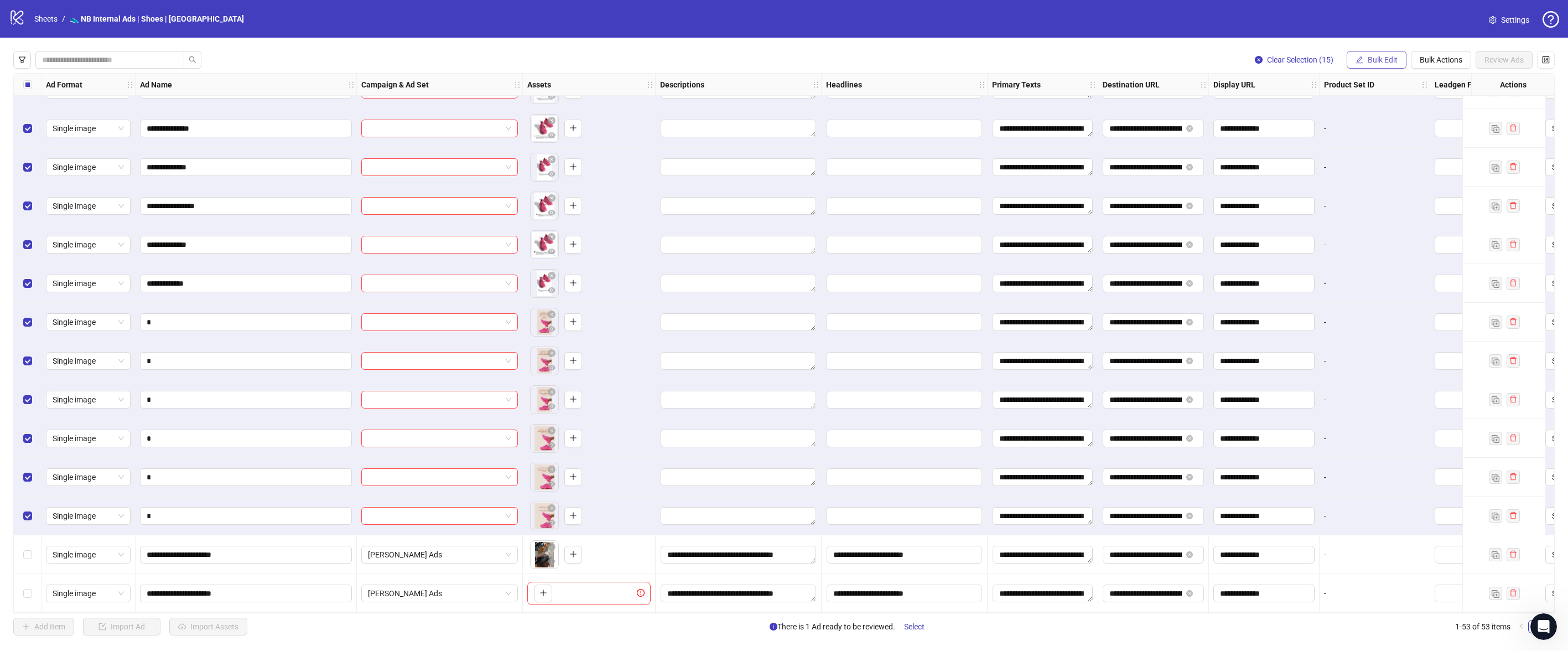
click at [1382, 64] on button "Bulk Edit" at bounding box center [1376, 60] width 60 height 18
click at [1376, 152] on span "Headlines" at bounding box center [1387, 153] width 66 height 12
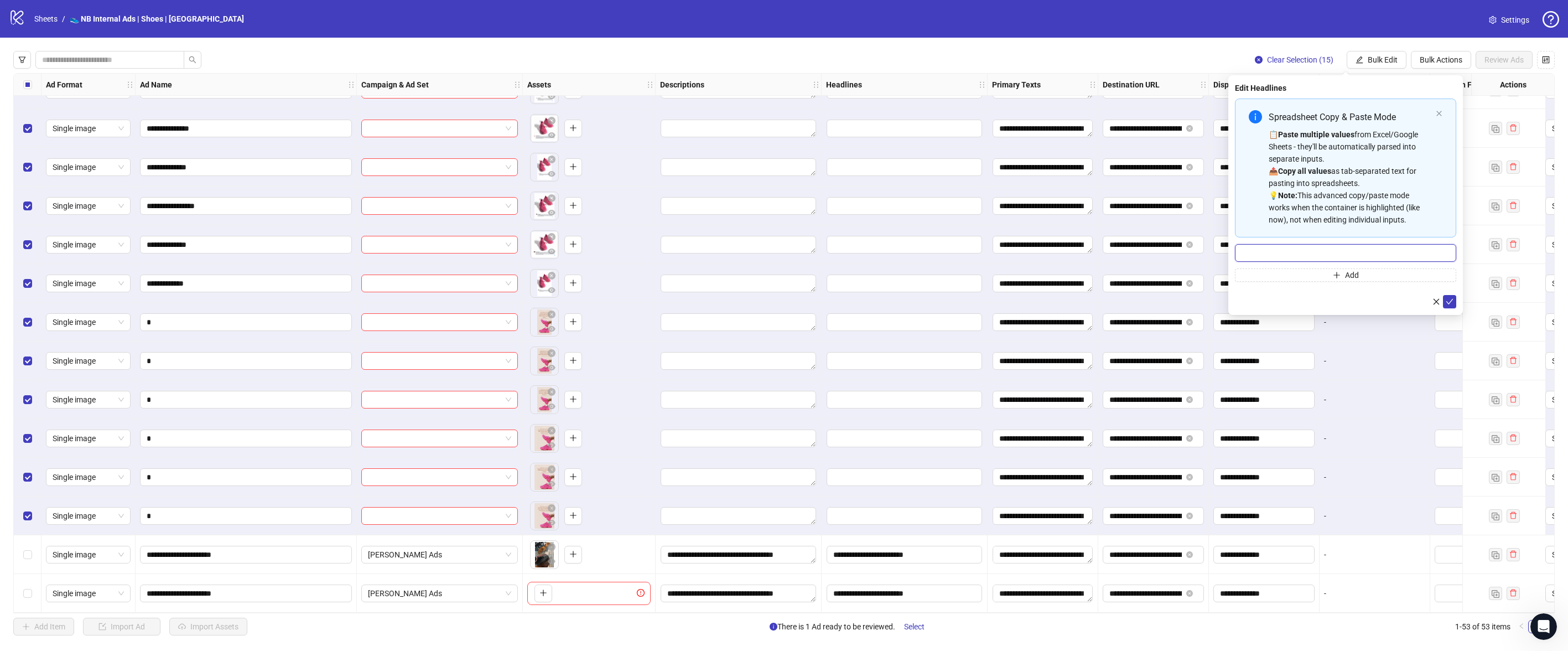
click at [1314, 252] on input "Multi-input container - paste or copy values" at bounding box center [1346, 253] width 222 height 18
paste input "**********"
type input "**********"
click at [1444, 295] on button "submit" at bounding box center [1450, 301] width 13 height 13
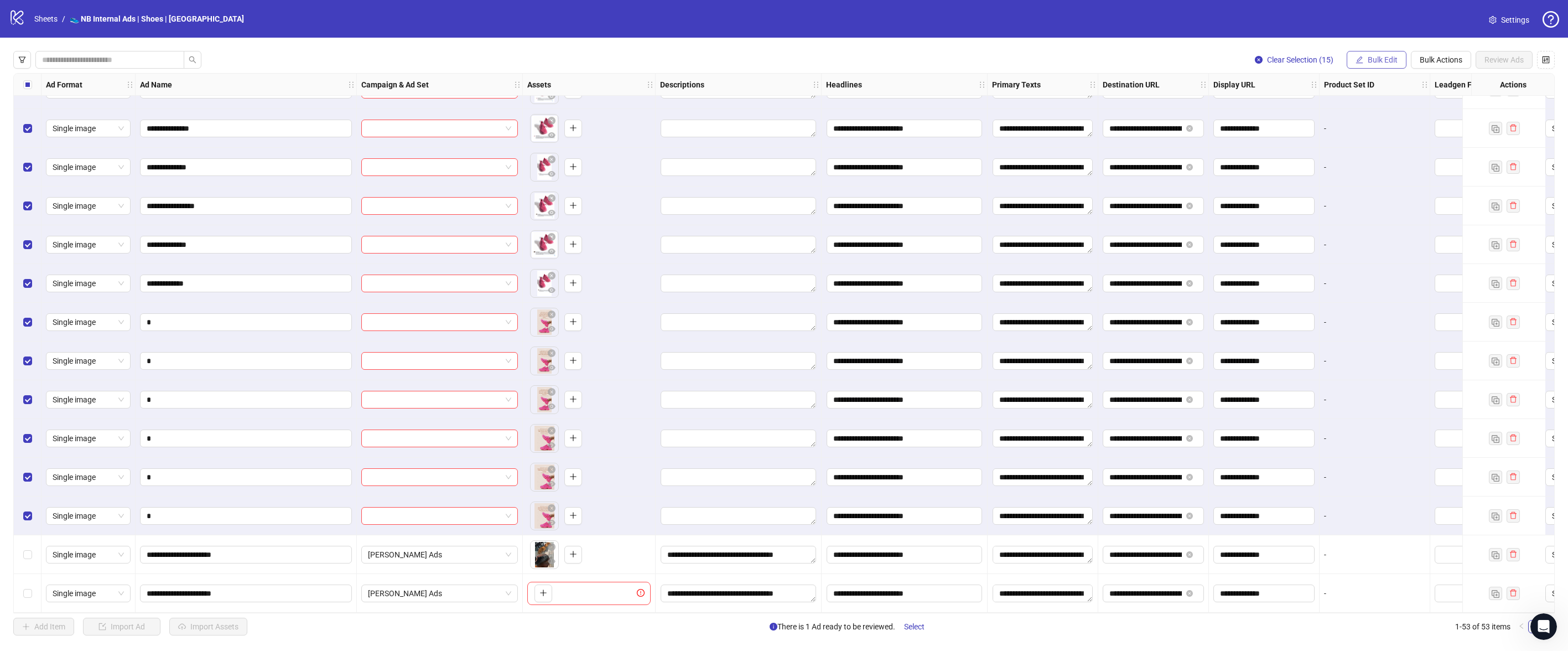
click at [1377, 67] on button "Bulk Edit" at bounding box center [1376, 60] width 60 height 18
click at [1385, 139] on span "Descriptions" at bounding box center [1387, 135] width 66 height 12
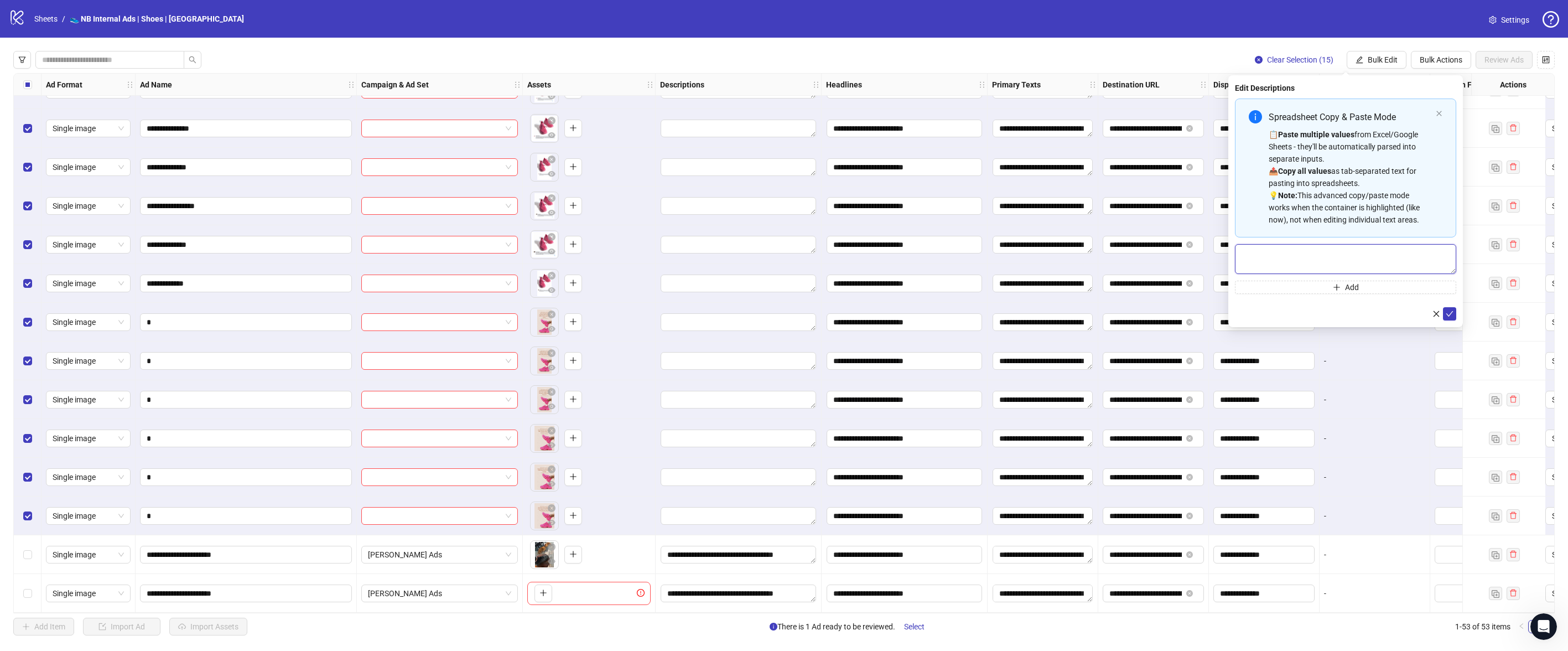
click at [1299, 253] on textarea "Multi-text input container - paste or copy values" at bounding box center [1346, 259] width 222 height 30
paste textarea "**********"
type textarea "**********"
click at [1451, 319] on button "submit" at bounding box center [1450, 314] width 13 height 13
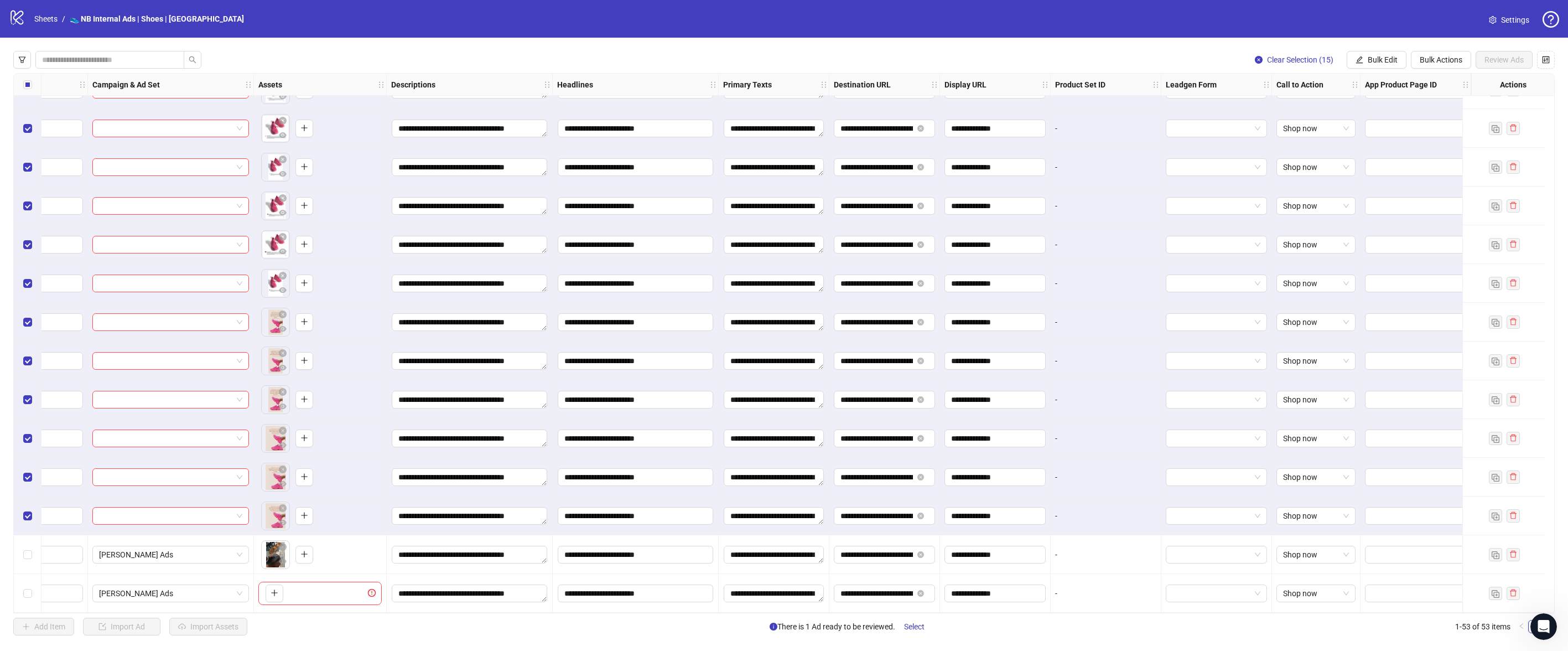
scroll to position [1541, 0]
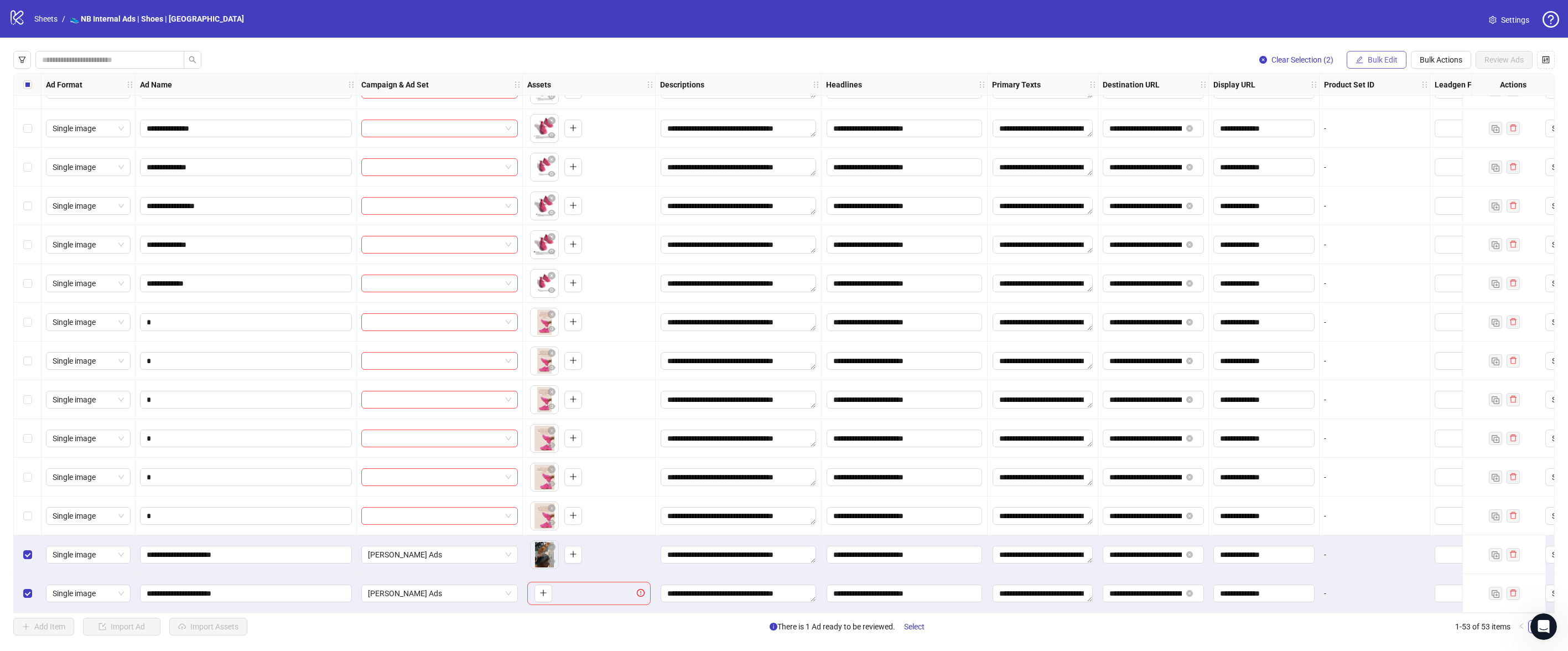
click at [1388, 62] on span "Bulk Edit" at bounding box center [1382, 60] width 30 height 9
click at [1427, 58] on span "Bulk Actions" at bounding box center [1441, 60] width 43 height 9
click at [1453, 84] on span "Delete" at bounding box center [1457, 82] width 76 height 12
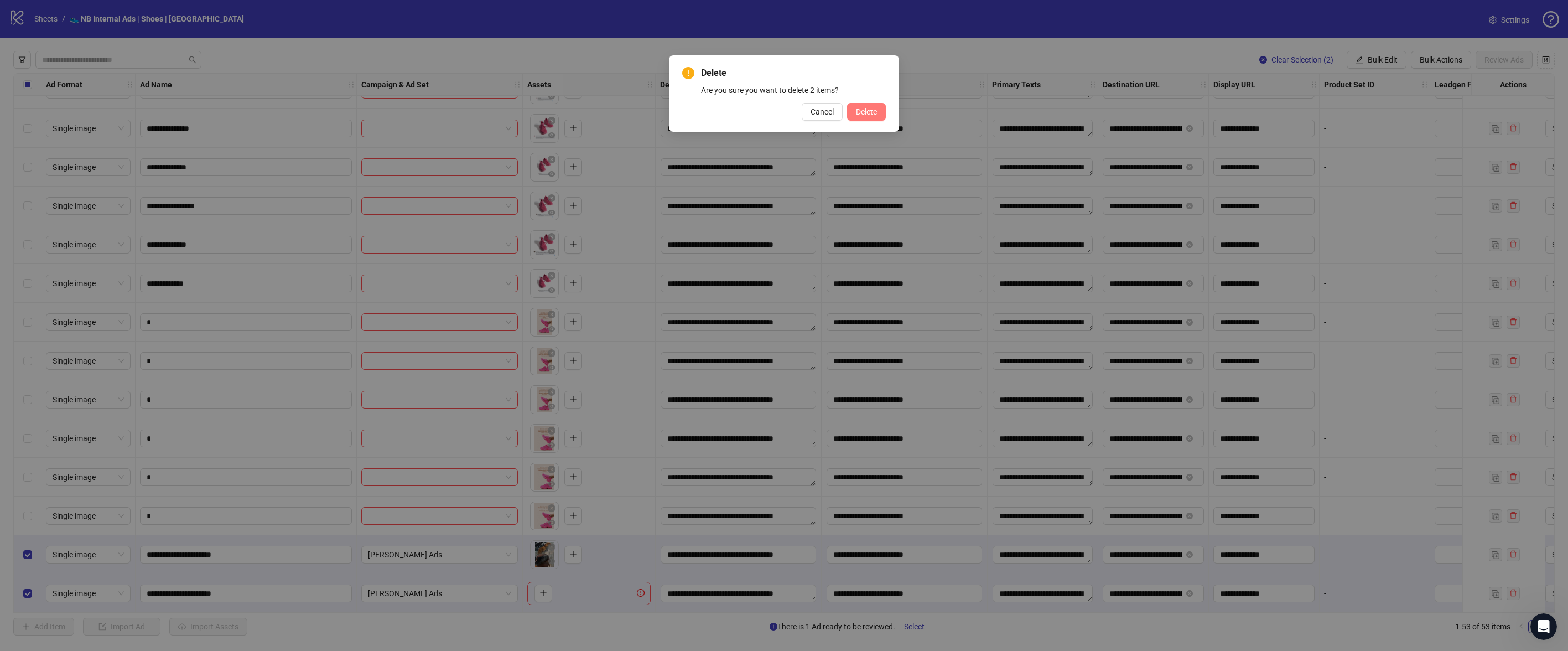
click at [869, 113] on span "Delete" at bounding box center [866, 111] width 21 height 9
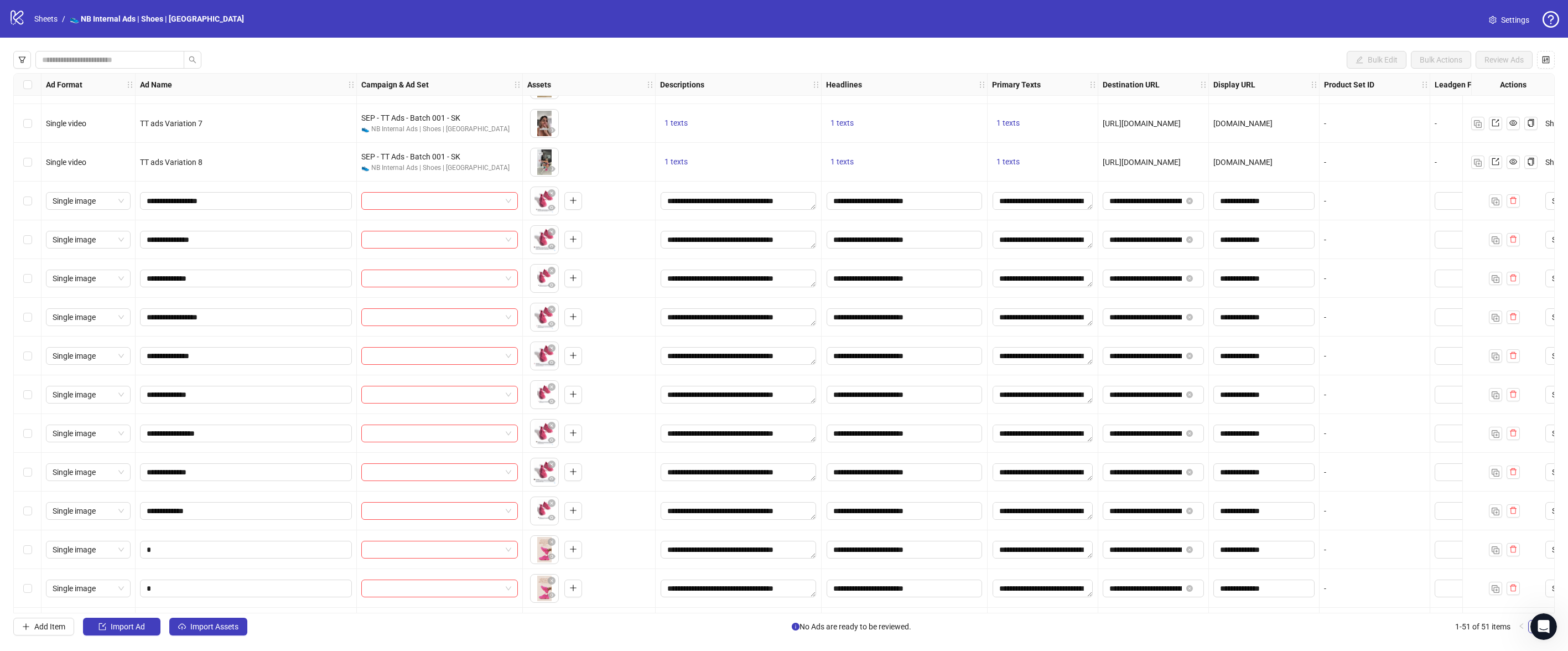
scroll to position [1264, 0]
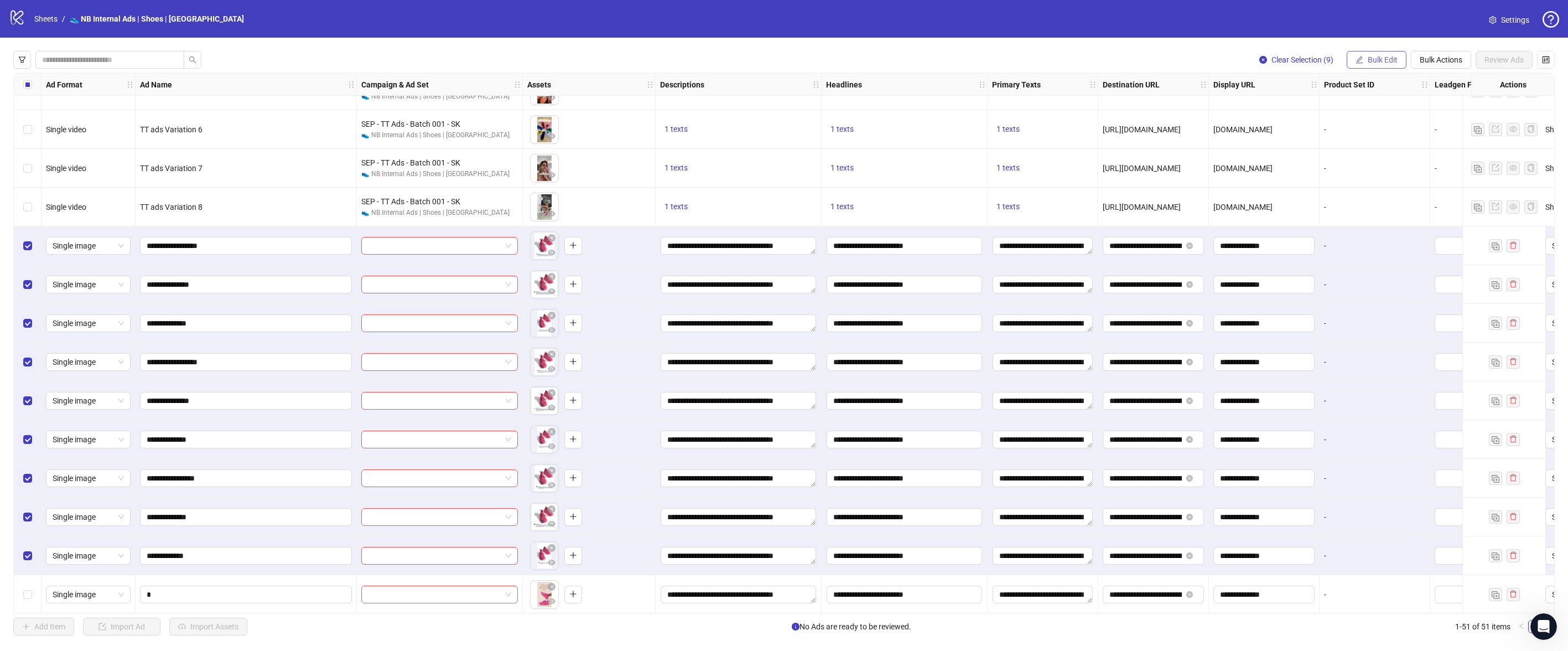
click at [1382, 65] on button "Bulk Edit" at bounding box center [1376, 60] width 60 height 18
click at [1384, 119] on span "Campaign & Ad Set" at bounding box center [1387, 118] width 66 height 12
click at [1424, 101] on input "search" at bounding box center [1340, 107] width 198 height 16
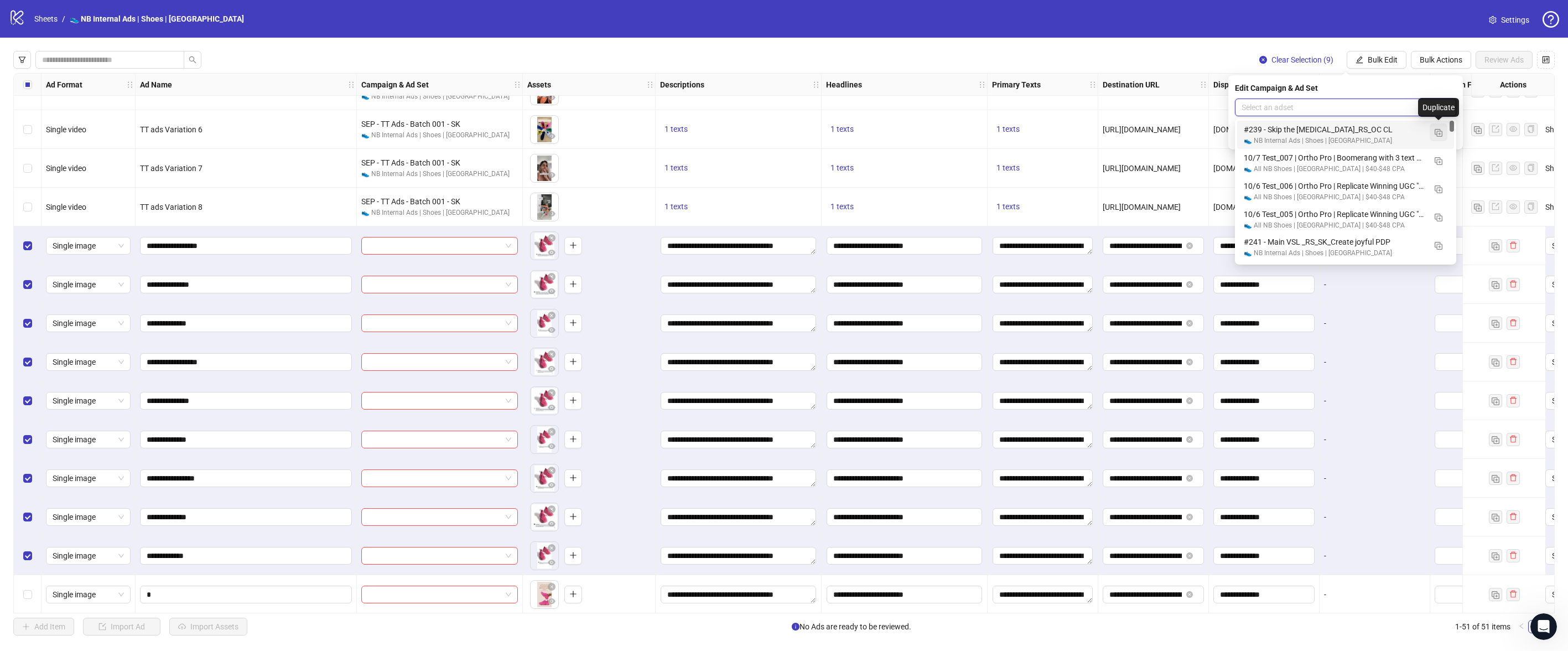
click at [1444, 135] on button "button" at bounding box center [1438, 132] width 18 height 18
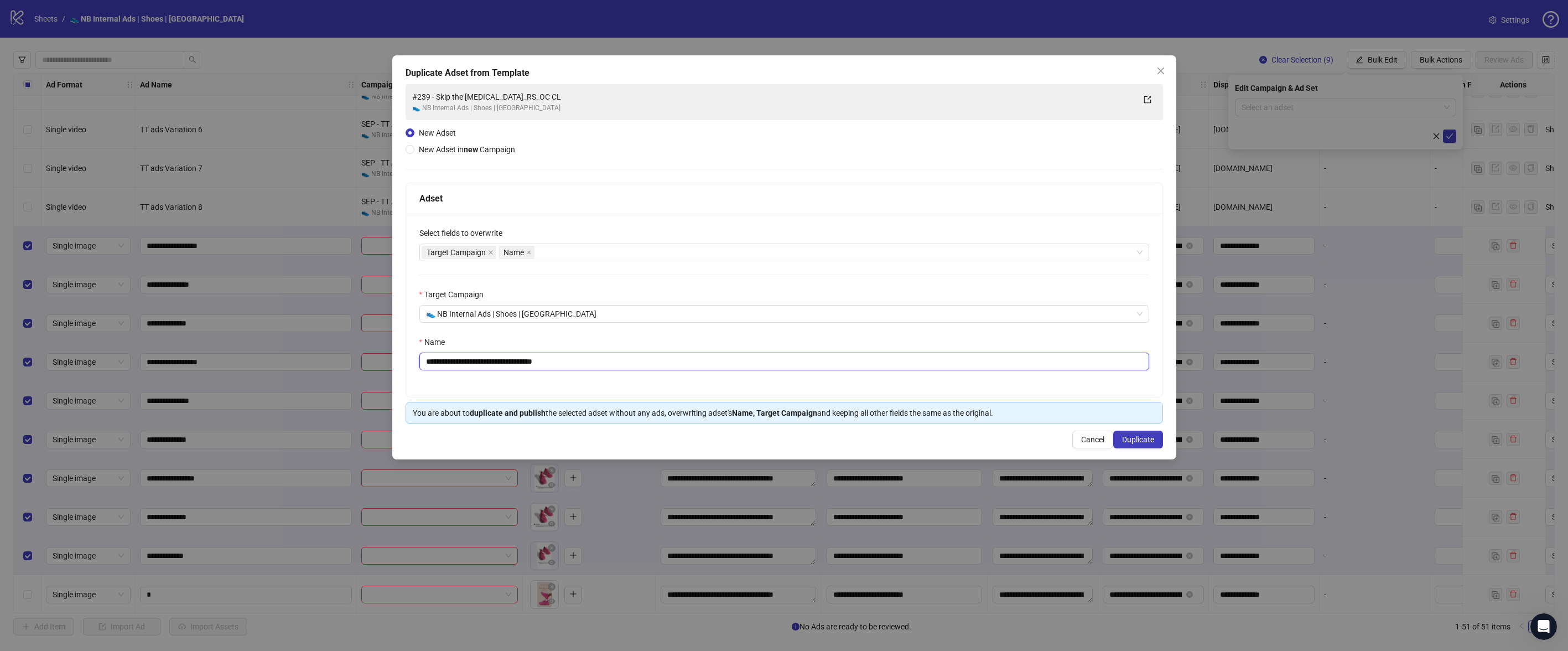
click at [592, 366] on input "**********" at bounding box center [784, 361] width 730 height 18
paste input "text"
click at [646, 373] on div "**********" at bounding box center [784, 305] width 757 height 183
click at [647, 364] on input "**********" at bounding box center [784, 361] width 730 height 18
type input "**********"
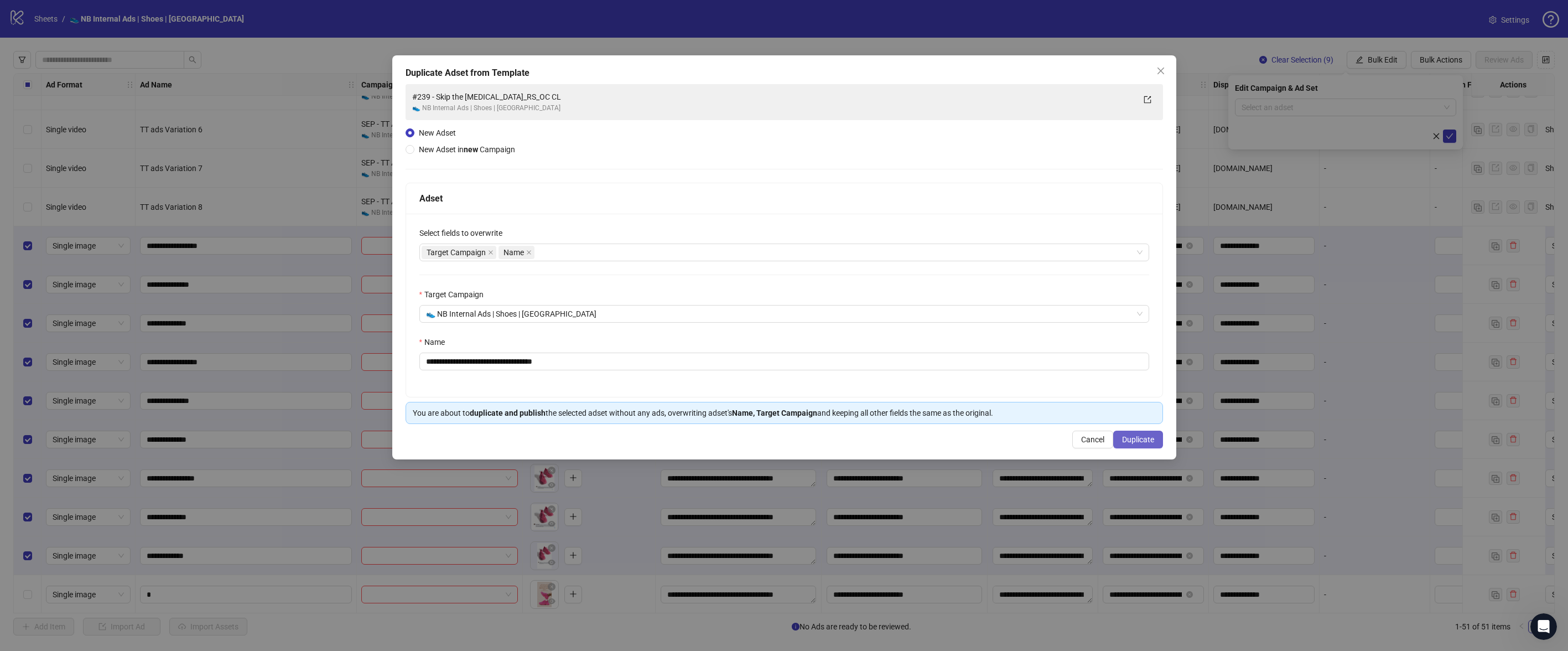
click at [1132, 440] on span "Duplicate" at bounding box center [1138, 439] width 32 height 9
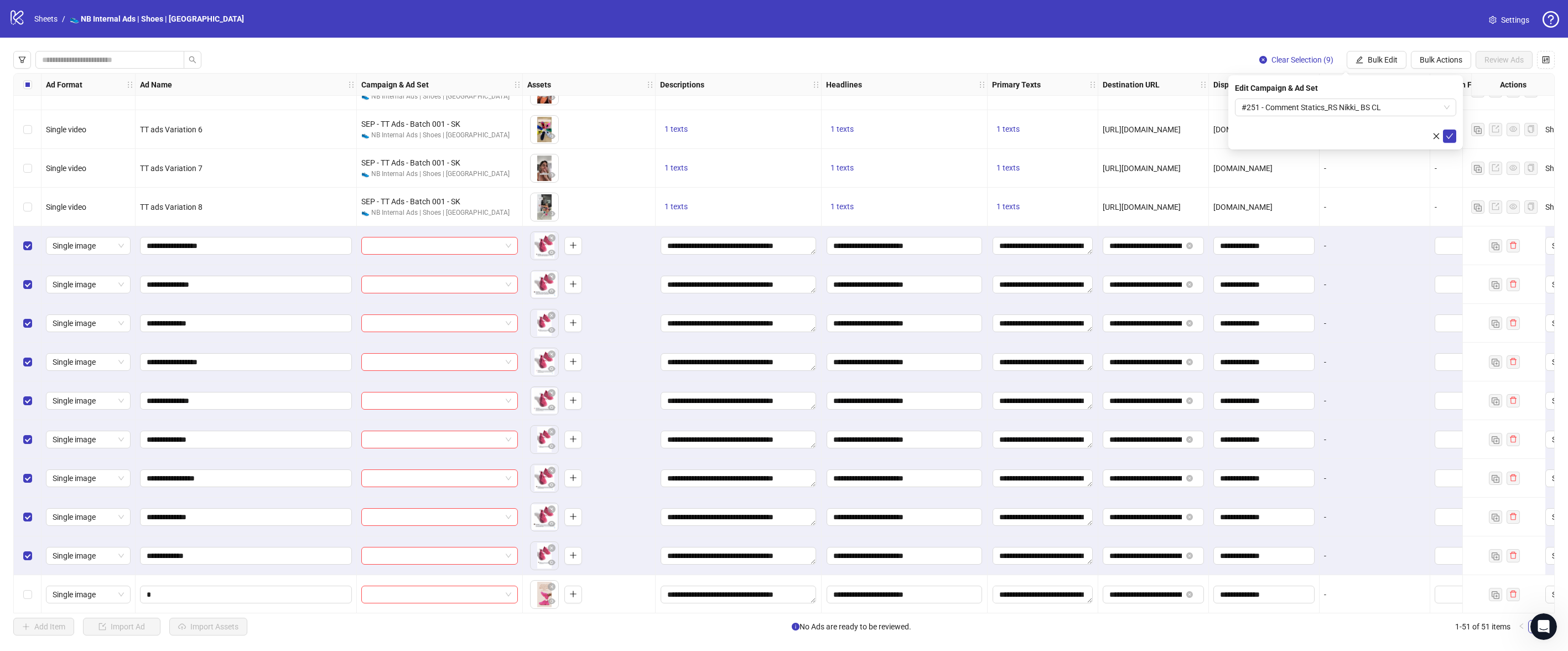
click at [1449, 137] on icon "check" at bounding box center [1450, 136] width 7 height 5
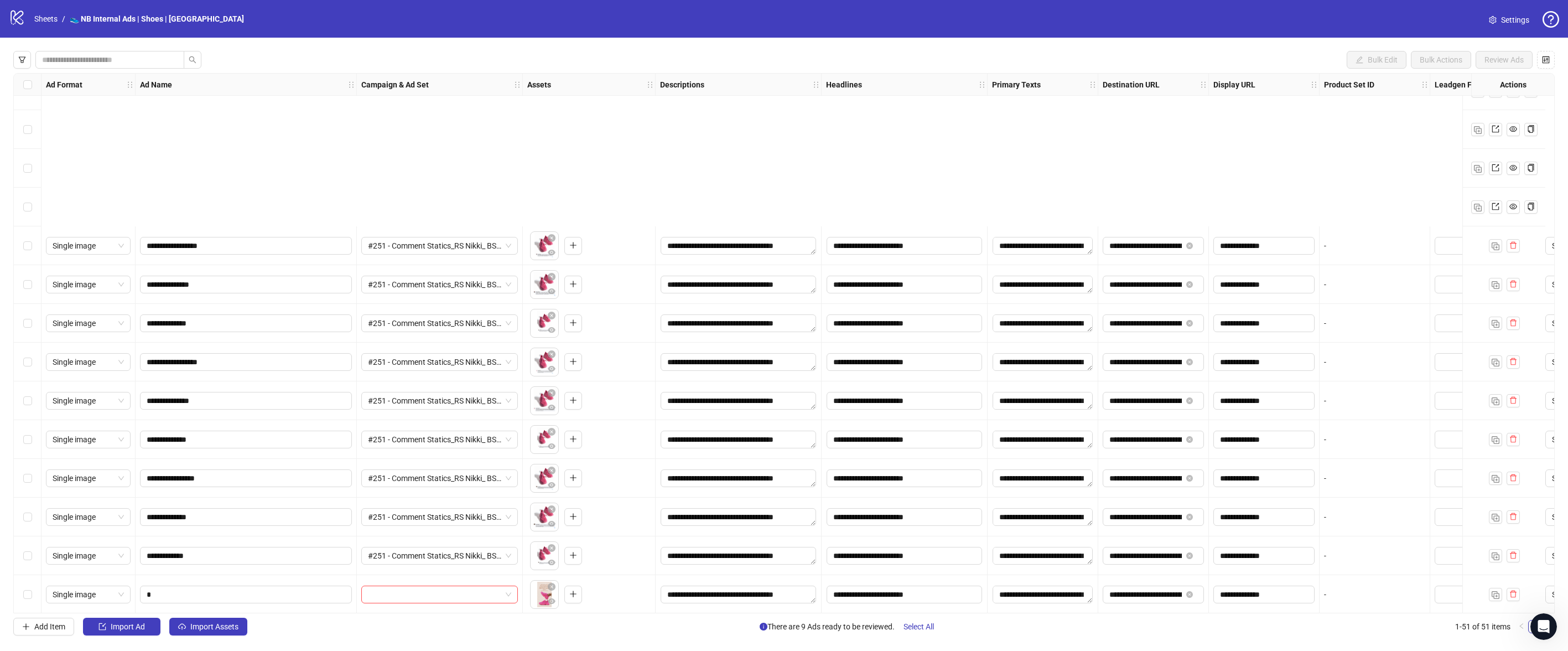
scroll to position [1463, 0]
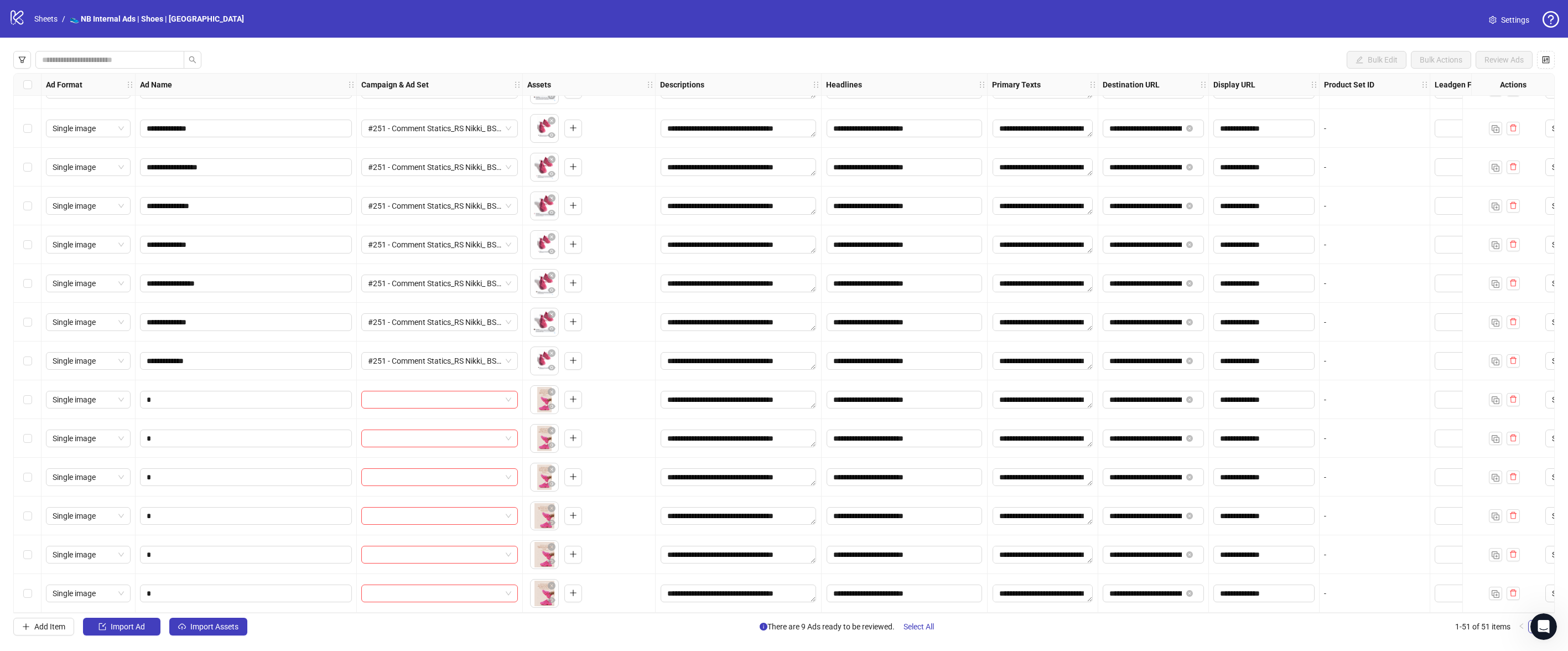
click at [32, 395] on div "Select row 46" at bounding box center [27, 399] width 27 height 39
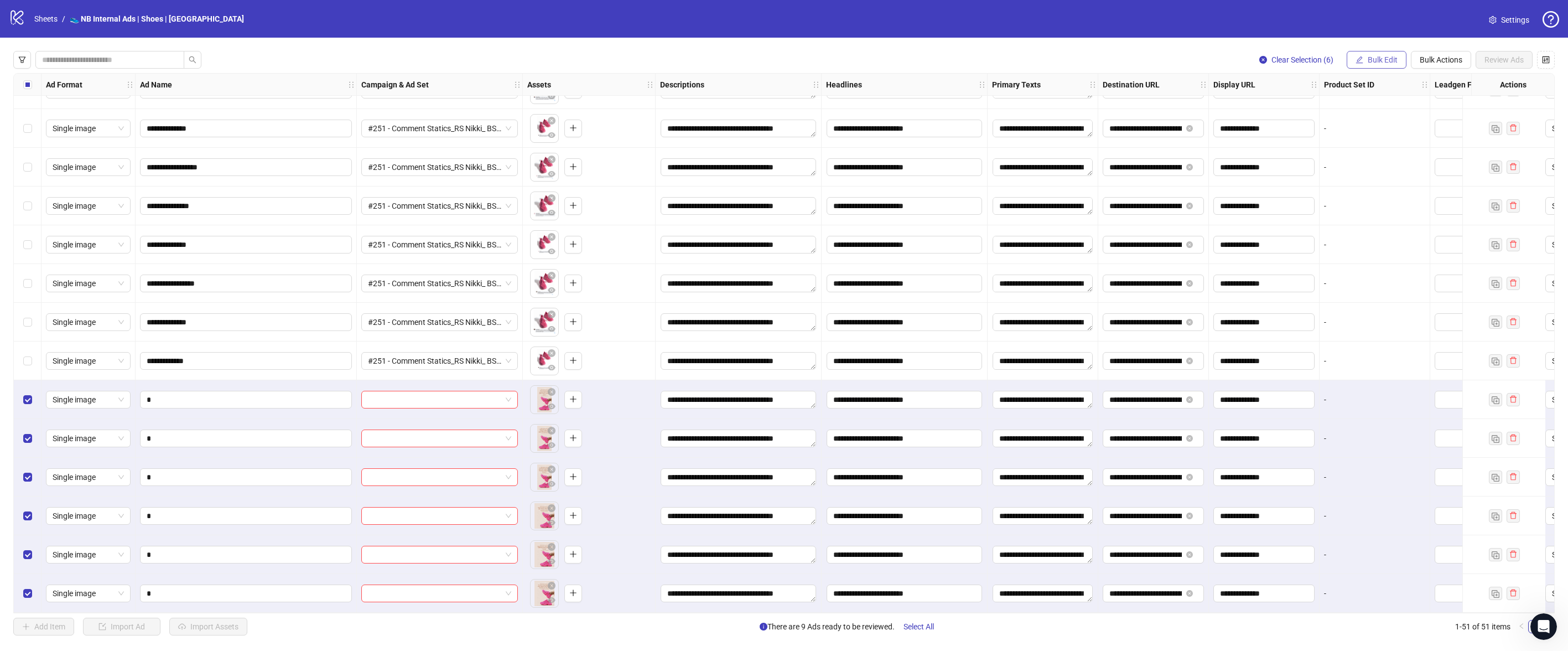
click at [1395, 56] on span "Bulk Edit" at bounding box center [1382, 60] width 30 height 9
click at [1390, 122] on span "Campaign & Ad Set" at bounding box center [1387, 118] width 66 height 12
click at [1452, 110] on div "Select an adset" at bounding box center [1346, 107] width 222 height 18
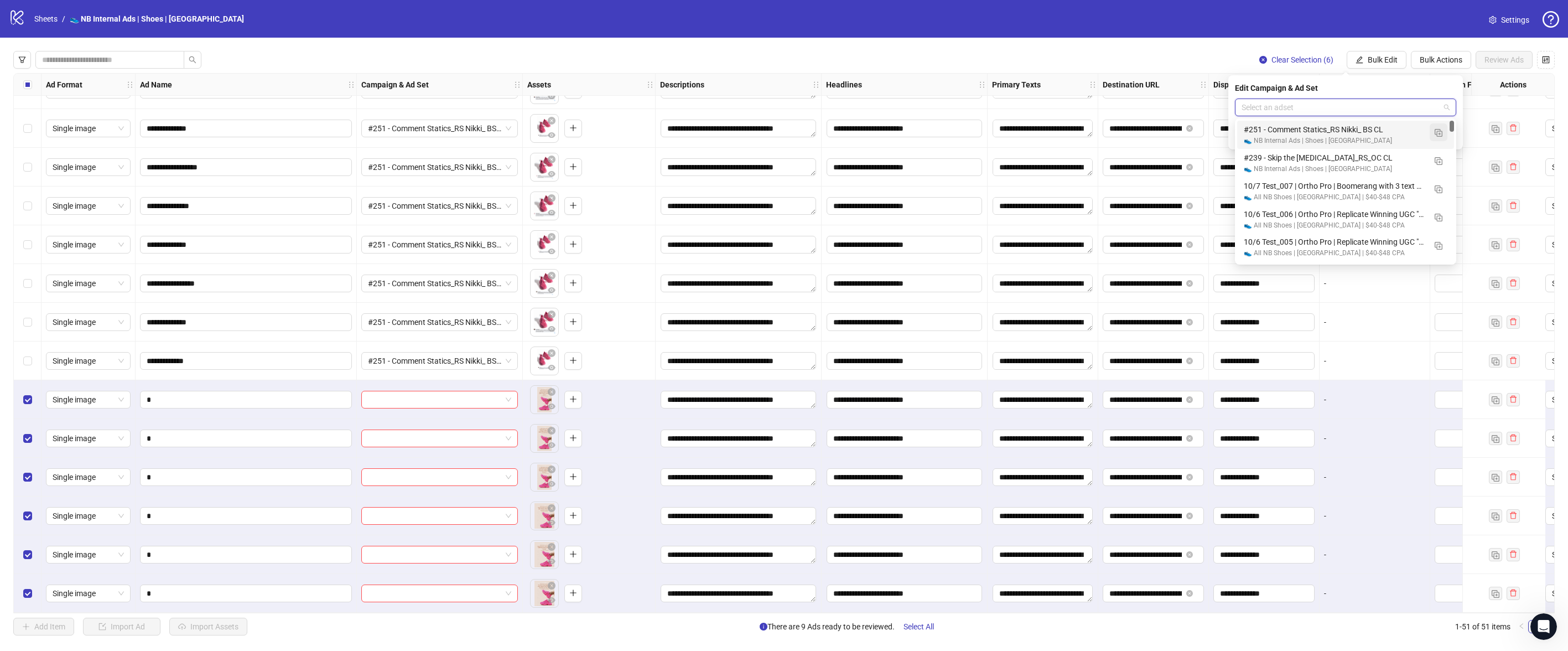
click at [1438, 135] on img "button" at bounding box center [1438, 133] width 8 height 8
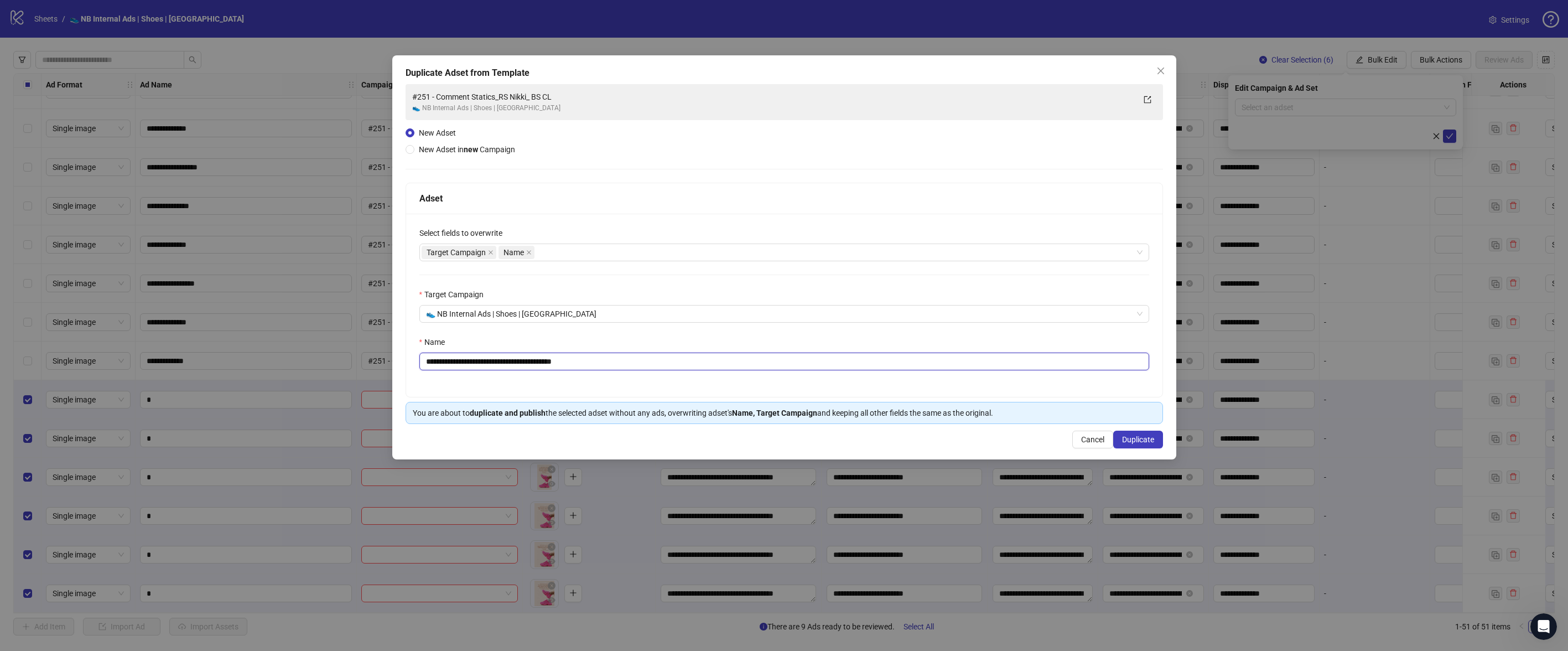
click at [630, 362] on input "**********" at bounding box center [784, 361] width 730 height 18
drag, startPoint x: 443, startPoint y: 364, endPoint x: 435, endPoint y: 364, distance: 8.0
click at [435, 364] on input "**********" at bounding box center [784, 361] width 730 height 18
drag, startPoint x: 603, startPoint y: 365, endPoint x: 572, endPoint y: 361, distance: 31.3
click at [572, 361] on input "**********" at bounding box center [784, 361] width 730 height 18
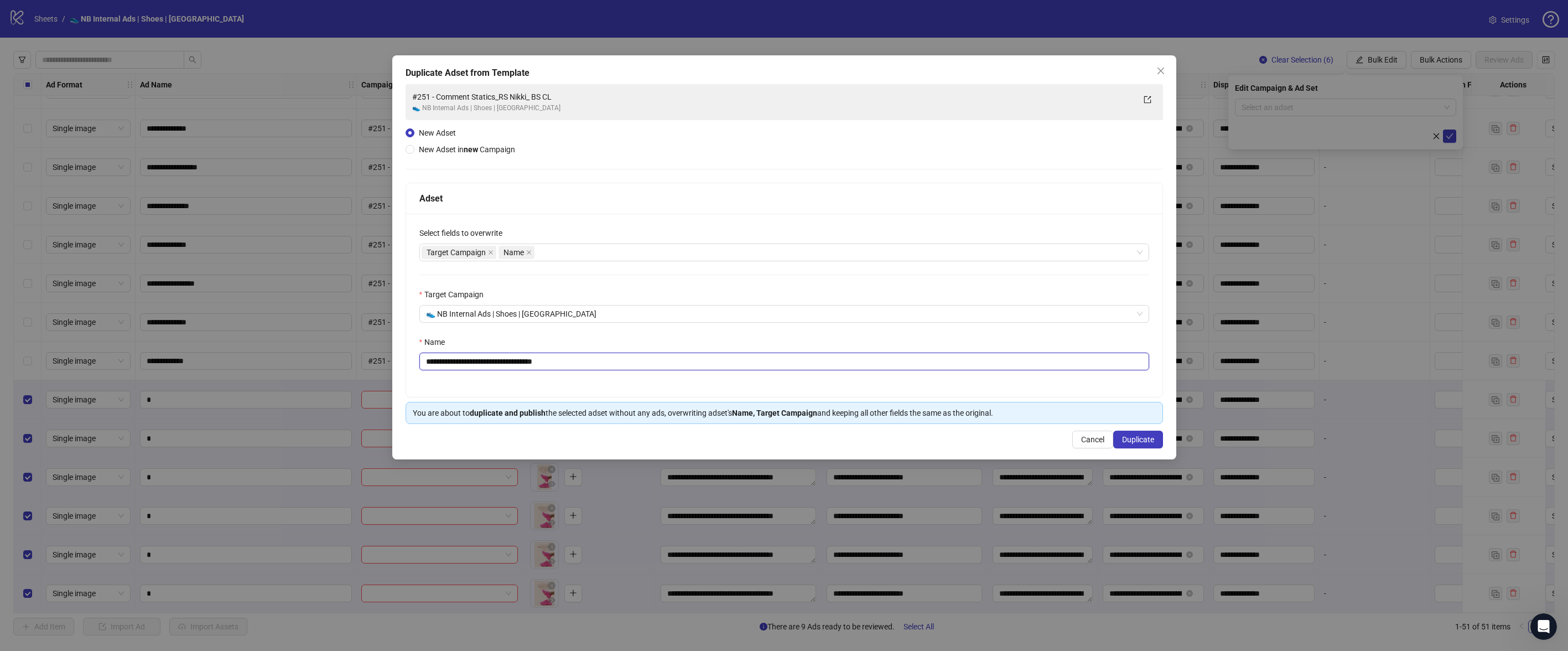
type input "**********"
click at [1148, 442] on span "Duplicate" at bounding box center [1138, 439] width 32 height 9
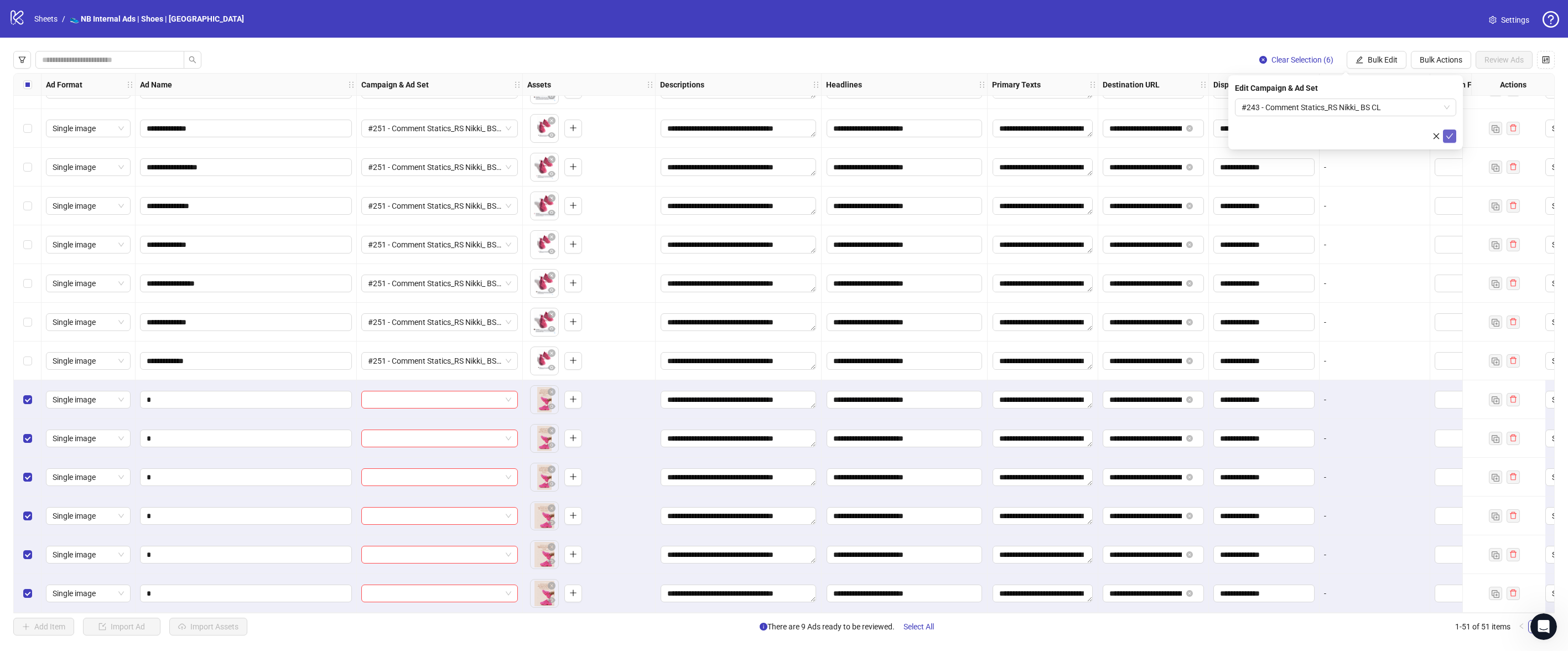
click at [1451, 143] on button "submit" at bounding box center [1450, 136] width 13 height 13
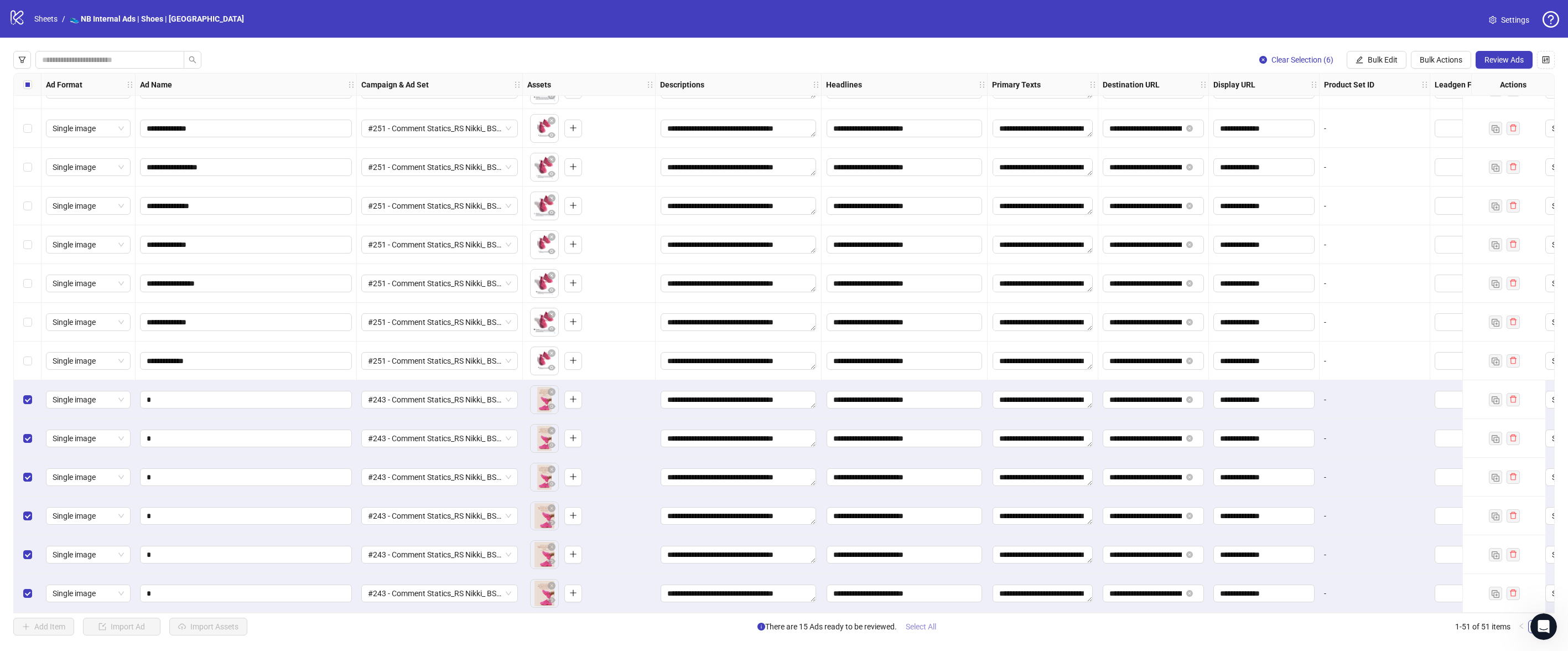
click at [919, 628] on span "Select All" at bounding box center [921, 627] width 30 height 9
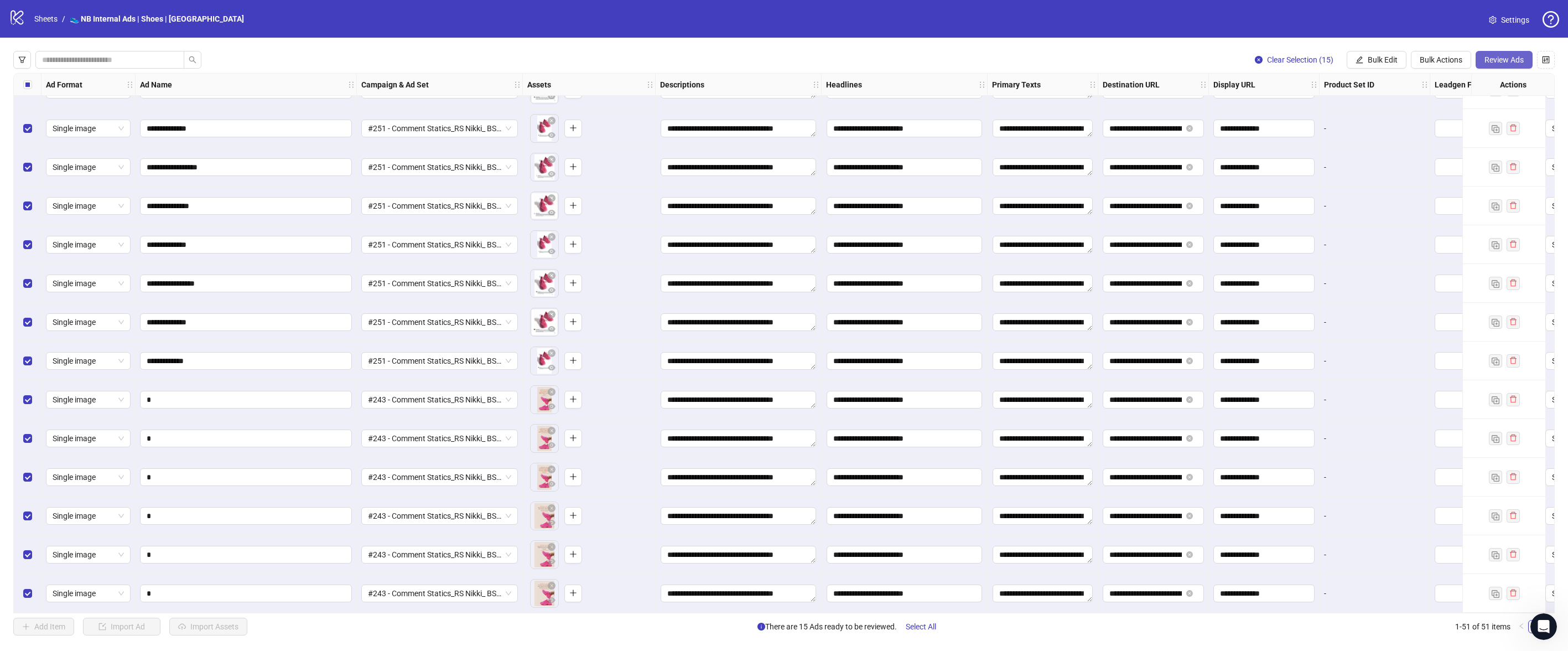
click at [1497, 62] on span "Review Ads" at bounding box center [1504, 60] width 40 height 9
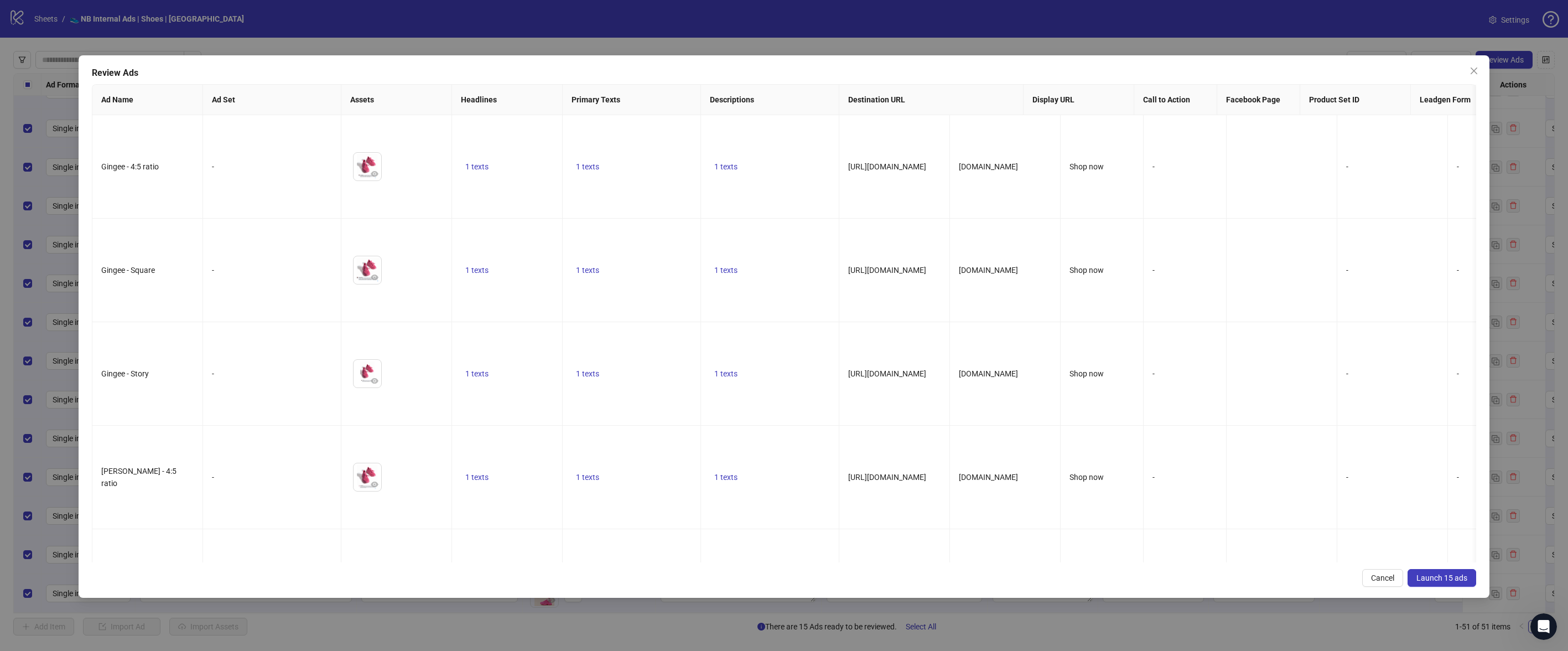
drag, startPoint x: 1425, startPoint y: 574, endPoint x: 1432, endPoint y: 575, distance: 7.1
click at [1425, 574] on span "Launch 15 ads" at bounding box center [1442, 578] width 51 height 9
